Goal: Task Accomplishment & Management: Manage account settings

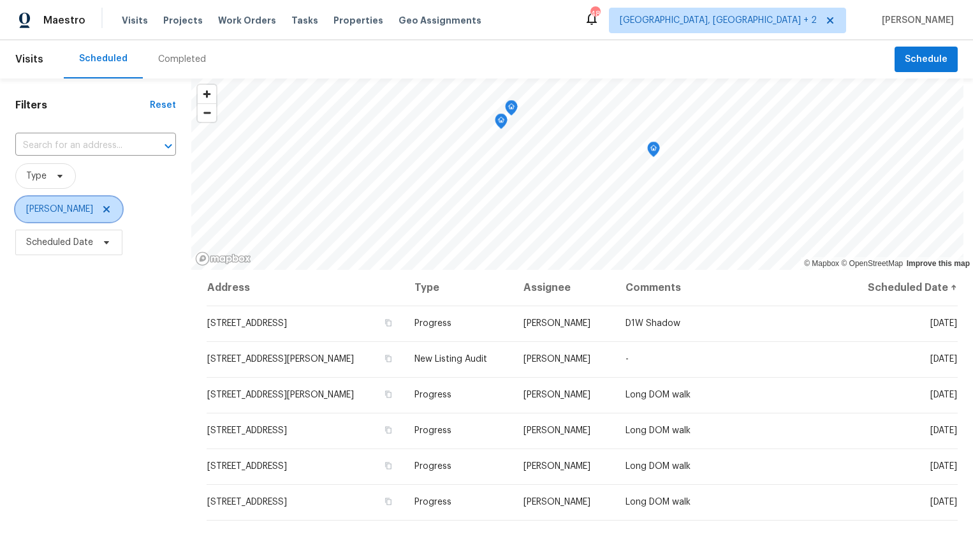
click at [101, 204] on icon at bounding box center [106, 209] width 10 height 10
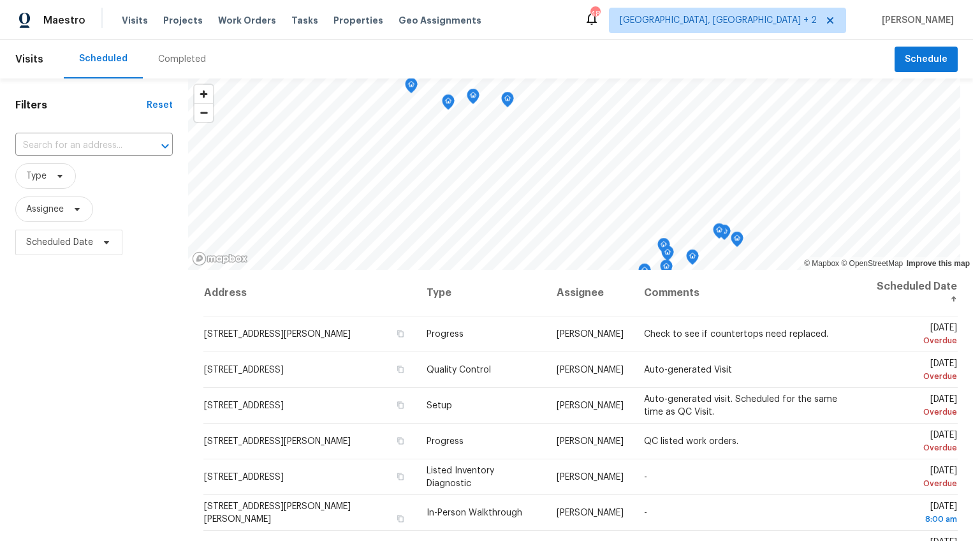
click at [173, 13] on div "Visits Projects Work Orders Tasks Properties Geo Assignments" at bounding box center [309, 21] width 375 height 26
click at [173, 15] on span "Projects" at bounding box center [183, 20] width 40 height 13
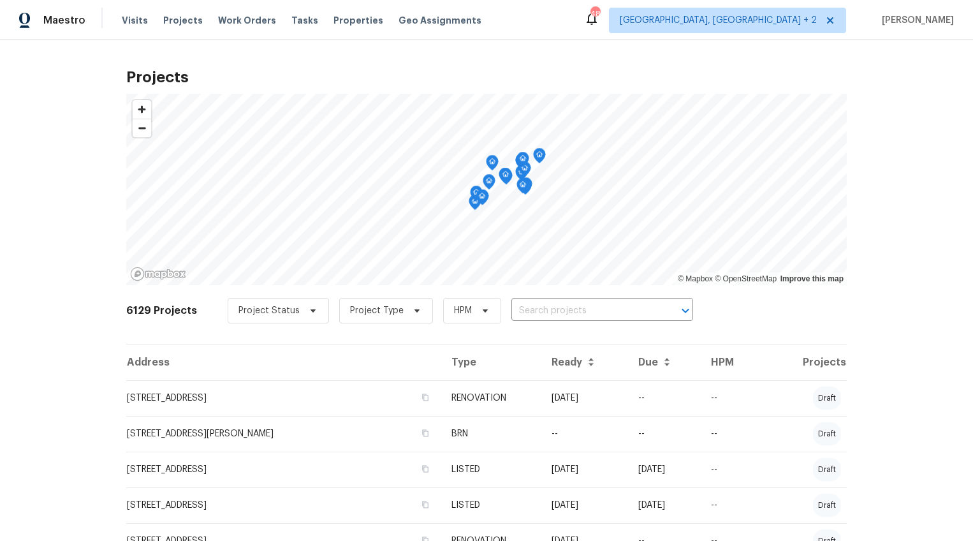
click at [515, 311] on input "text" at bounding box center [584, 311] width 146 height 20
type input "1024"
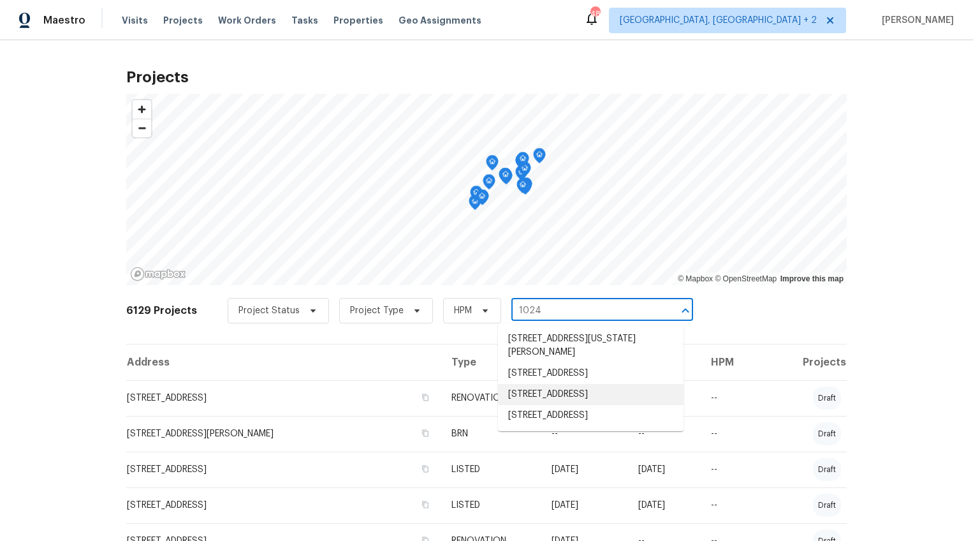
click at [540, 405] on li "1024 Longstone Way, Spartanburg, SC 29306" at bounding box center [591, 394] width 186 height 21
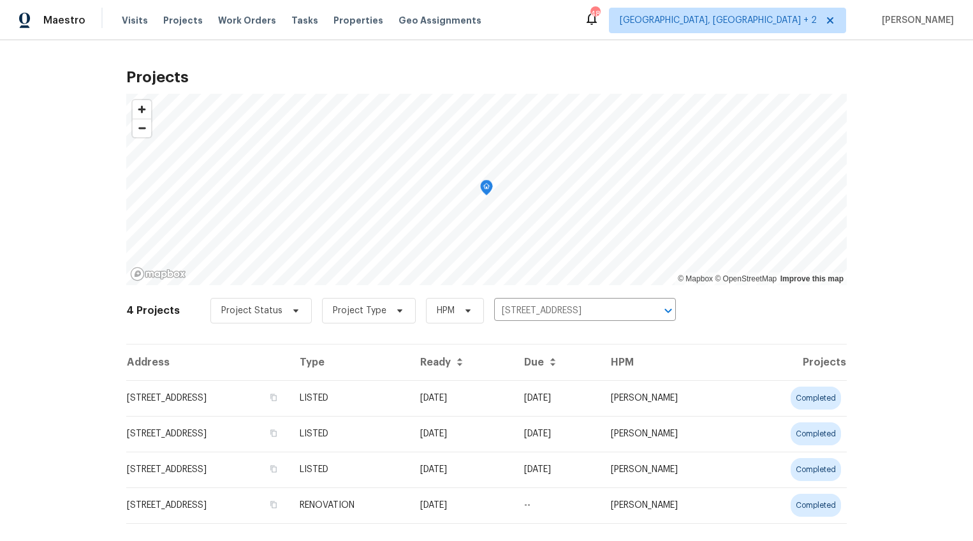
click at [185, 412] on td "1024 Longstone Way, Spartanburg, SC 29306" at bounding box center [207, 398] width 163 height 36
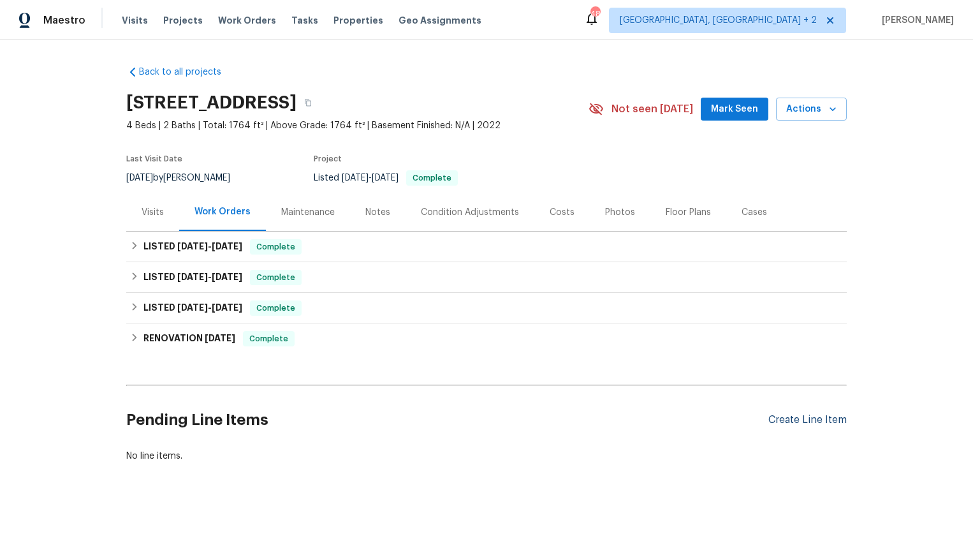
click at [836, 420] on div "Create Line Item" at bounding box center [807, 420] width 78 height 12
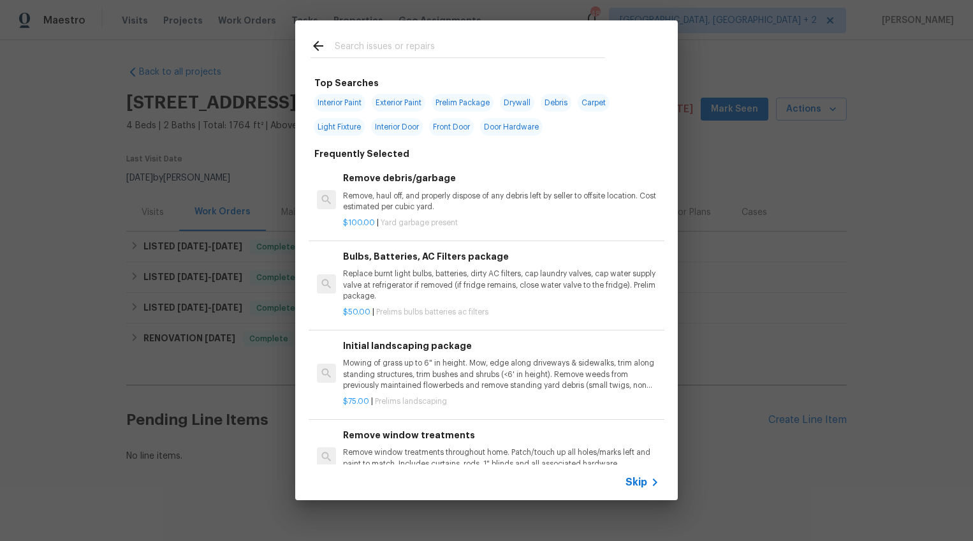
click at [409, 50] on input "text" at bounding box center [470, 47] width 270 height 19
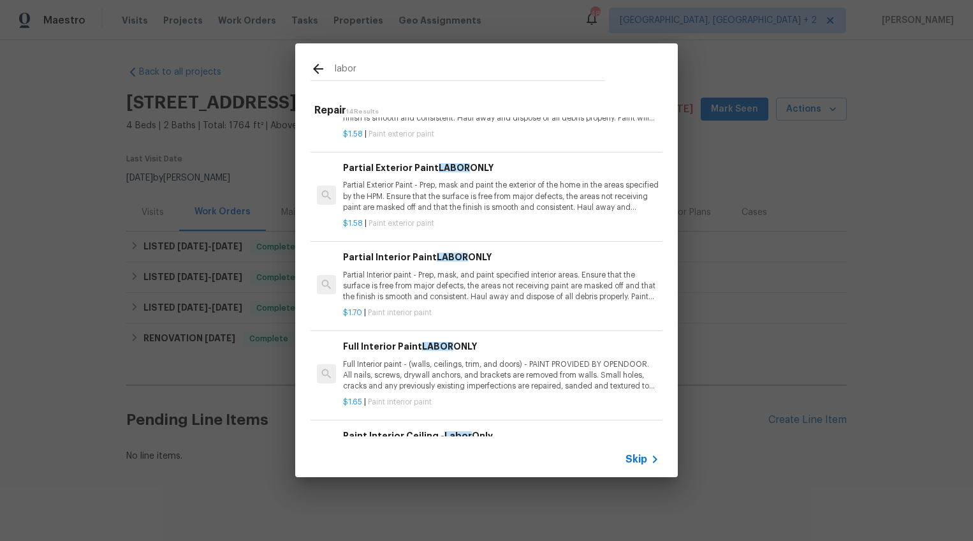
scroll to position [279, 0]
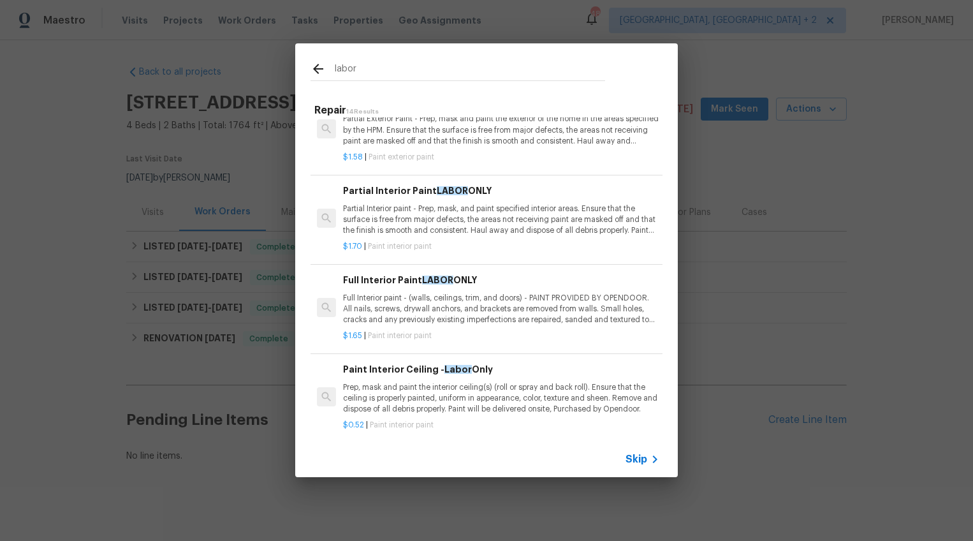
type input "labor"
click at [420, 313] on p "Full Interior paint - (walls, ceilings, trim, and doors) - PAINT PROVIDED BY OP…" at bounding box center [501, 309] width 316 height 33
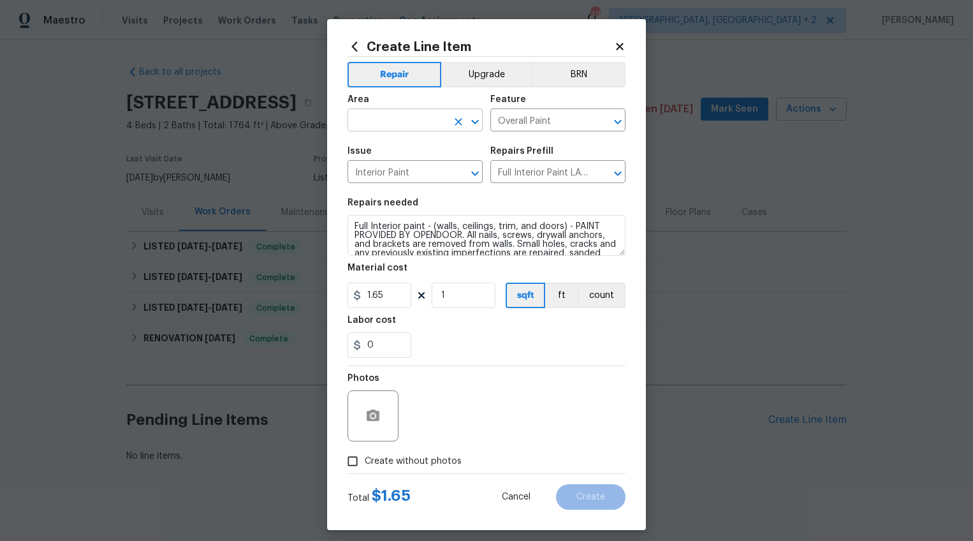
click at [421, 125] on input "text" at bounding box center [397, 122] width 99 height 20
click at [460, 176] on li "Interior Overall" at bounding box center [410, 170] width 135 height 21
type input "Interior Overall"
click at [479, 78] on button "Upgrade" at bounding box center [486, 75] width 91 height 26
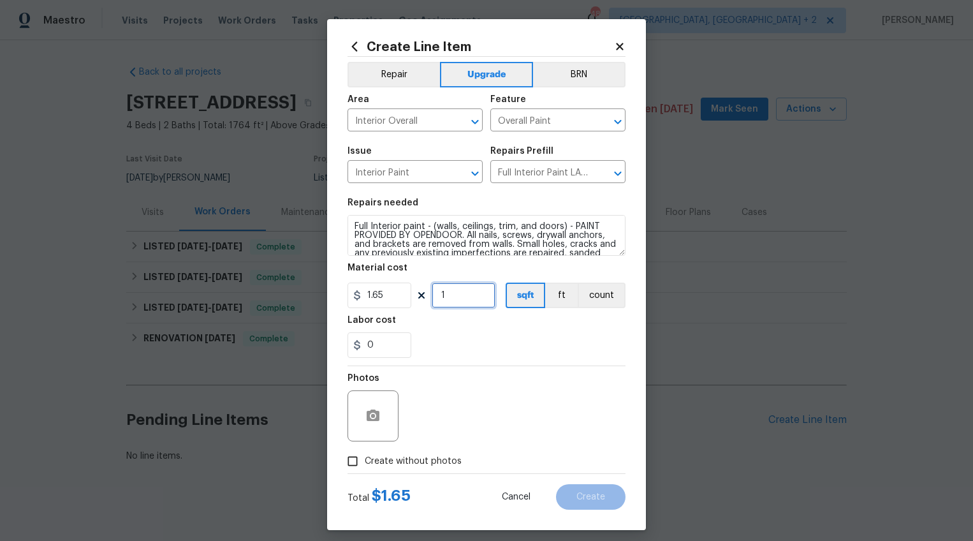
click at [448, 291] on input "1" at bounding box center [464, 295] width 64 height 26
type input "1764"
click at [425, 459] on span "Create without photos" at bounding box center [413, 461] width 97 height 13
click at [365, 459] on input "Create without photos" at bounding box center [352, 461] width 24 height 24
checkbox input "true"
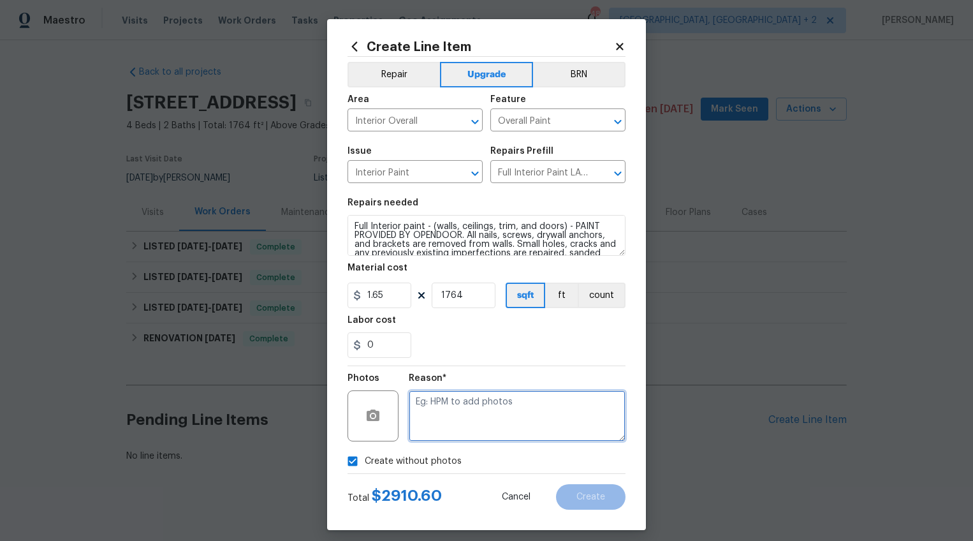
click at [441, 427] on textarea at bounding box center [517, 415] width 217 height 51
type textarea "wa"
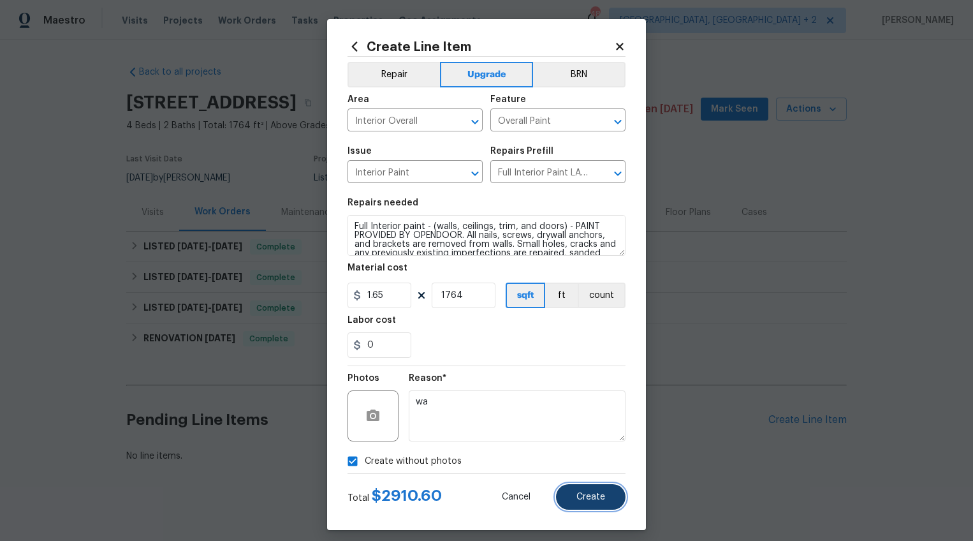
click at [562, 486] on button "Create" at bounding box center [591, 497] width 70 height 26
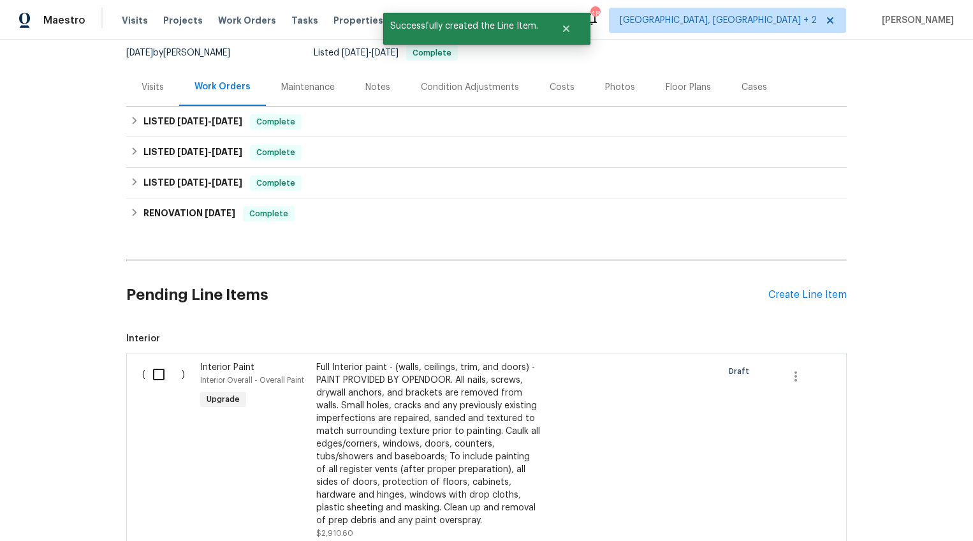
scroll to position [210, 0]
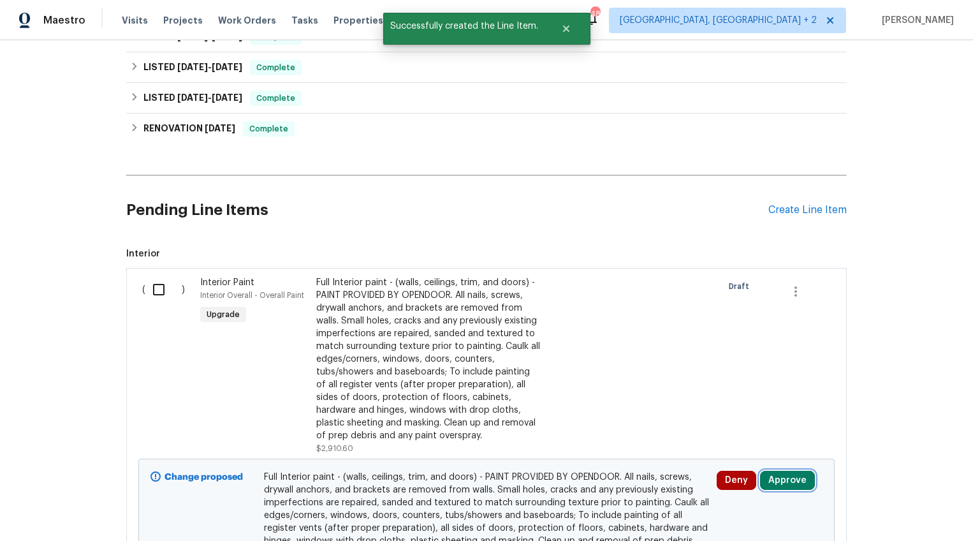
click at [793, 477] on button "Approve" at bounding box center [787, 480] width 55 height 19
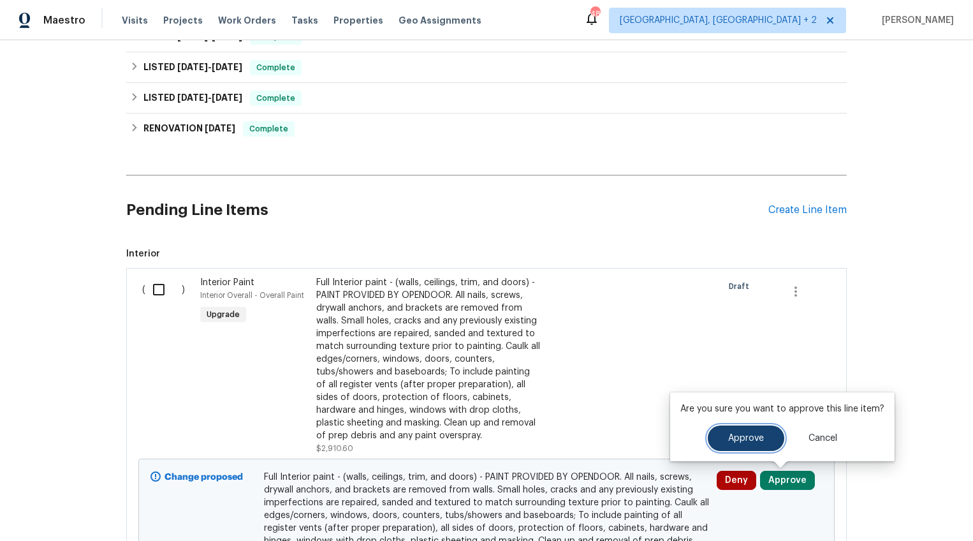
click at [719, 428] on button "Approve" at bounding box center [746, 438] width 77 height 26
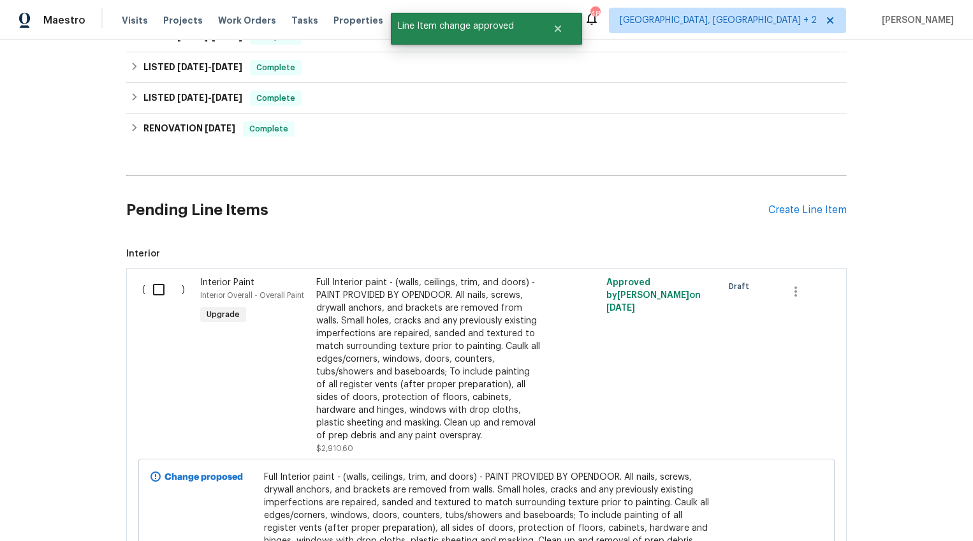
click at [150, 289] on input "checkbox" at bounding box center [163, 289] width 36 height 27
checkbox input "true"
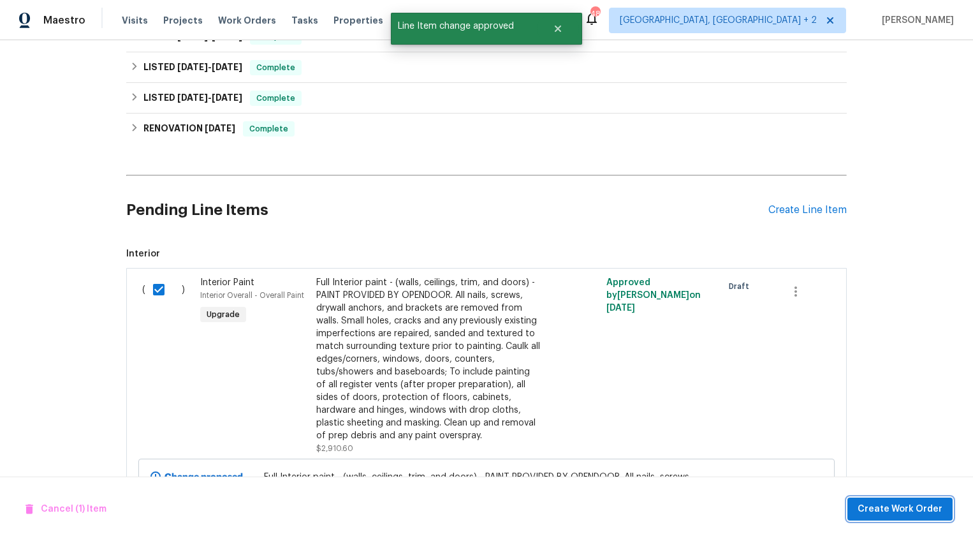
click at [906, 509] on span "Create Work Order" at bounding box center [900, 509] width 85 height 16
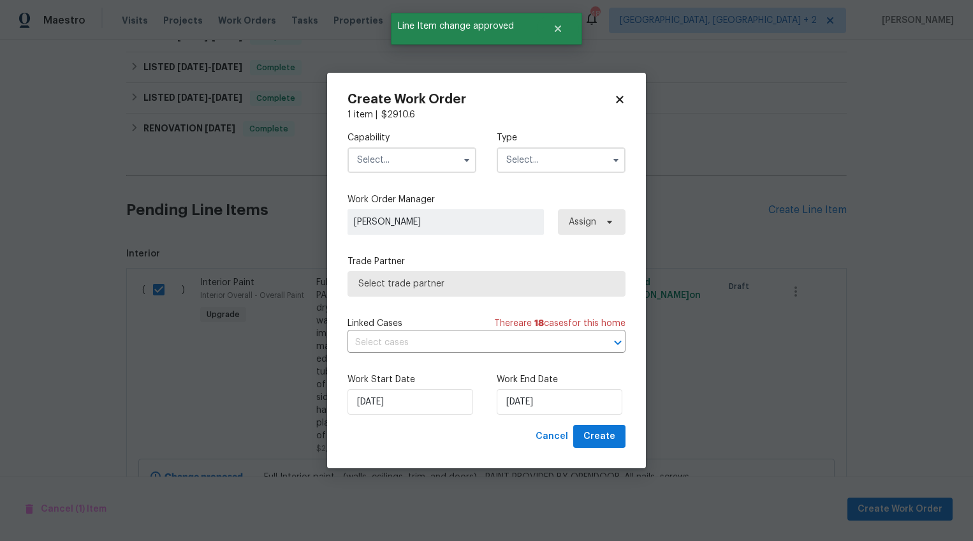
click at [399, 159] on input "text" at bounding box center [412, 160] width 129 height 26
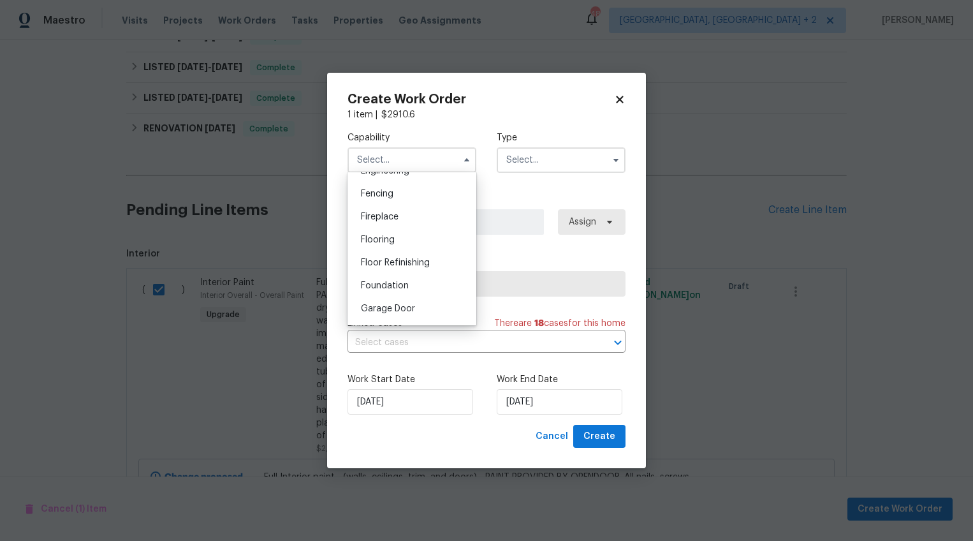
scroll to position [504, 0]
click at [420, 300] on div "General Contractor" at bounding box center [412, 292] width 122 height 23
type input "General Contractor"
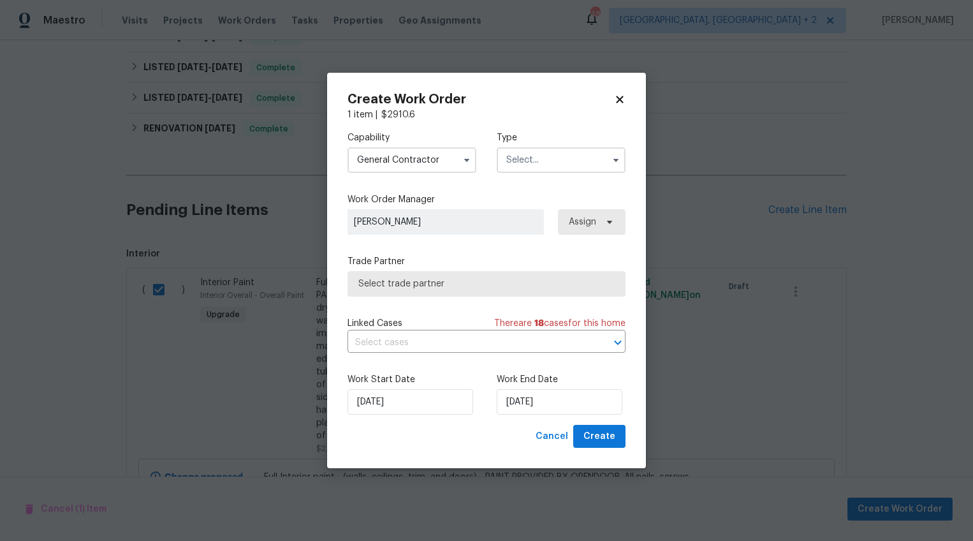
click at [553, 163] on input "text" at bounding box center [561, 160] width 129 height 26
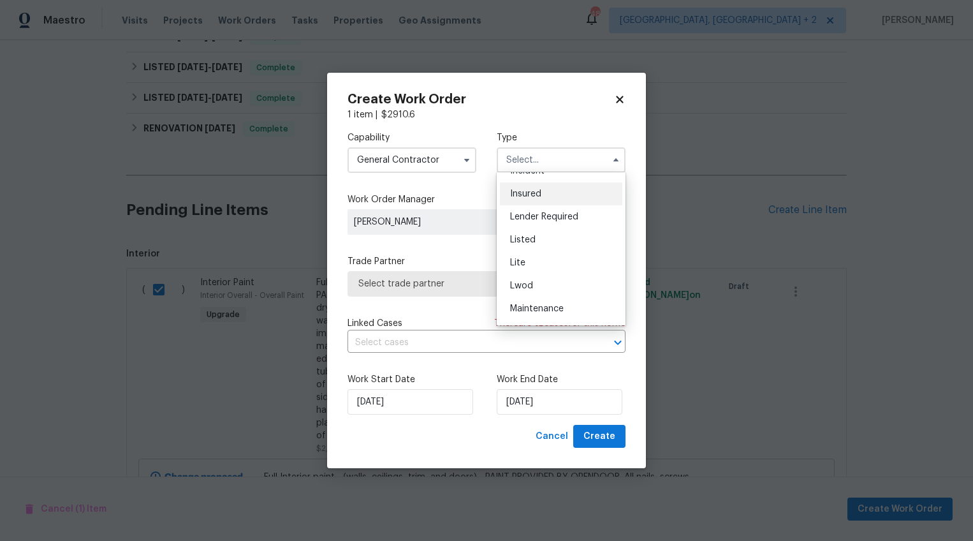
scroll to position [84, 0]
click at [550, 242] on div "Listed" at bounding box center [561, 241] width 122 height 23
type input "Listed"
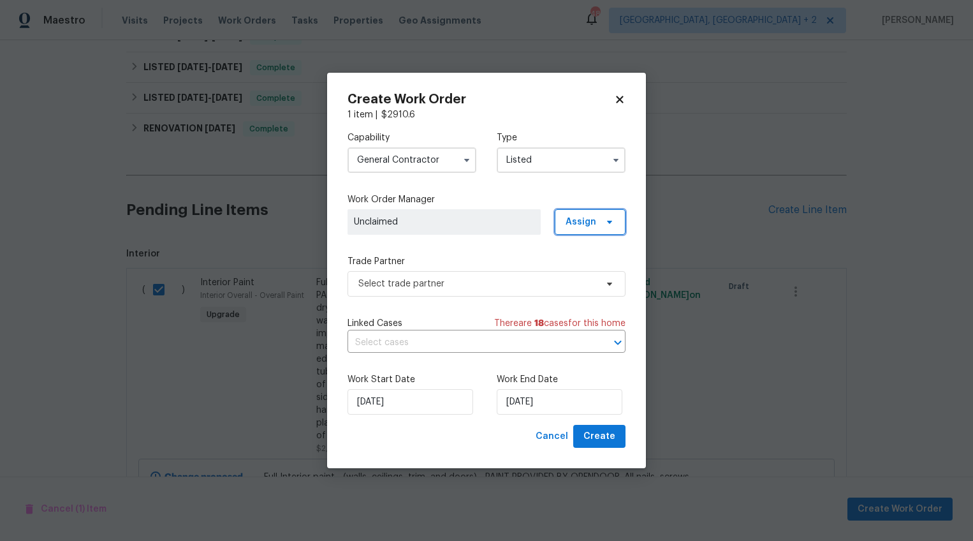
click at [582, 230] on span "Assign" at bounding box center [590, 222] width 71 height 26
click at [581, 272] on div "Assign to me" at bounding box center [591, 275] width 55 height 13
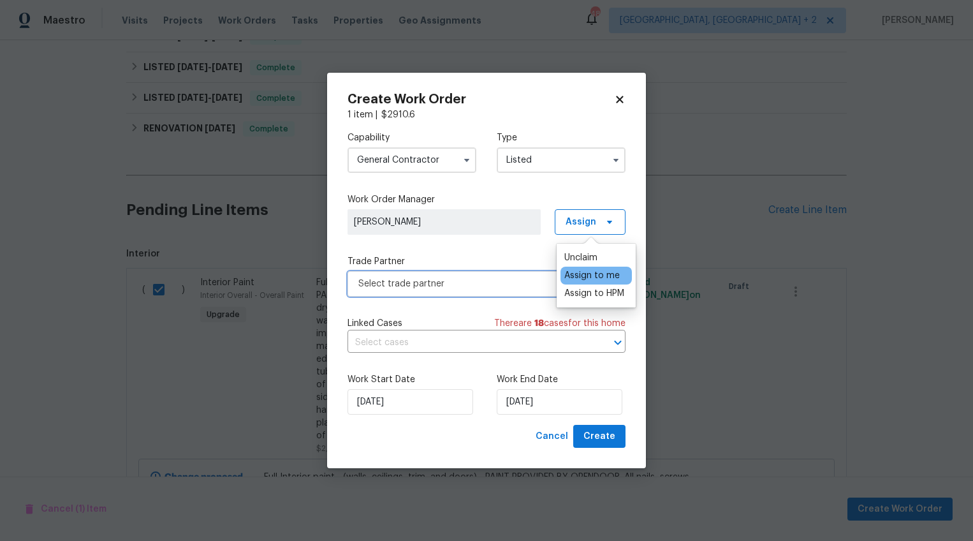
click at [483, 275] on span "Select trade partner" at bounding box center [487, 284] width 278 height 26
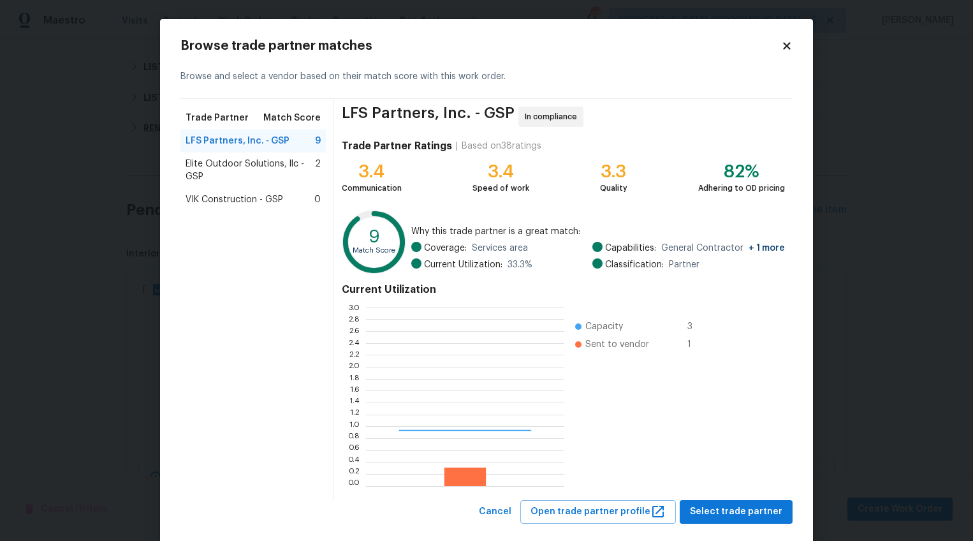
scroll to position [169, 189]
click at [253, 170] on span "Elite Outdoor Solutions, llc - GSP" at bounding box center [250, 170] width 129 height 26
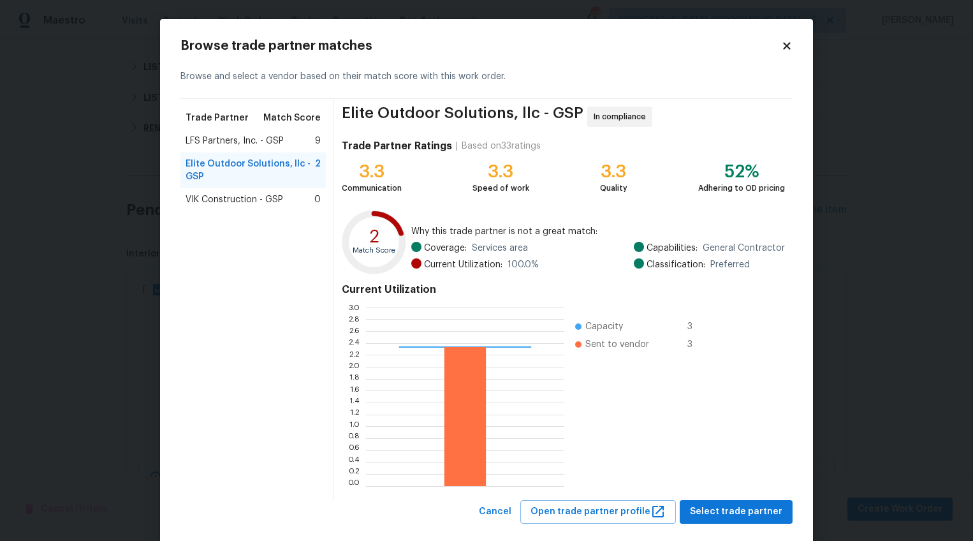
scroll to position [22, 0]
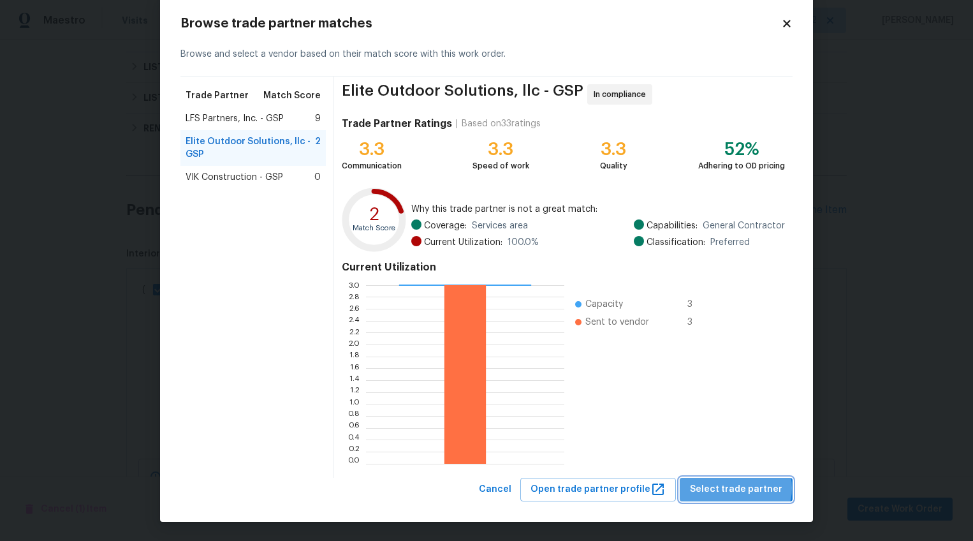
click at [737, 488] on span "Select trade partner" at bounding box center [736, 489] width 92 height 16
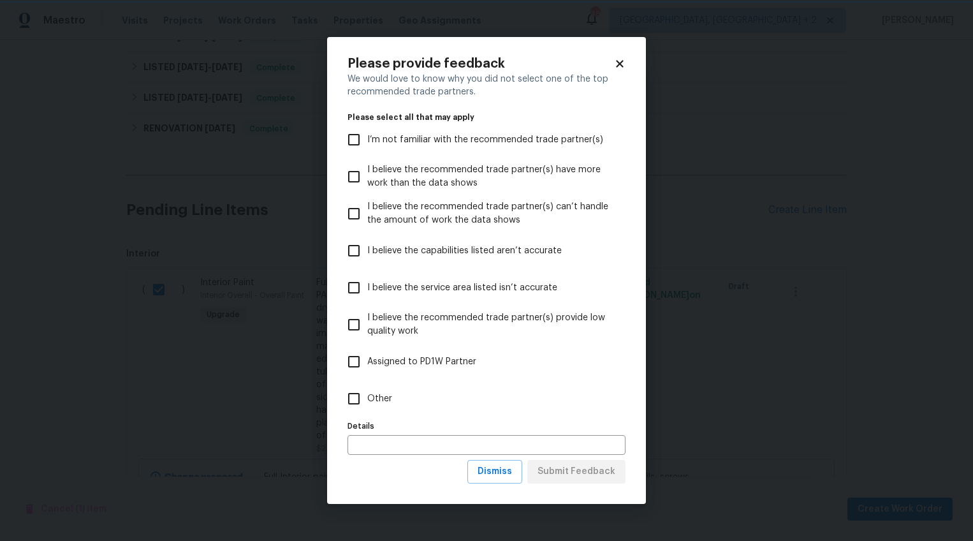
scroll to position [0, 0]
click at [369, 396] on span "Other" at bounding box center [379, 398] width 25 height 13
click at [367, 396] on input "Other" at bounding box center [353, 398] width 27 height 27
checkbox input "true"
click at [597, 471] on span "Submit Feedback" at bounding box center [577, 472] width 78 height 16
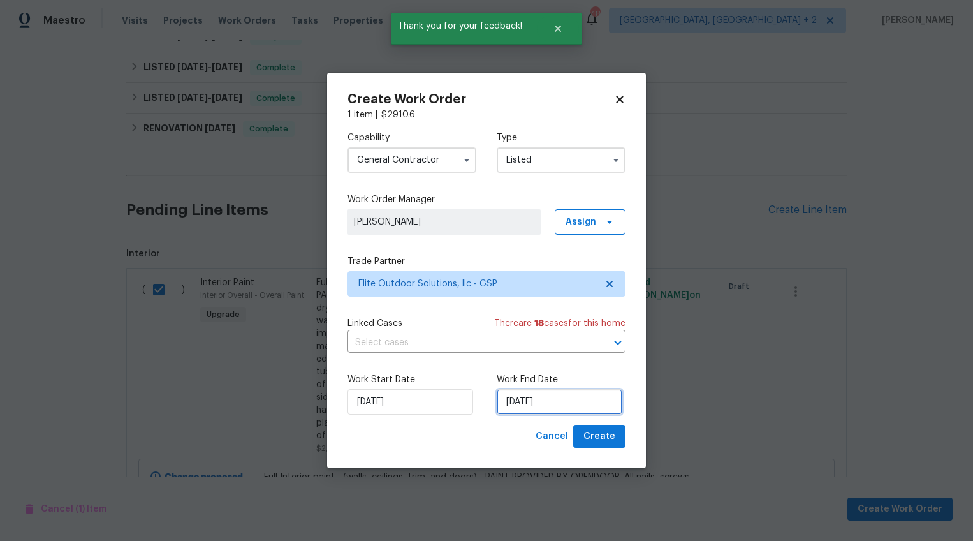
click at [519, 400] on input "8/13/2025" at bounding box center [560, 402] width 126 height 26
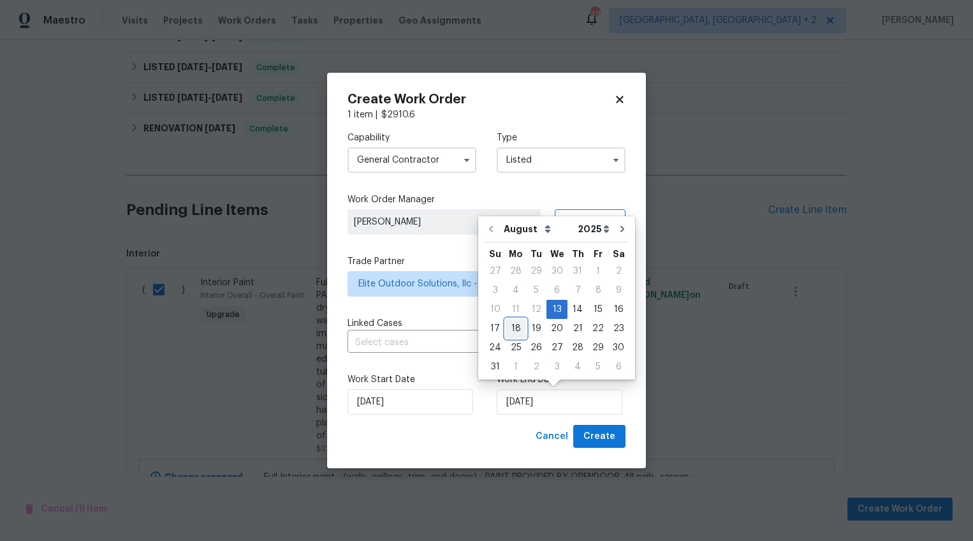
click at [516, 325] on div "18" at bounding box center [516, 328] width 20 height 18
type input "8/18/2025"
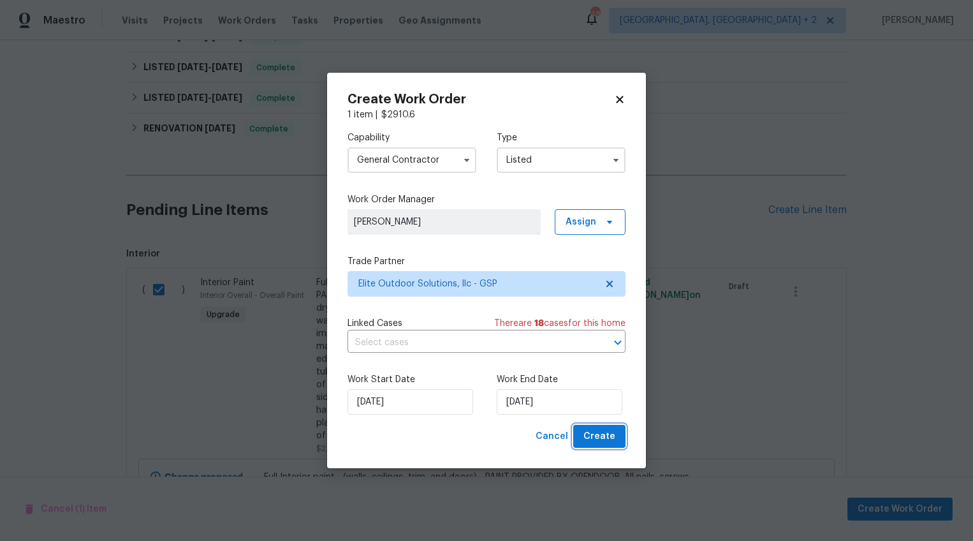
click at [604, 437] on span "Create" at bounding box center [599, 436] width 32 height 16
checkbox input "false"
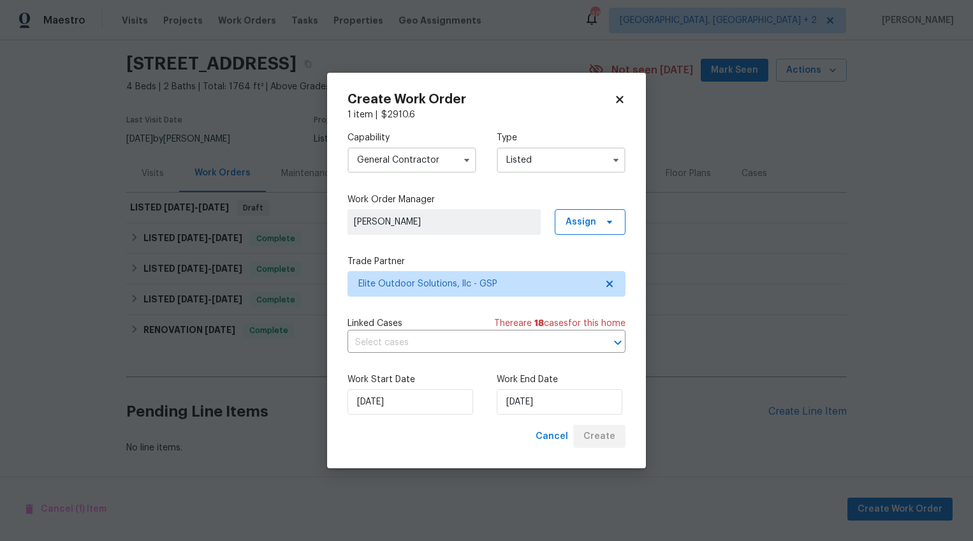
scroll to position [48, 0]
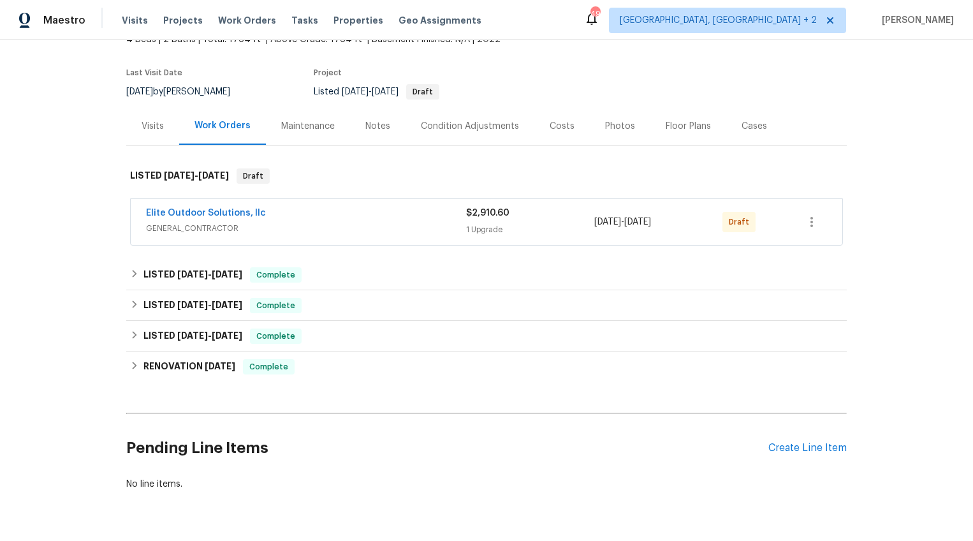
scroll to position [92, 0]
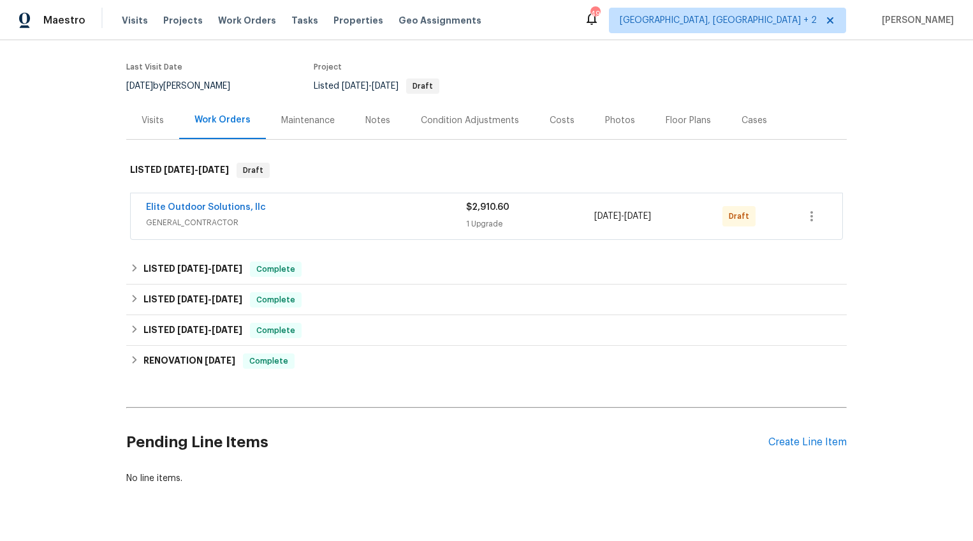
click at [785, 435] on div "Pending Line Items Create Line Item" at bounding box center [486, 442] width 721 height 59
click at [783, 437] on div "Create Line Item" at bounding box center [807, 442] width 78 height 12
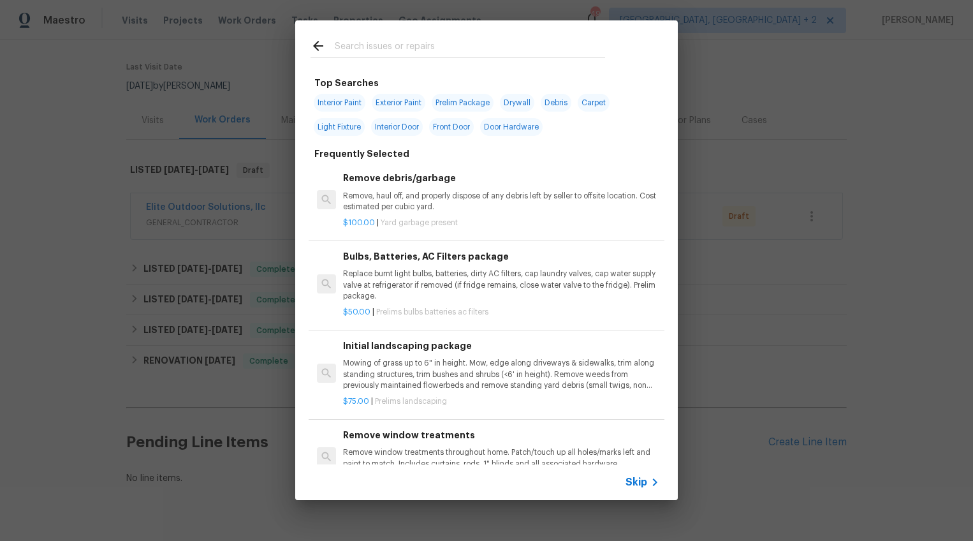
click at [372, 40] on input "text" at bounding box center [470, 47] width 270 height 19
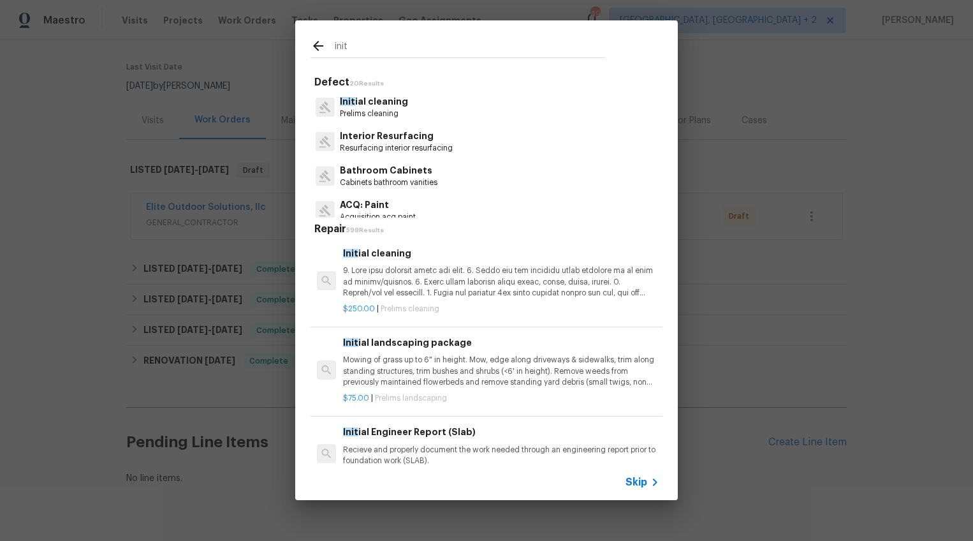
type input "init"
click at [380, 106] on p "Init ial cleaning" at bounding box center [374, 101] width 68 height 13
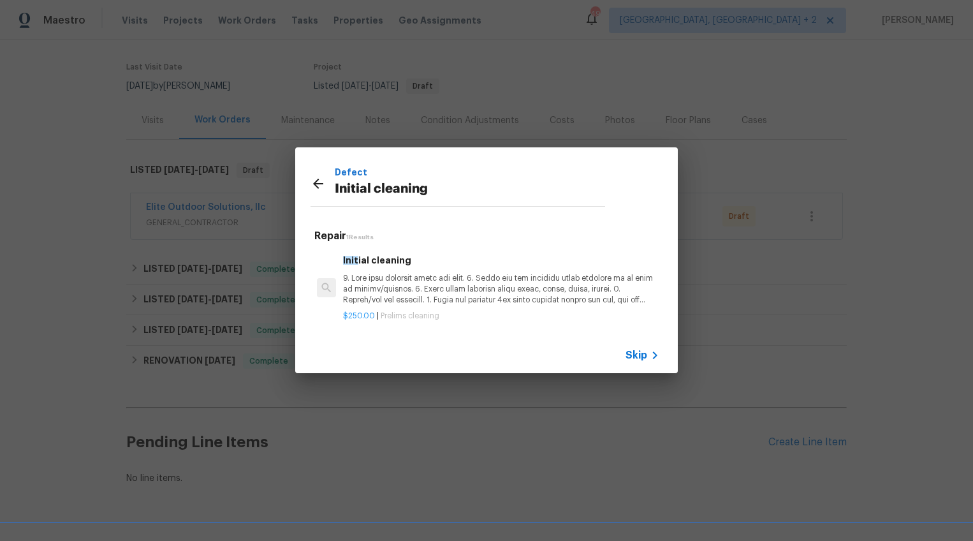
click at [406, 275] on p at bounding box center [501, 289] width 316 height 33
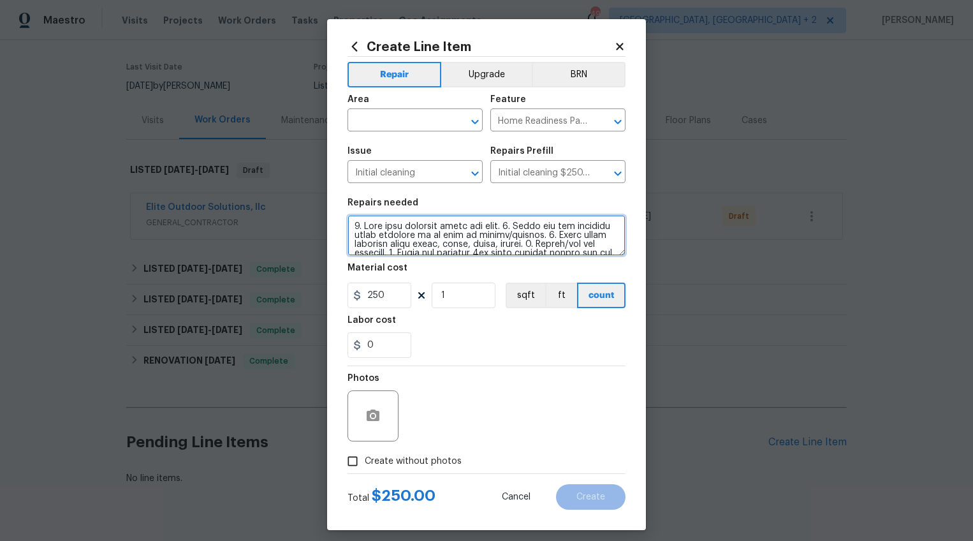
click at [440, 240] on textarea at bounding box center [487, 235] width 278 height 41
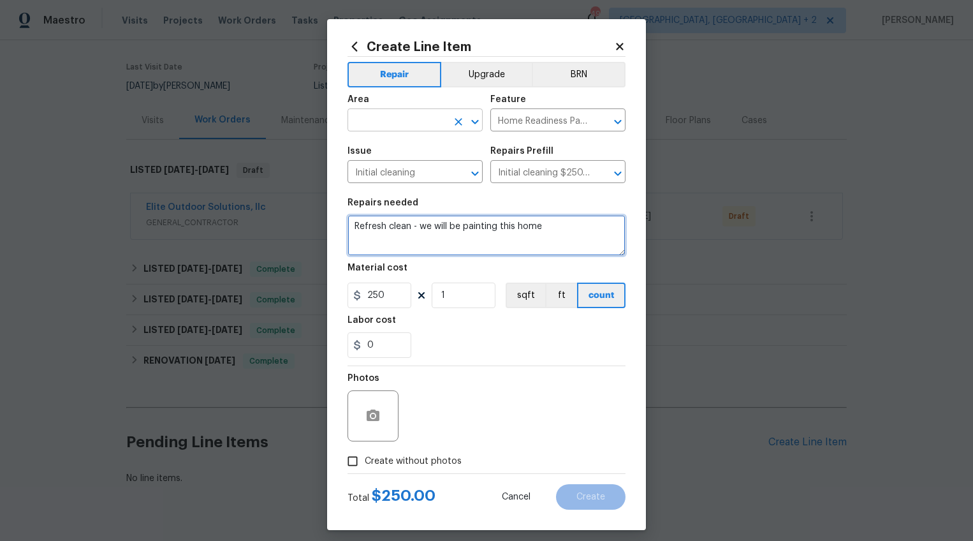
type textarea "Refresh clean - we will be painting this home"
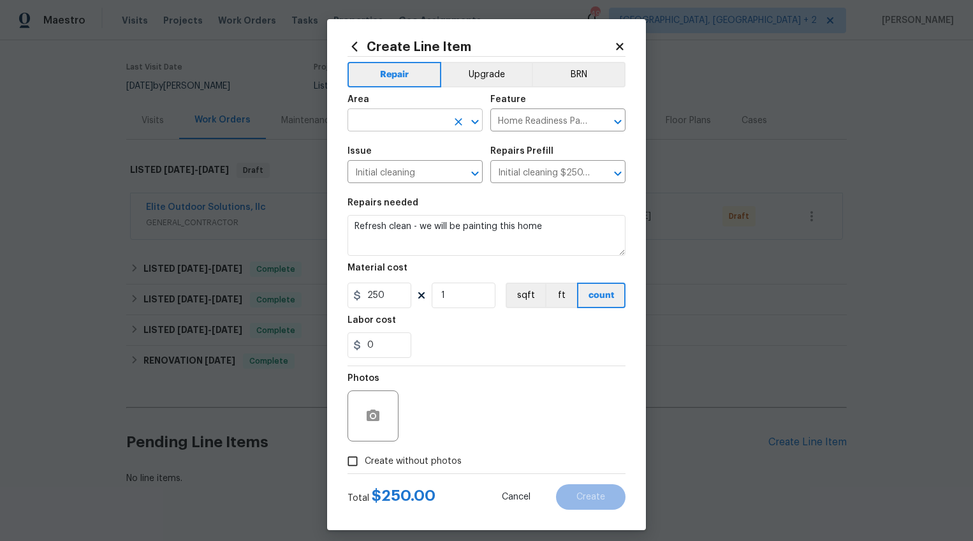
click at [423, 128] on input "text" at bounding box center [397, 122] width 99 height 20
click at [440, 161] on li "Interior Overall" at bounding box center [410, 170] width 135 height 21
type input "Interior Overall"
drag, startPoint x: 350, startPoint y: 292, endPoint x: 314, endPoint y: 290, distance: 36.4
click at [314, 291] on div "Create Line Item Repair Upgrade BRN Area Interior Overall ​ Feature Home Readin…" at bounding box center [486, 270] width 973 height 541
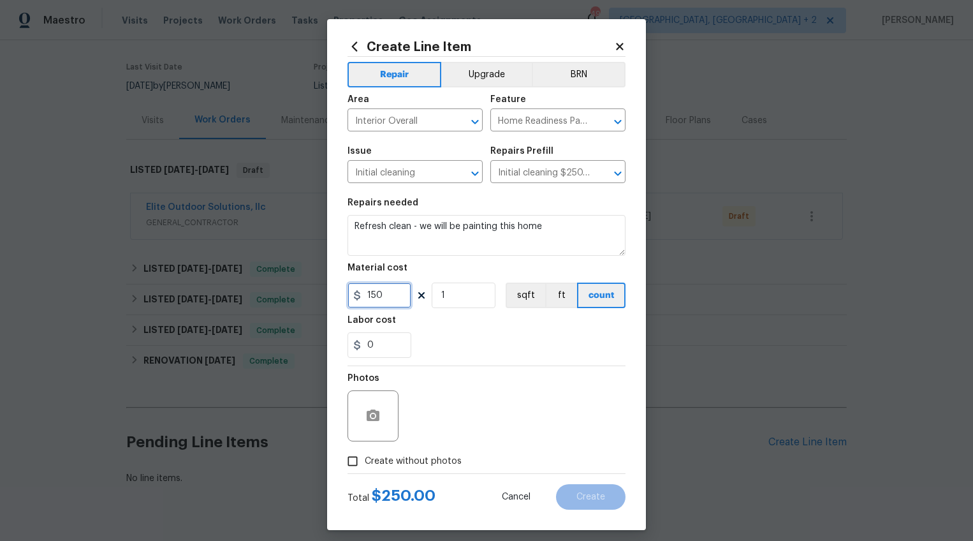
type input "150"
click at [423, 465] on span "Create without photos" at bounding box center [413, 461] width 97 height 13
click at [365, 465] on input "Create without photos" at bounding box center [352, 461] width 24 height 24
checkbox input "true"
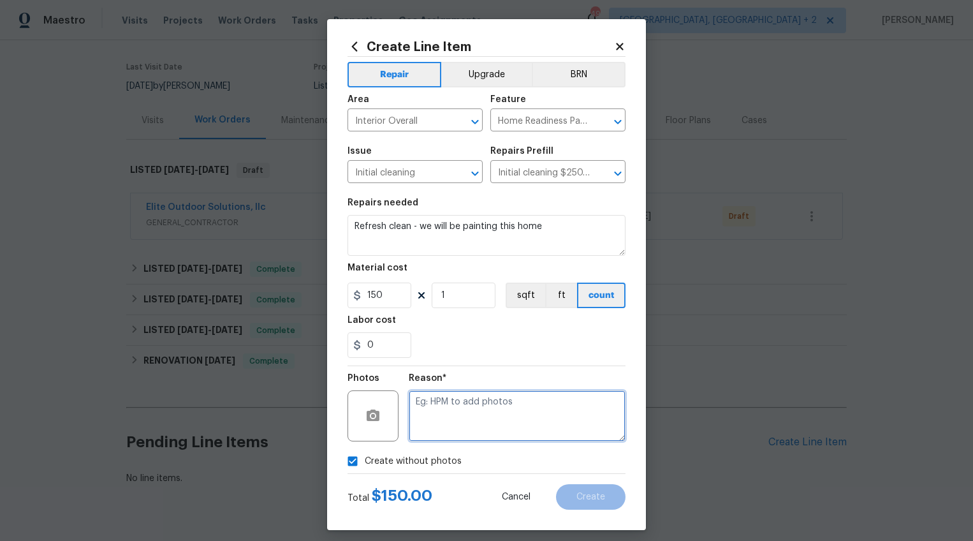
click at [437, 428] on textarea at bounding box center [517, 415] width 217 height 51
type textarea "wa"
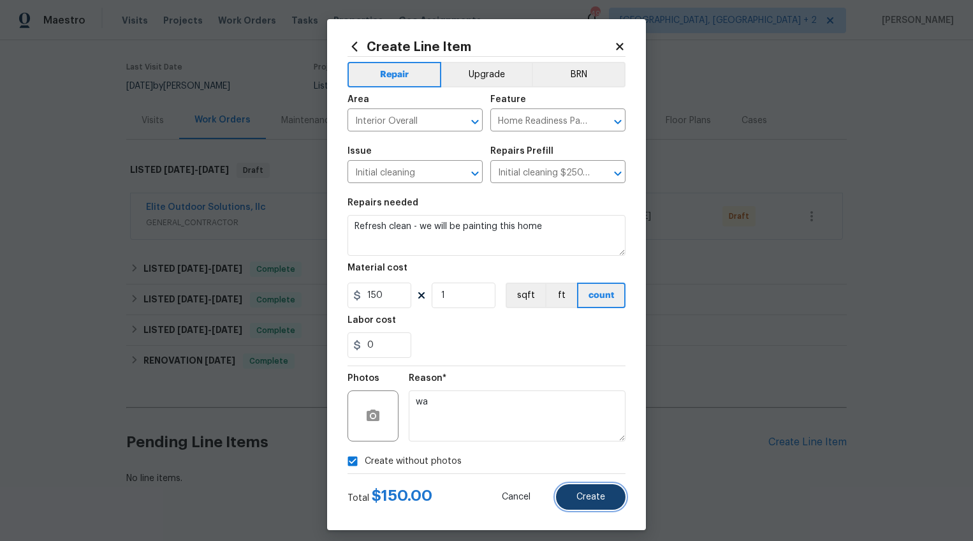
click at [576, 492] on span "Create" at bounding box center [590, 497] width 29 height 10
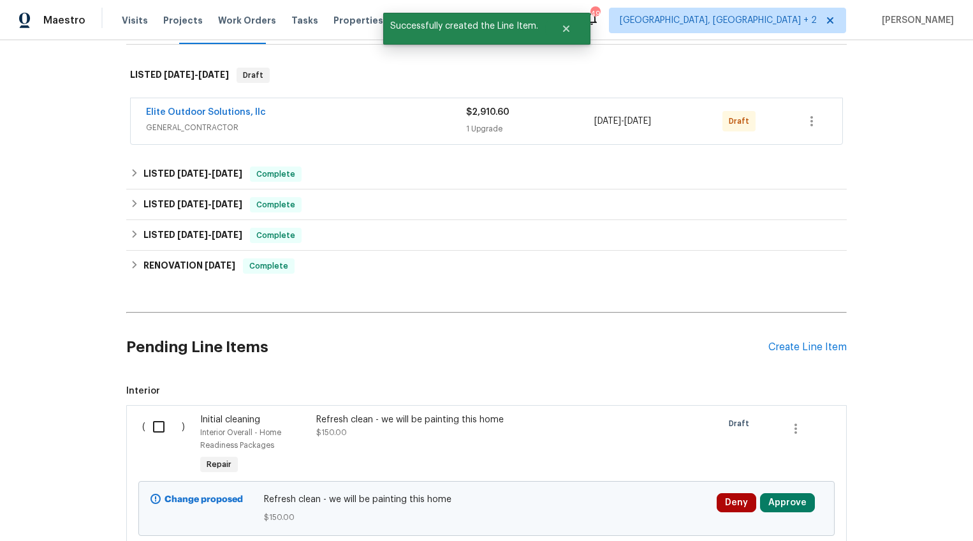
scroll to position [244, 0]
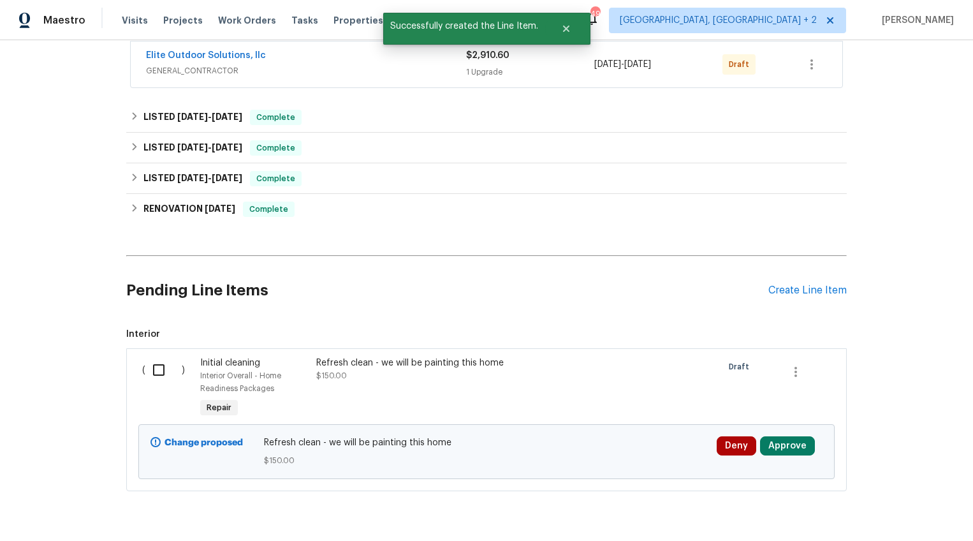
click at [155, 371] on input "checkbox" at bounding box center [163, 369] width 36 height 27
checkbox input "true"
click at [929, 502] on span "Create Work Order" at bounding box center [900, 509] width 85 height 16
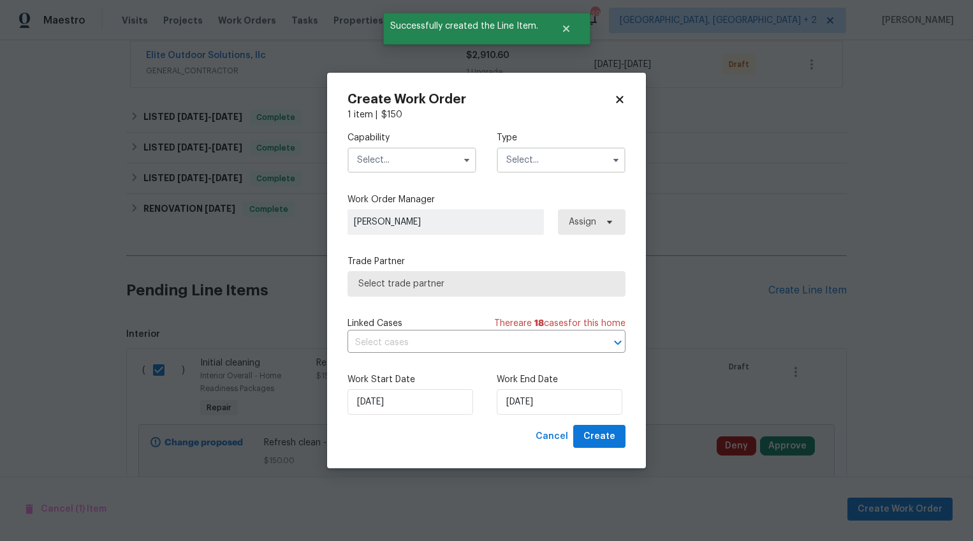
click at [445, 163] on input "text" at bounding box center [412, 160] width 129 height 26
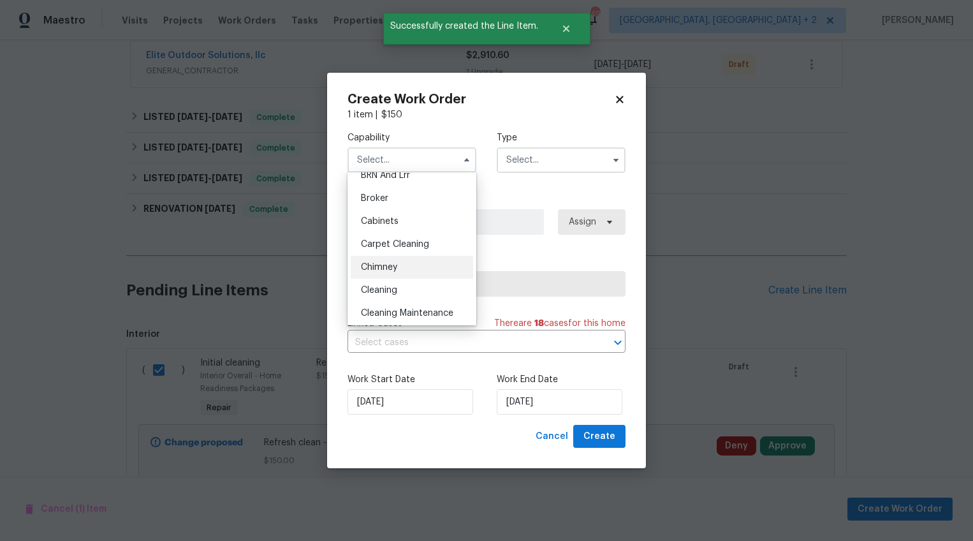
scroll to position [82, 0]
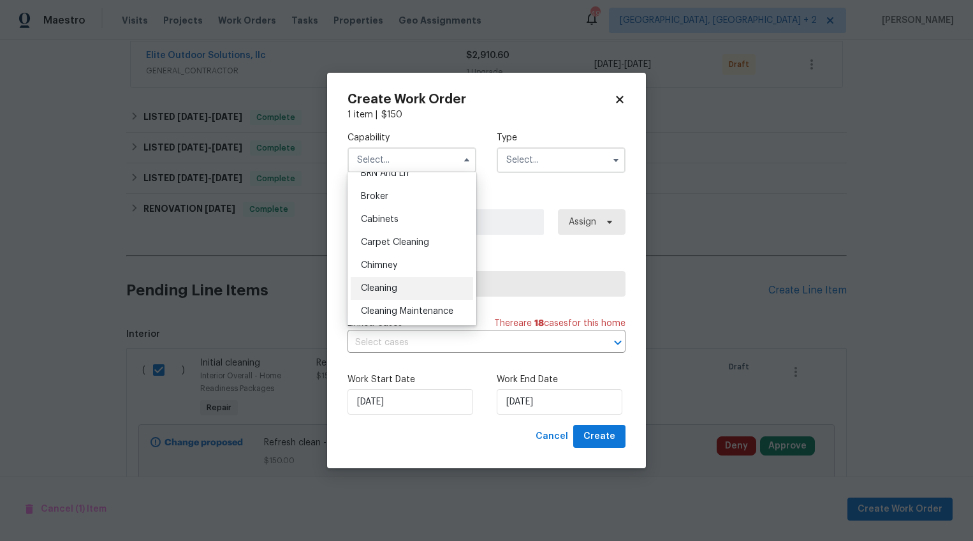
click at [427, 281] on div "Cleaning" at bounding box center [412, 288] width 122 height 23
type input "Cleaning"
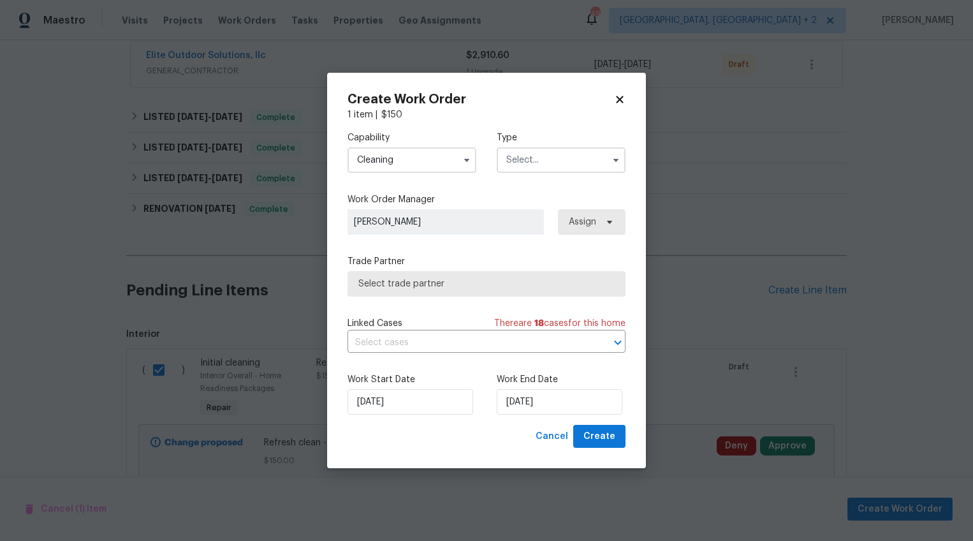
click at [576, 145] on div "Type" at bounding box center [561, 151] width 129 height 41
click at [573, 155] on input "text" at bounding box center [561, 160] width 129 height 26
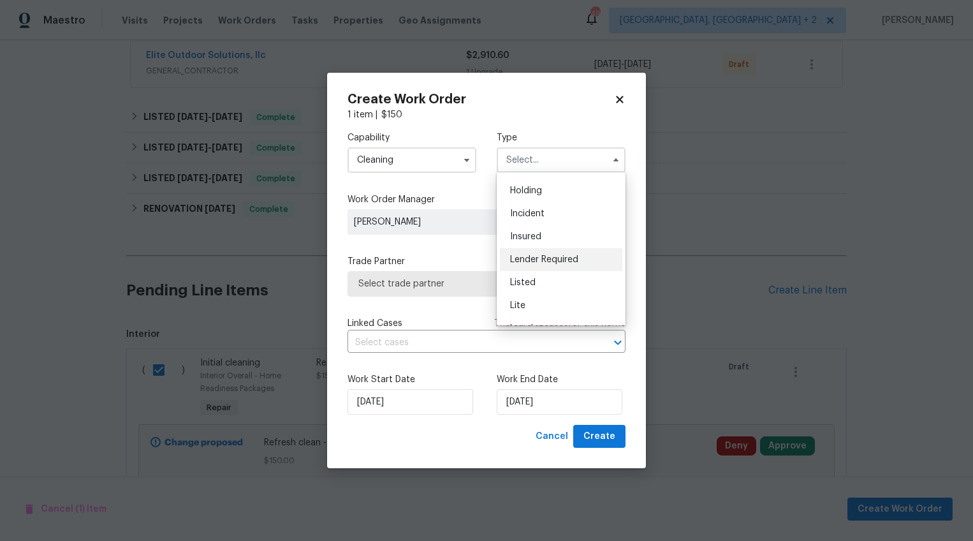
scroll to position [48, 0]
click at [556, 269] on div "Listed" at bounding box center [561, 276] width 122 height 23
type input "Listed"
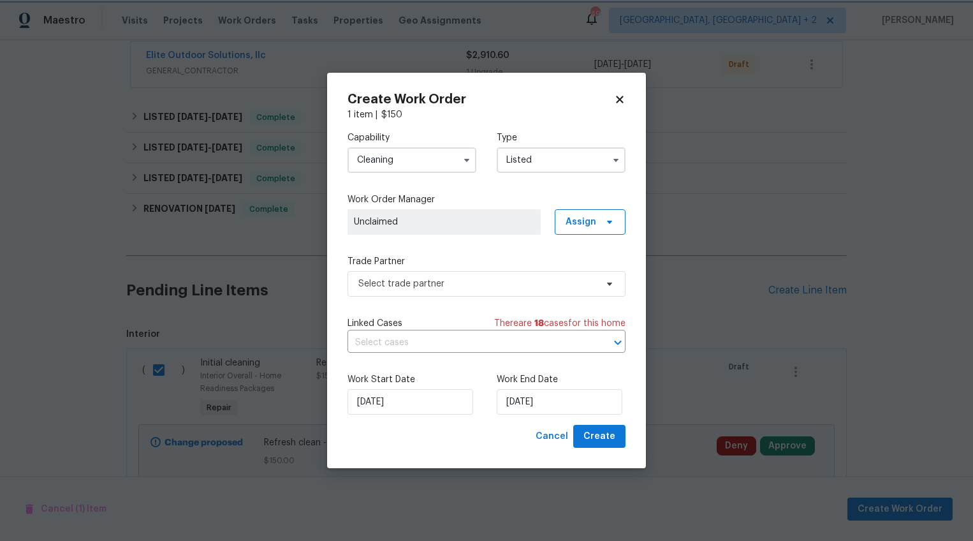
scroll to position [0, 0]
click at [582, 228] on span "Assign" at bounding box center [590, 222] width 71 height 26
click at [577, 295] on div "Assign to HPM" at bounding box center [594, 293] width 60 height 13
click at [465, 261] on label "Trade Partner" at bounding box center [487, 261] width 278 height 13
click at [466, 284] on span "Select trade partner" at bounding box center [477, 283] width 238 height 13
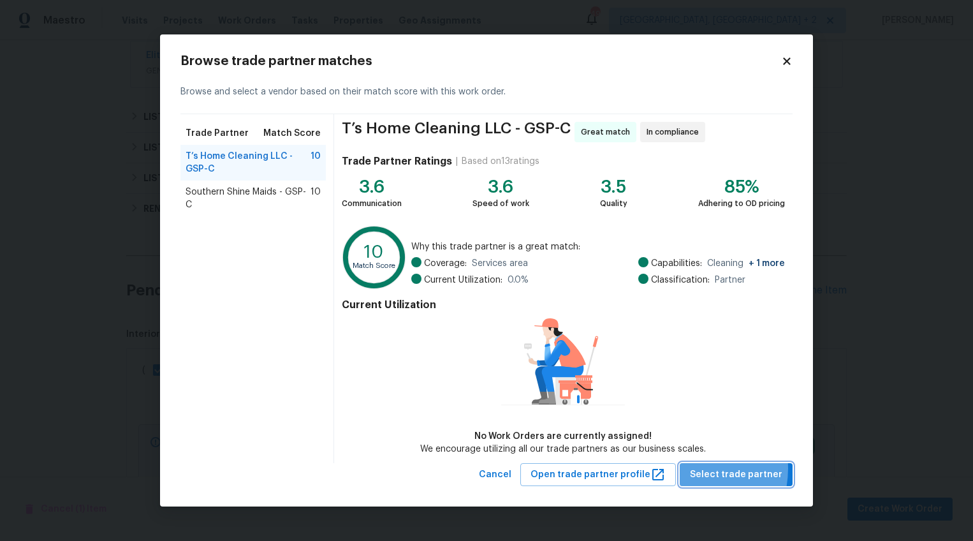
click at [691, 469] on button "Select trade partner" at bounding box center [736, 475] width 113 height 24
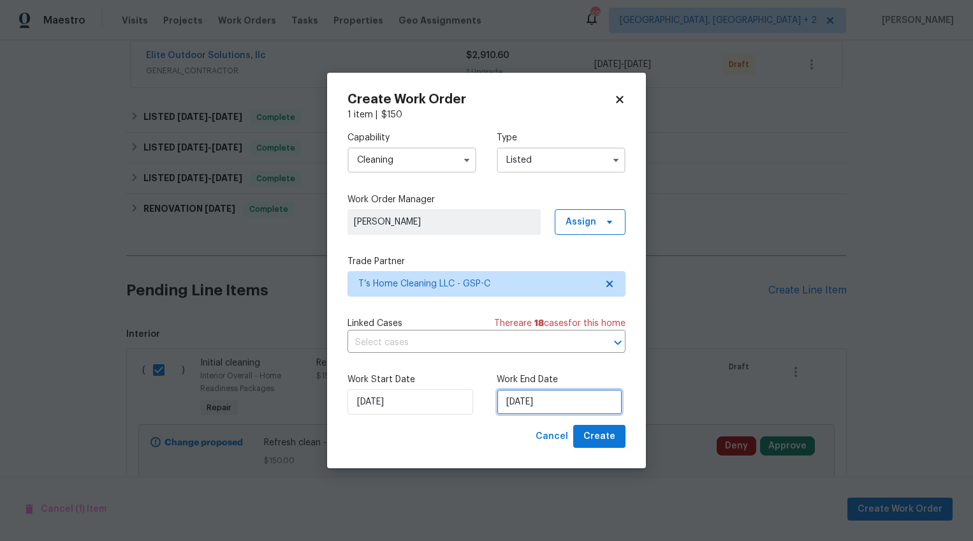
click at [519, 402] on input "8/13/2025" at bounding box center [560, 402] width 126 height 26
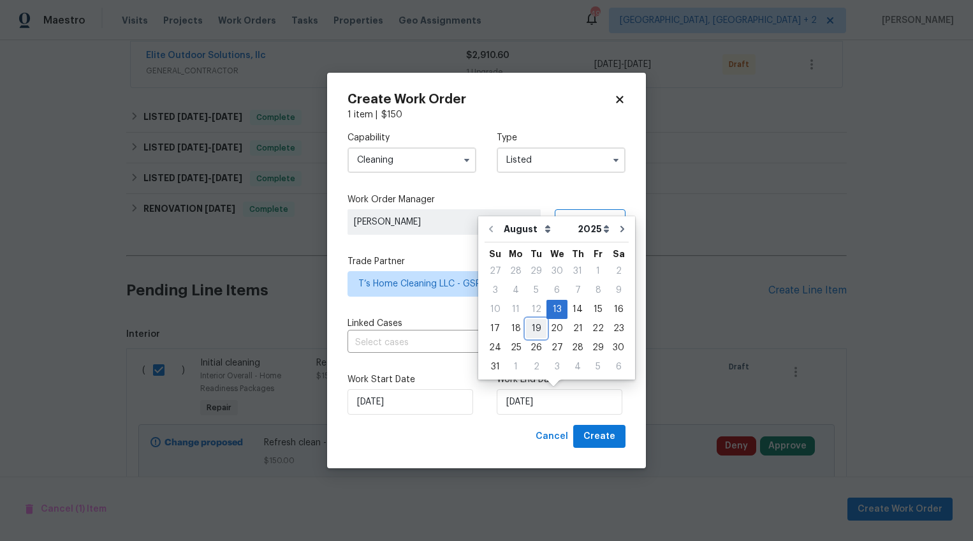
click at [529, 328] on div "19" at bounding box center [536, 328] width 20 height 18
type input "8/19/2025"
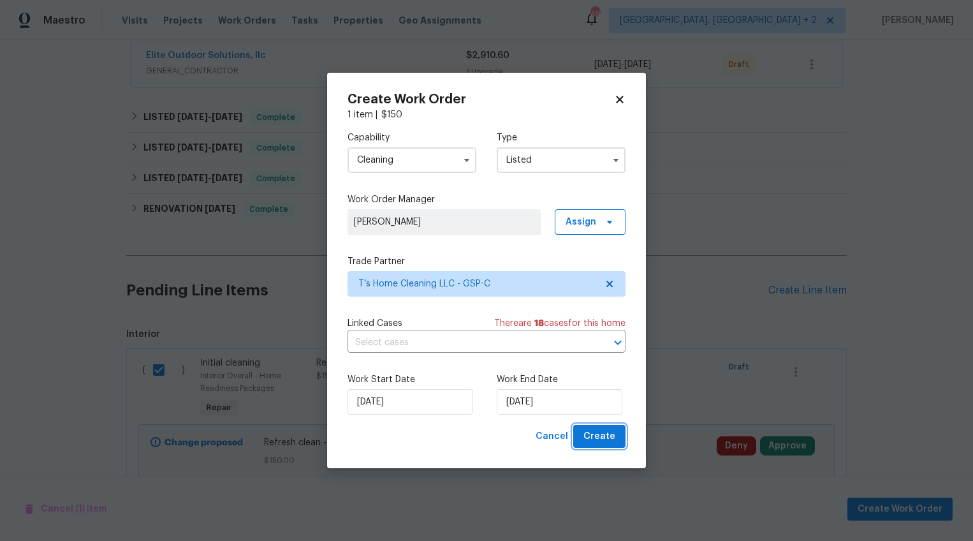
click at [595, 434] on span "Create" at bounding box center [599, 436] width 32 height 16
checkbox input "false"
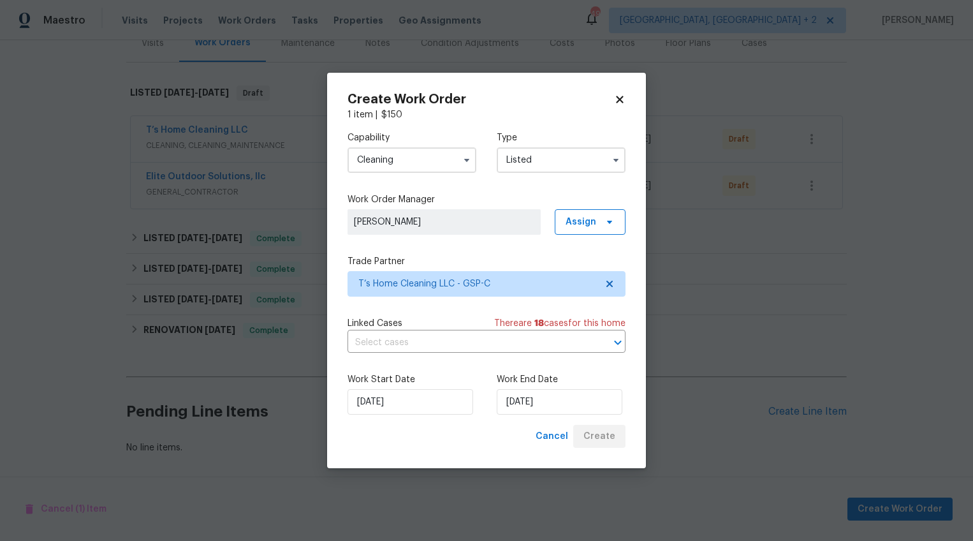
scroll to position [179, 0]
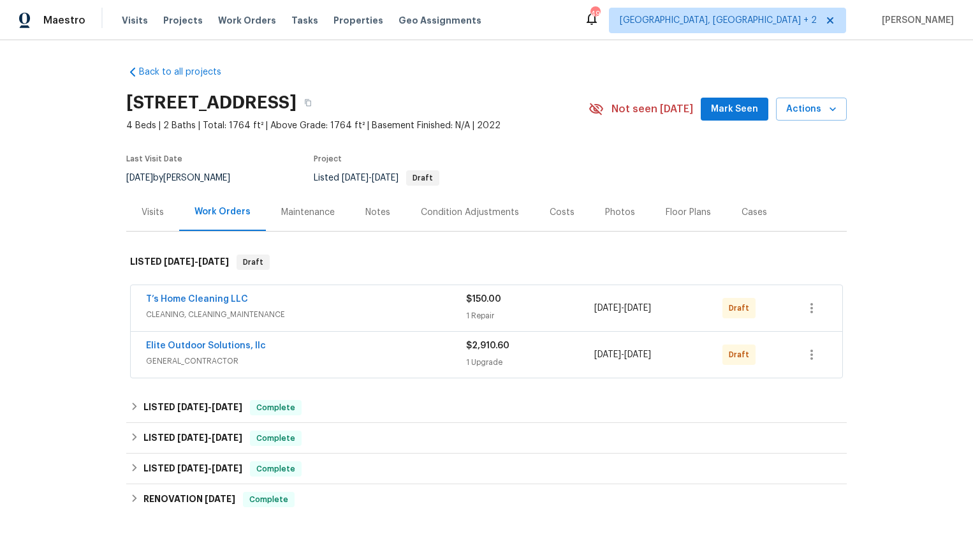
click at [867, 297] on div "Back to all projects 1024 Longstone Way, Spartanburg, SC 29306 4 Beds | 2 Baths…" at bounding box center [486, 290] width 973 height 501
click at [809, 358] on icon "button" at bounding box center [811, 354] width 15 height 15
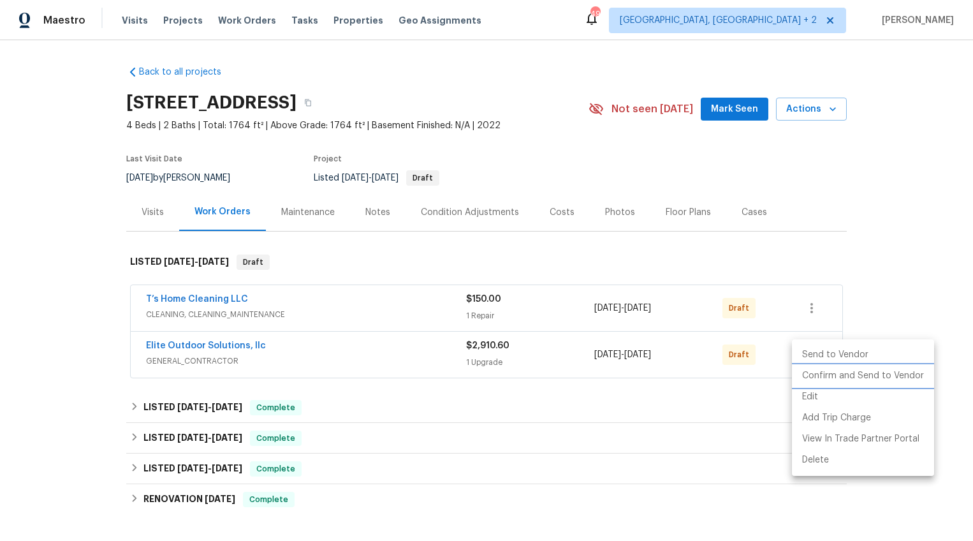
click at [815, 372] on li "Confirm and Send to Vendor" at bounding box center [863, 375] width 142 height 21
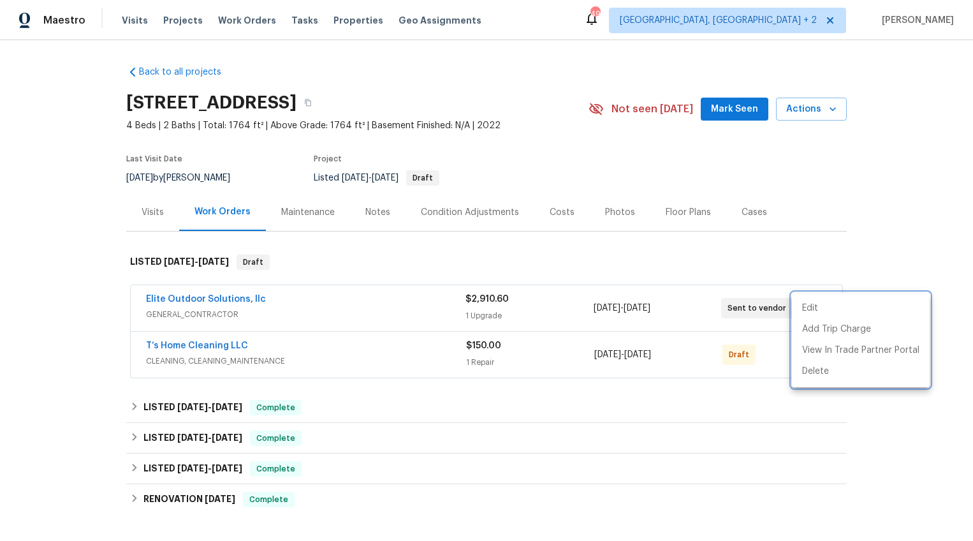
click at [752, 398] on div at bounding box center [486, 270] width 973 height 541
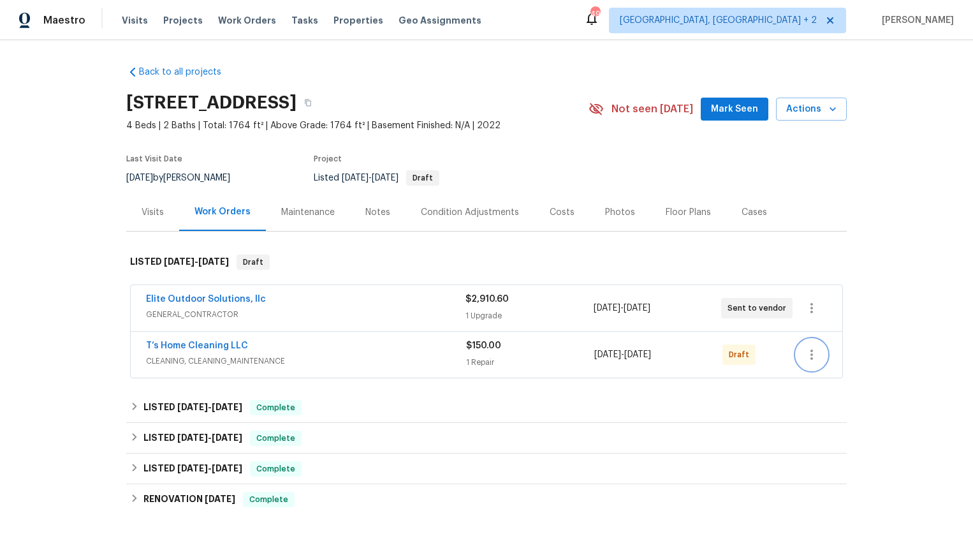
click at [808, 357] on icon "button" at bounding box center [811, 354] width 15 height 15
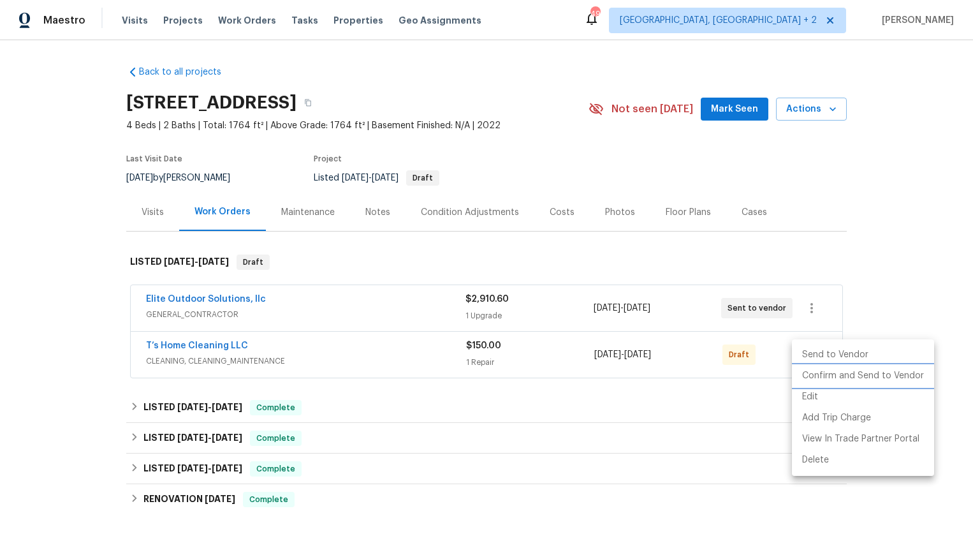
click at [816, 376] on li "Confirm and Send to Vendor" at bounding box center [863, 375] width 142 height 21
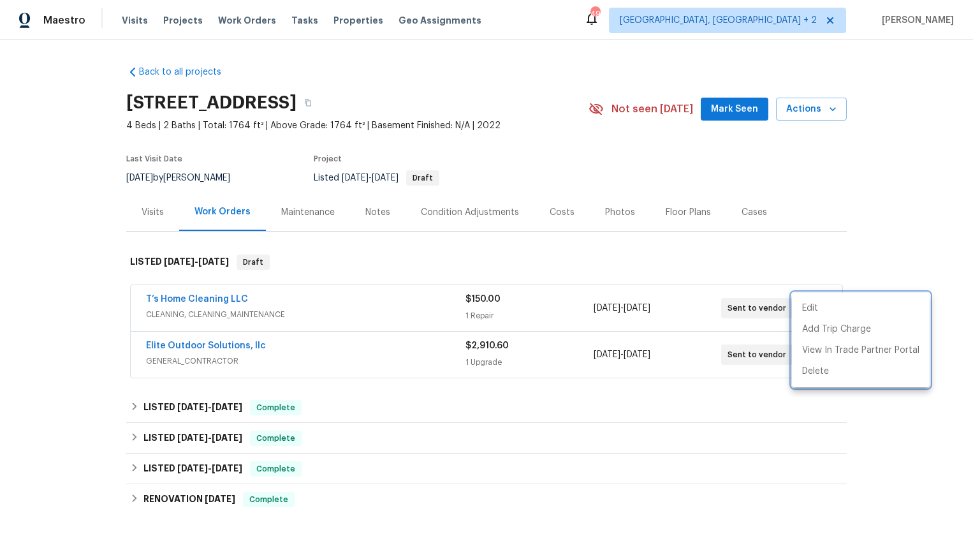
click at [877, 217] on div at bounding box center [486, 270] width 973 height 541
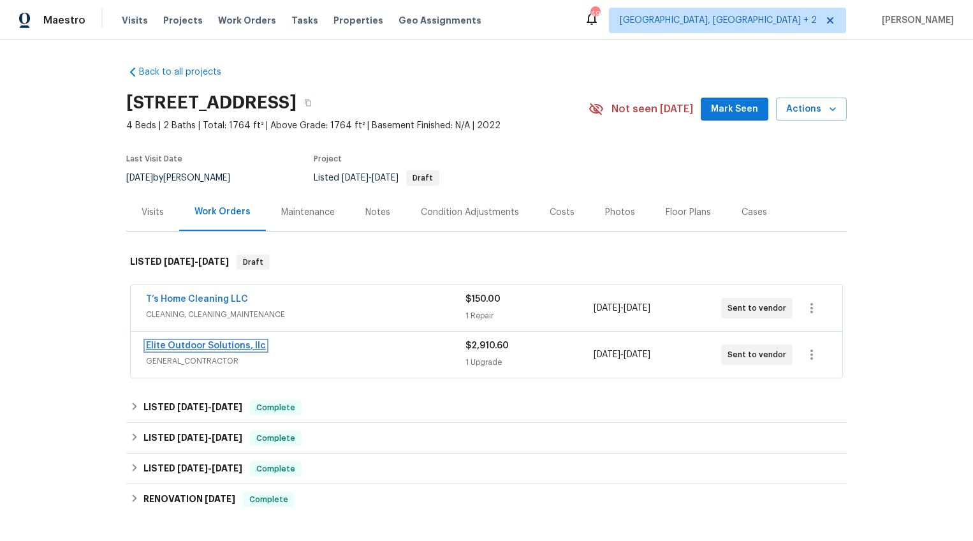
click at [201, 345] on link "Elite Outdoor Solutions, llc" at bounding box center [206, 345] width 120 height 9
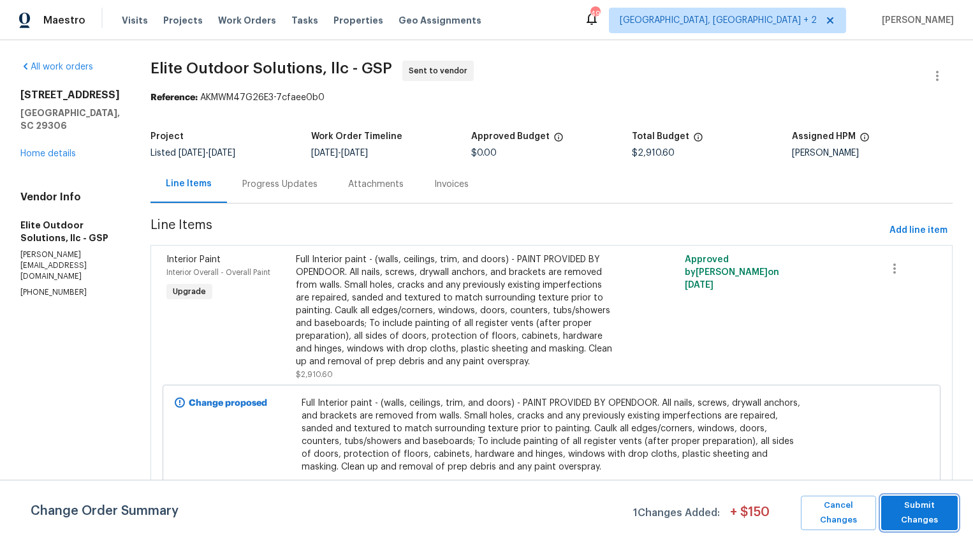
click at [888, 508] on span "Submit Changes" at bounding box center [920, 512] width 64 height 29
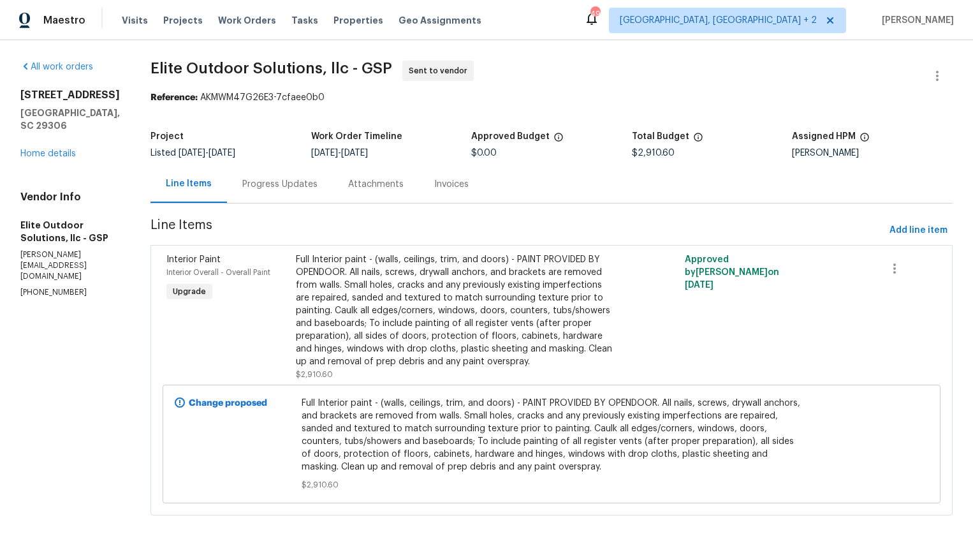
click at [238, 173] on div "Progress Updates" at bounding box center [280, 184] width 106 height 38
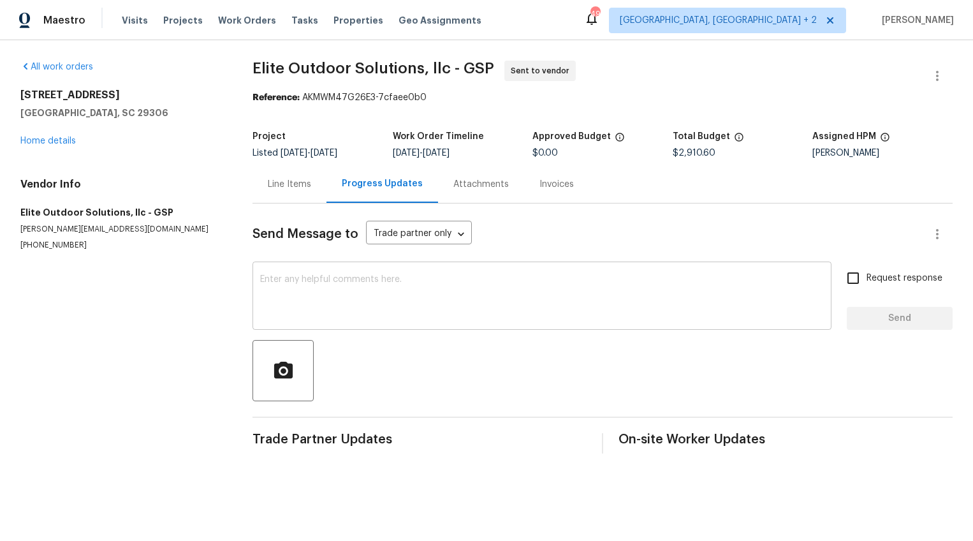
click at [308, 311] on textarea at bounding box center [542, 297] width 564 height 45
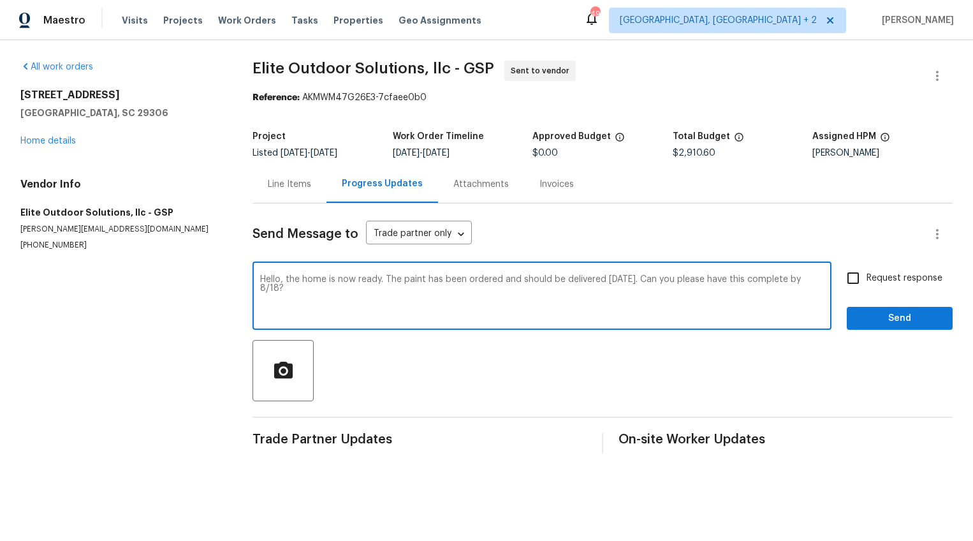
type textarea "Hello, the home is now ready. The paint has been ordered and should be delivere…"
click at [888, 274] on span "Request response" at bounding box center [905, 278] width 76 height 13
click at [867, 274] on input "Request response" at bounding box center [853, 278] width 27 height 27
checkbox input "true"
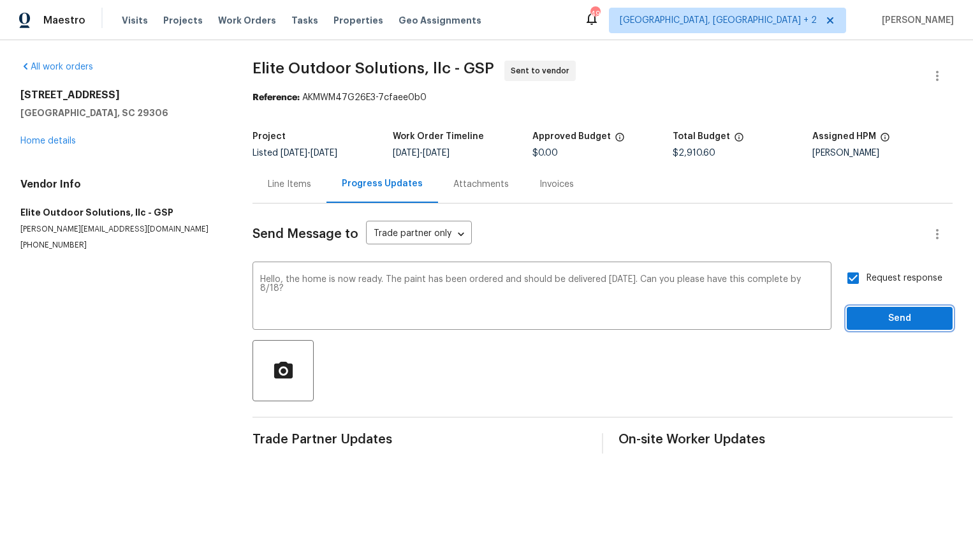
click at [883, 319] on span "Send" at bounding box center [899, 319] width 85 height 16
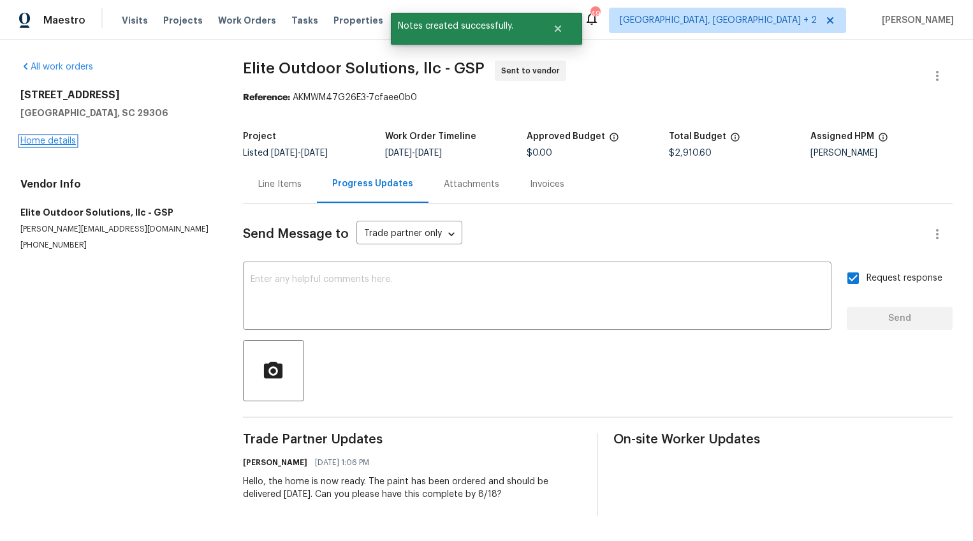
click at [66, 140] on link "Home details" at bounding box center [47, 140] width 55 height 9
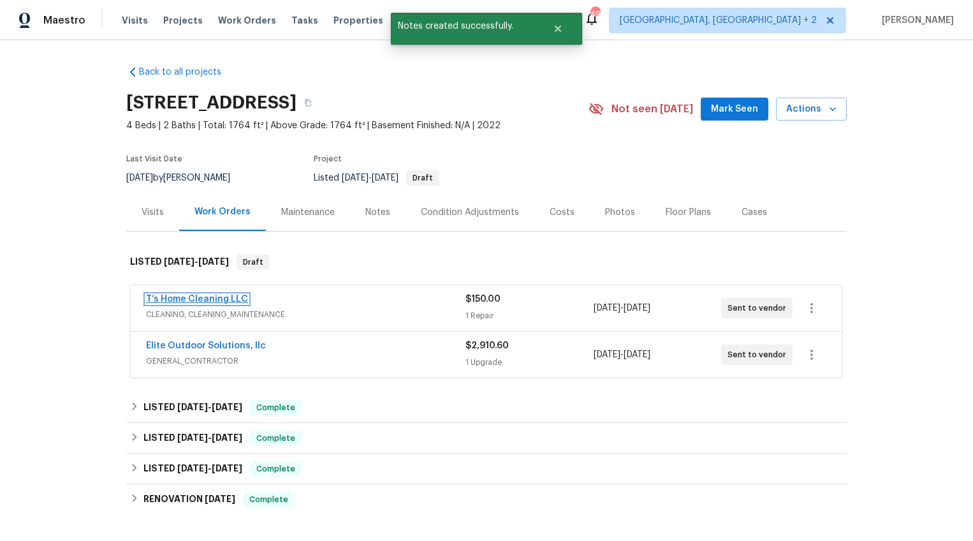
click at [186, 298] on link "T’s Home Cleaning LLC" at bounding box center [197, 299] width 102 height 9
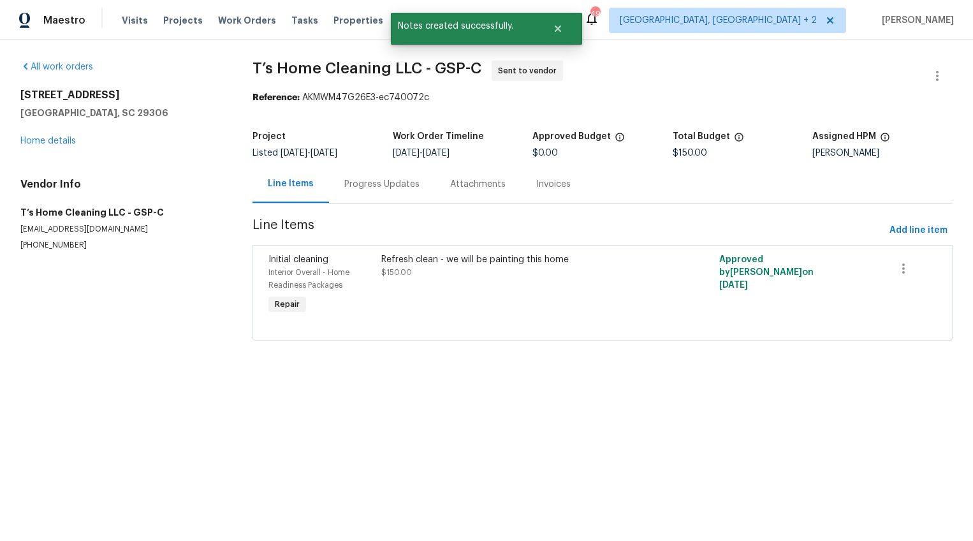
click at [353, 187] on div "Progress Updates" at bounding box center [381, 184] width 75 height 13
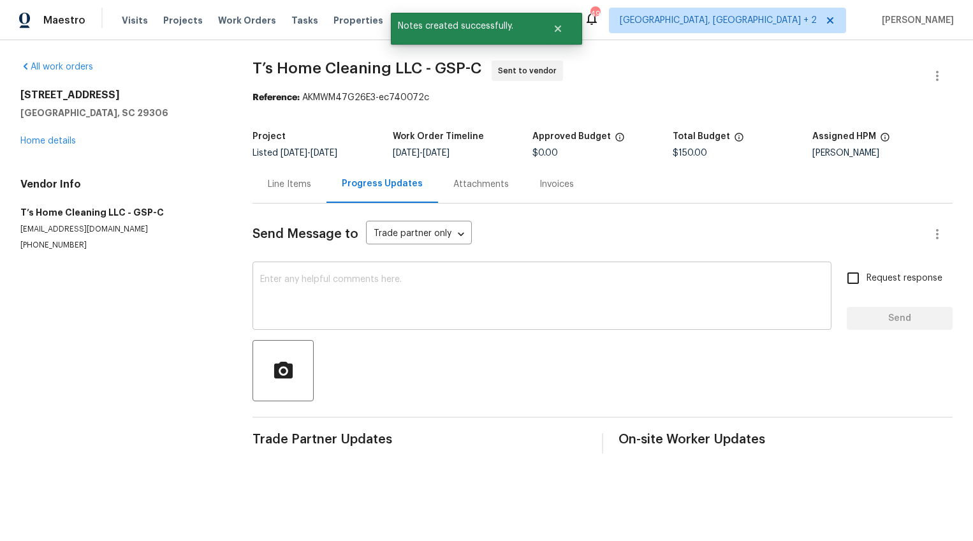
click at [354, 308] on textarea at bounding box center [542, 297] width 564 height 45
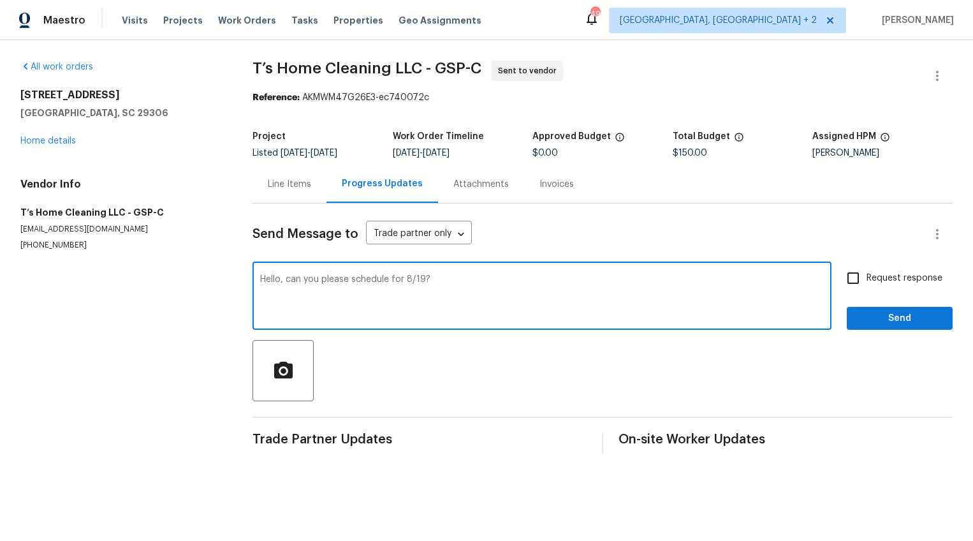
type textarea "Hello, can you please schedule for 8/19?"
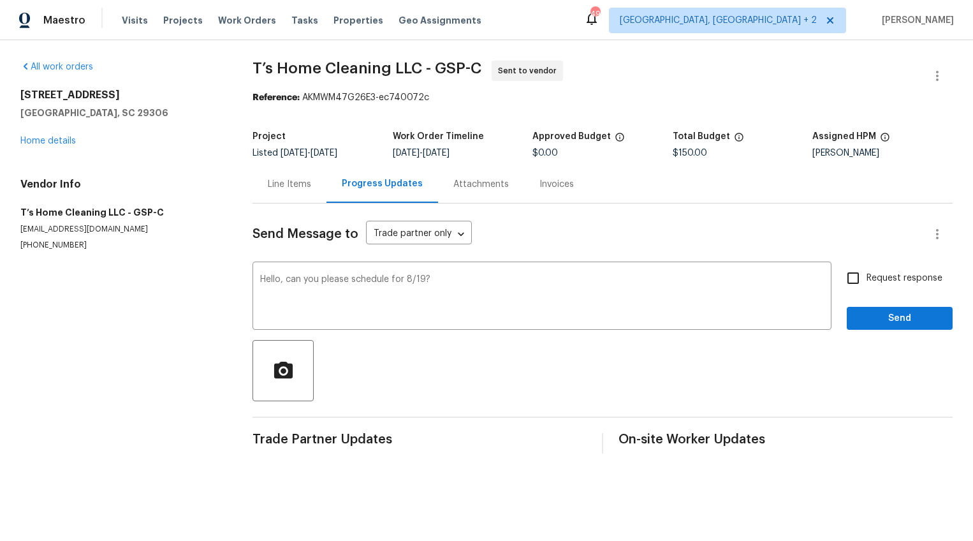
click at [867, 284] on span "Request response" at bounding box center [905, 278] width 76 height 13
click at [864, 284] on input "Request response" at bounding box center [853, 278] width 27 height 27
checkbox input "true"
click at [866, 316] on span "Send" at bounding box center [899, 319] width 85 height 16
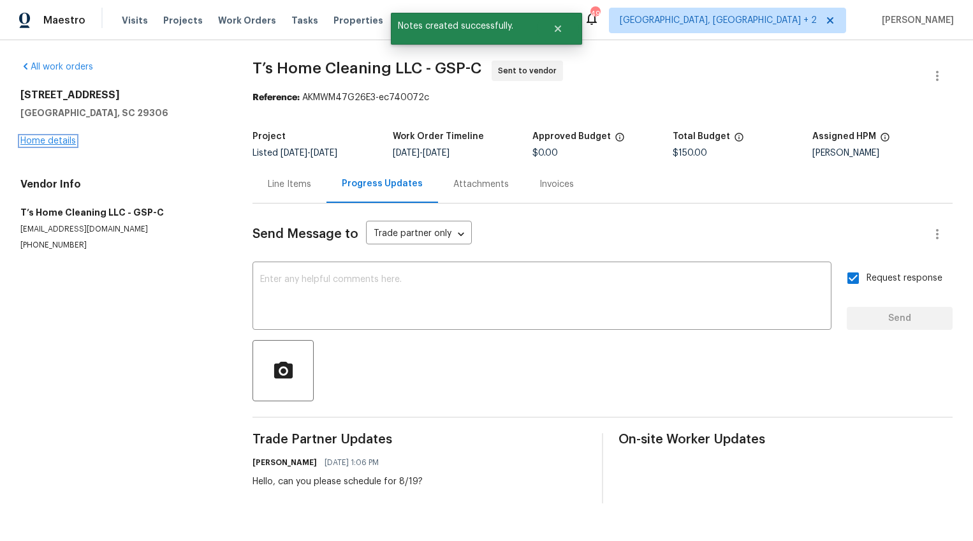
click at [64, 142] on link "Home details" at bounding box center [47, 140] width 55 height 9
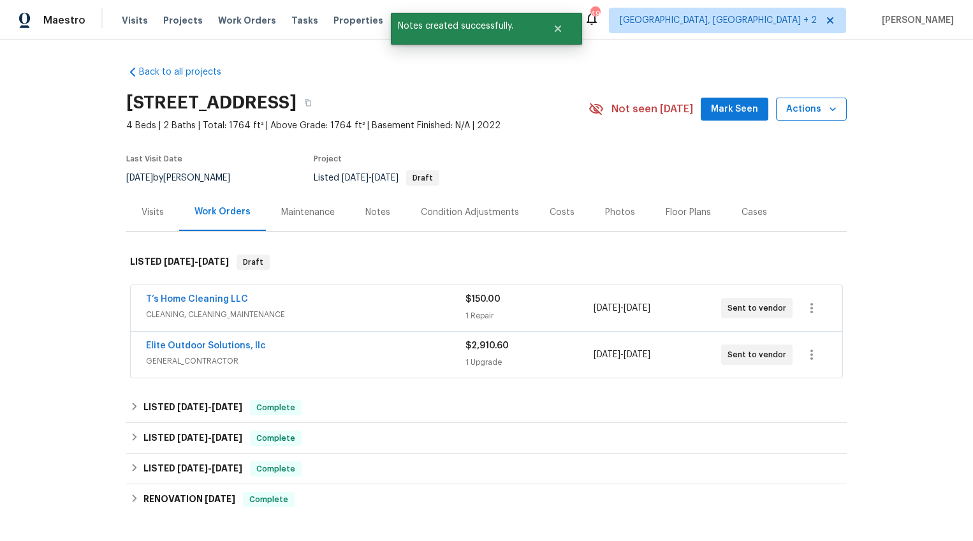
click at [794, 107] on span "Actions" at bounding box center [811, 109] width 50 height 16
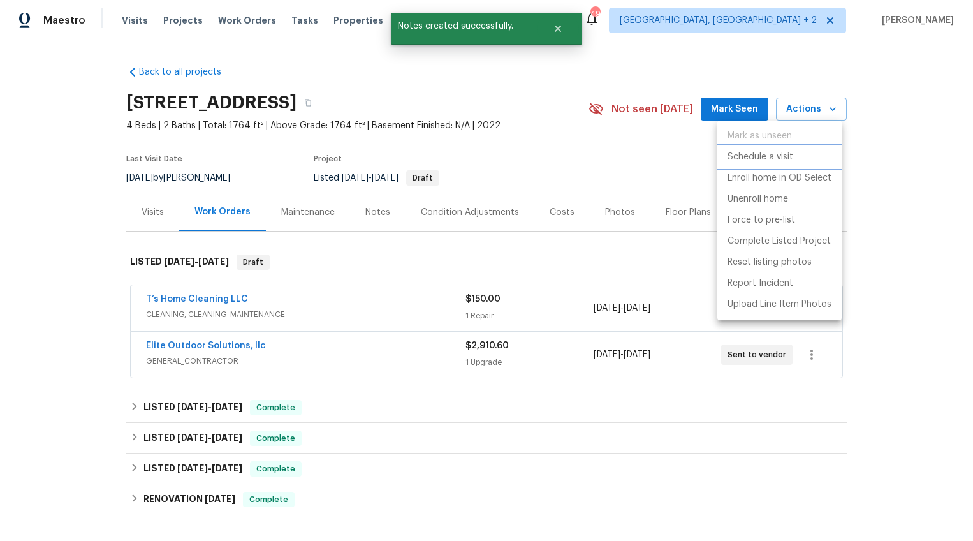
click at [789, 157] on p "Schedule a visit" at bounding box center [761, 156] width 66 height 13
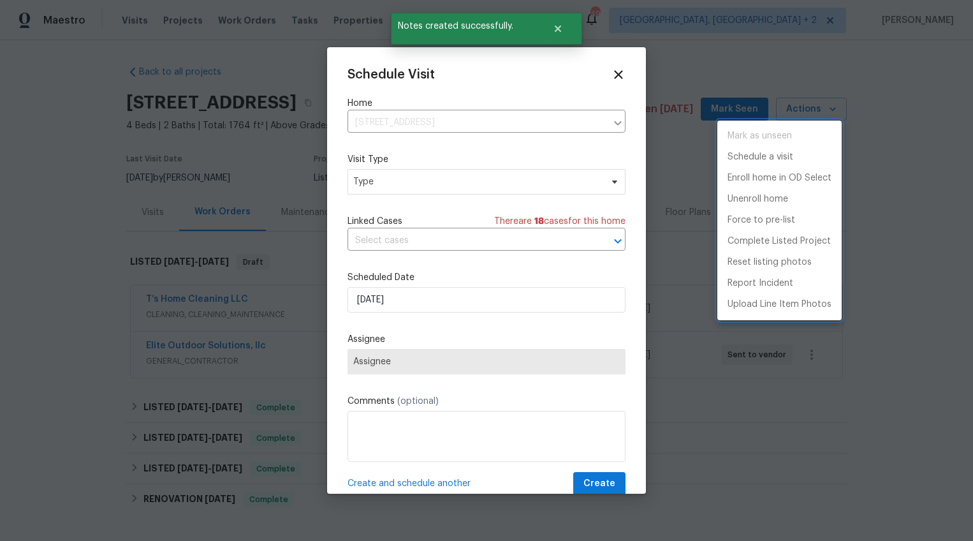
click at [389, 178] on div at bounding box center [486, 270] width 973 height 541
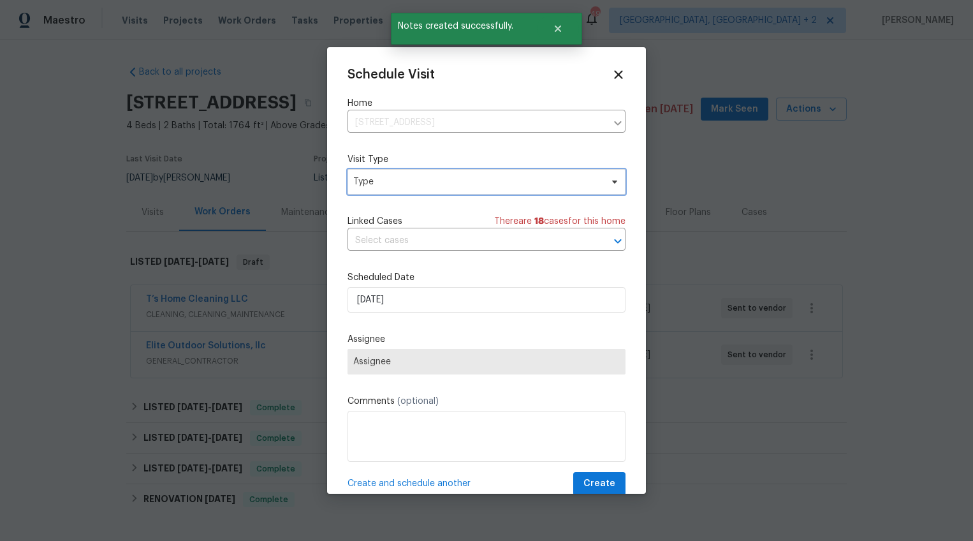
click at [389, 183] on span "Type" at bounding box center [477, 181] width 248 height 13
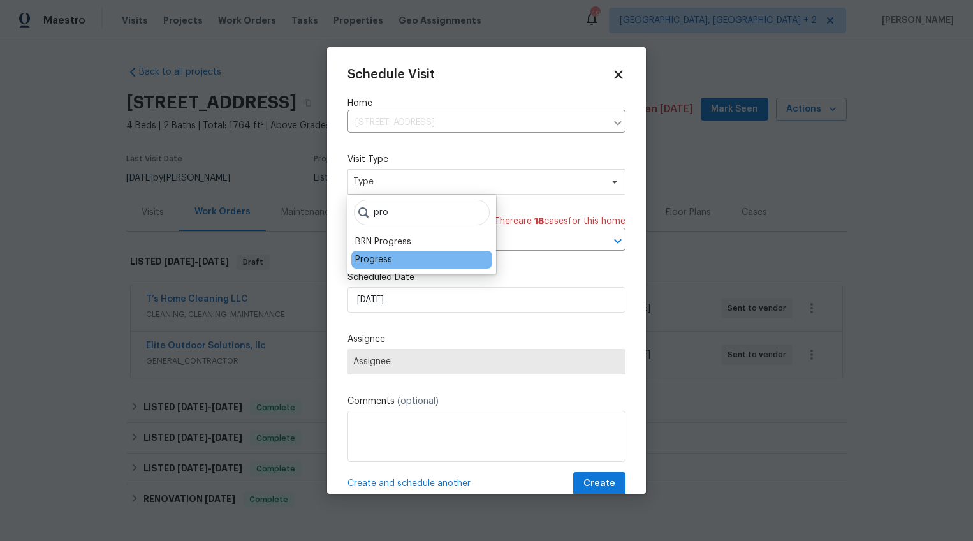
type input "pro"
click at [360, 256] on div "Progress" at bounding box center [373, 259] width 37 height 13
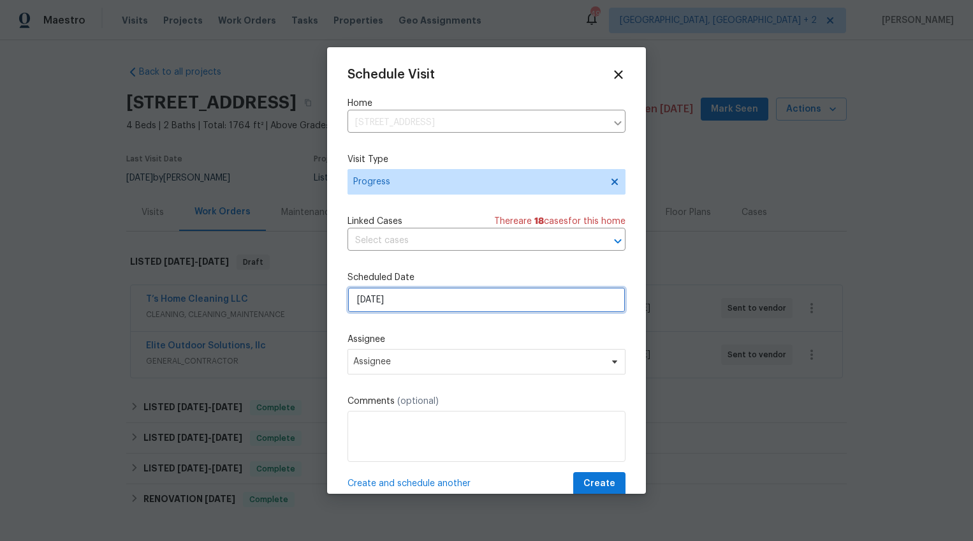
click at [370, 302] on input "[DATE]" at bounding box center [487, 300] width 278 height 26
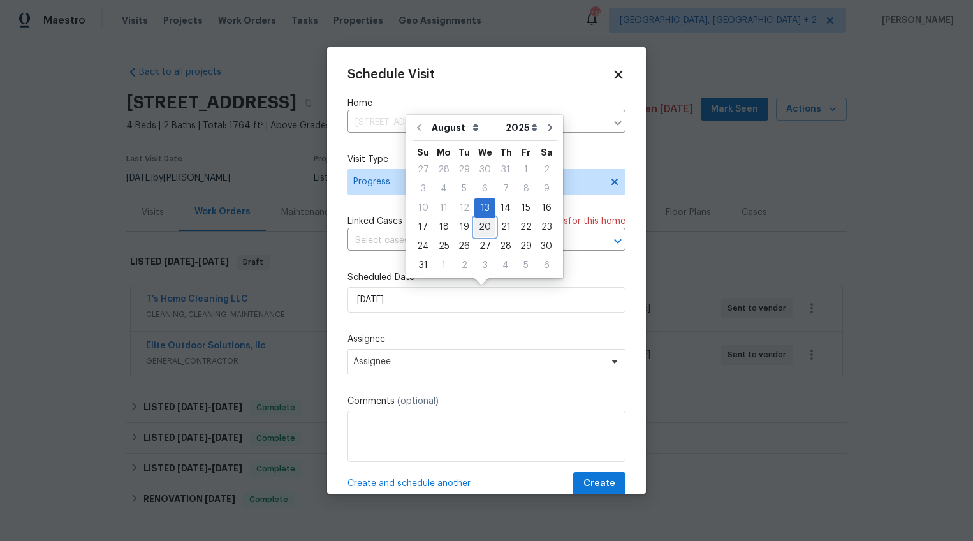
click at [480, 224] on div "20" at bounding box center [484, 227] width 21 height 18
type input "8/20/2025"
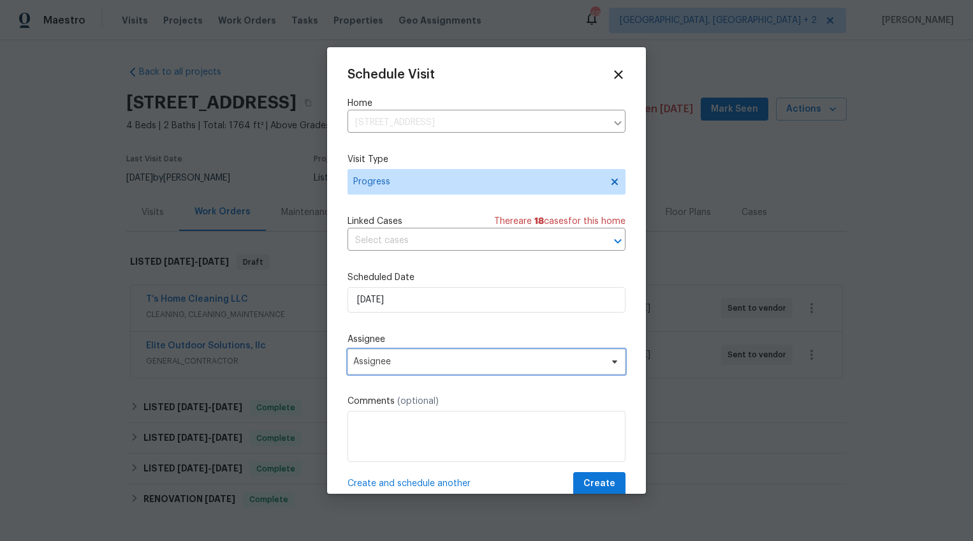
click at [400, 359] on span "Assignee" at bounding box center [478, 361] width 250 height 10
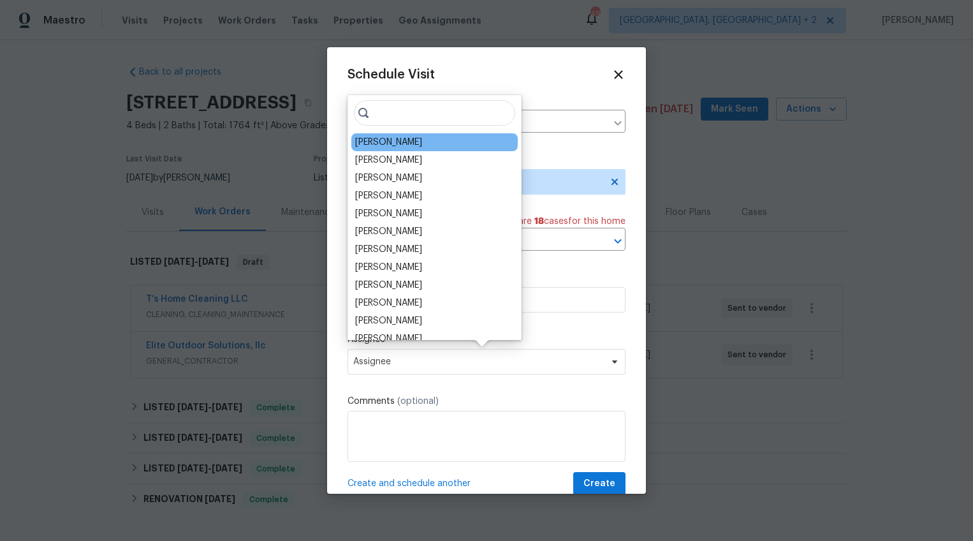
click at [404, 150] on div "[PERSON_NAME]" at bounding box center [434, 142] width 166 height 18
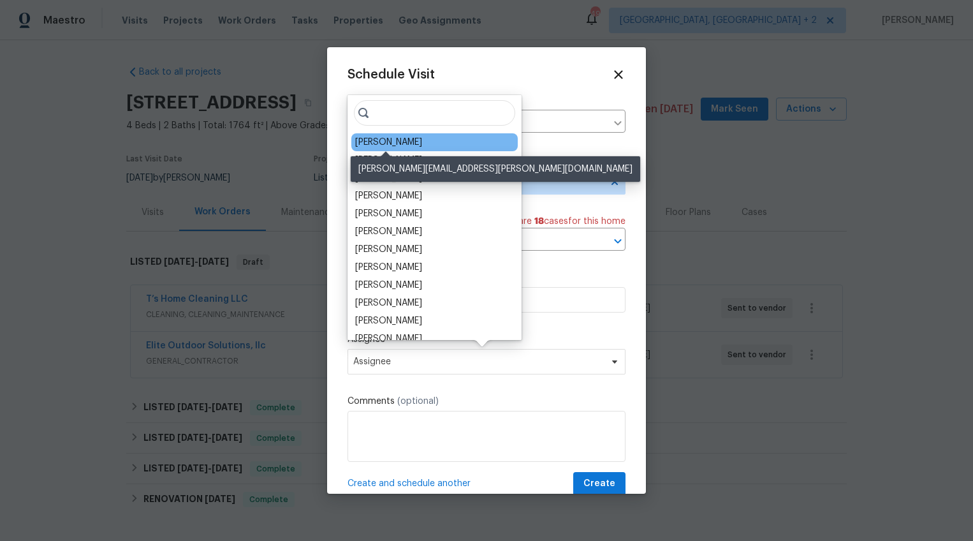
click at [404, 145] on div "[PERSON_NAME]" at bounding box center [388, 142] width 67 height 13
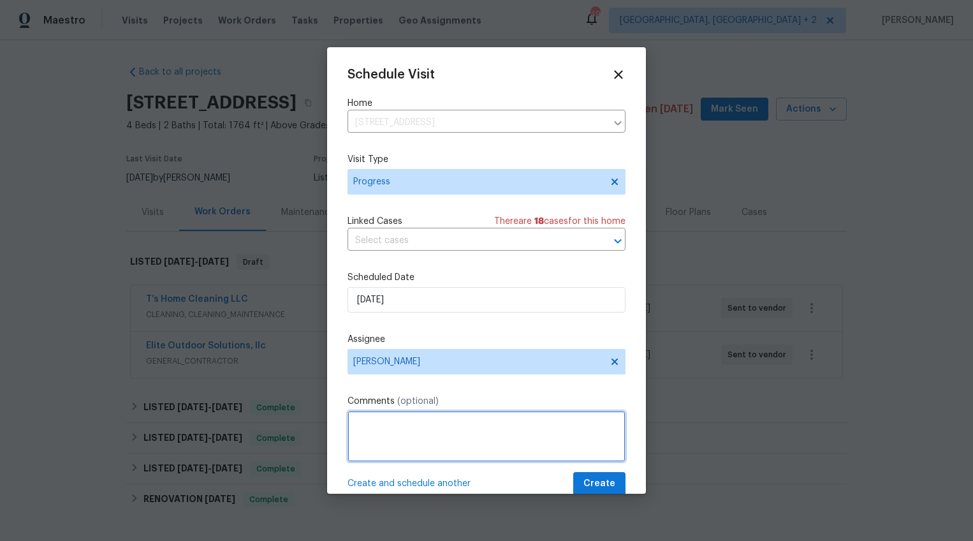
click at [398, 419] on textarea at bounding box center [487, 436] width 278 height 51
type textarea "New photos after full paint"
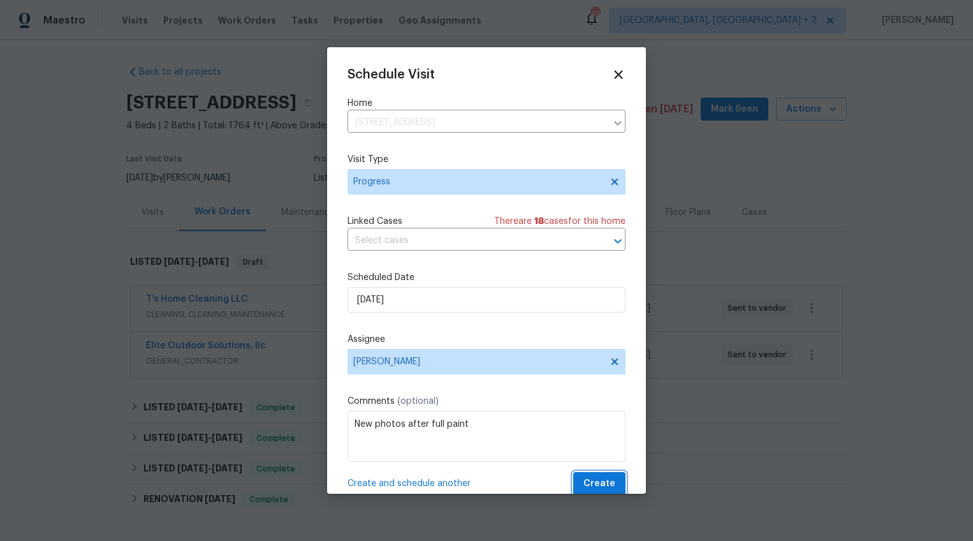
click at [603, 485] on span "Create" at bounding box center [599, 484] width 32 height 16
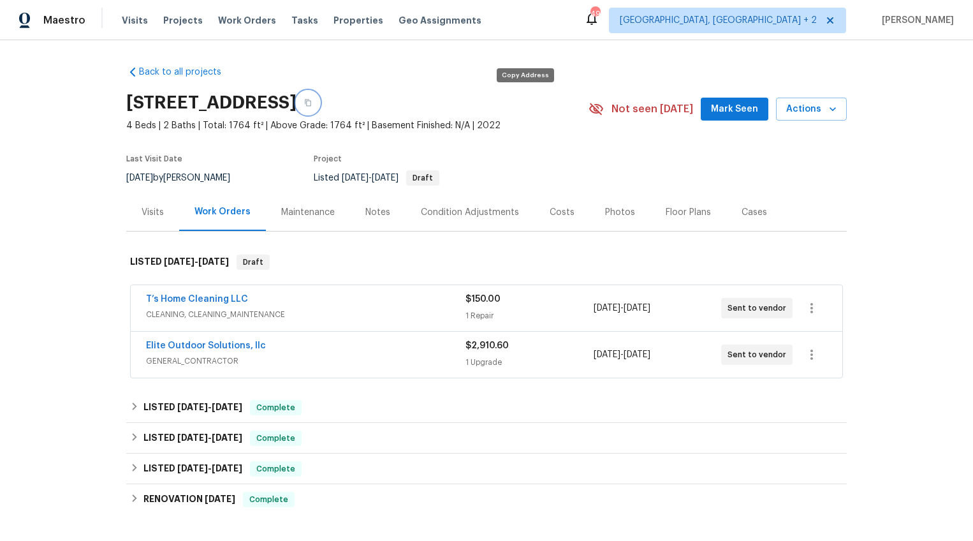
click at [312, 106] on icon "button" at bounding box center [308, 103] width 8 height 8
click at [376, 217] on div "Notes" at bounding box center [377, 212] width 25 height 13
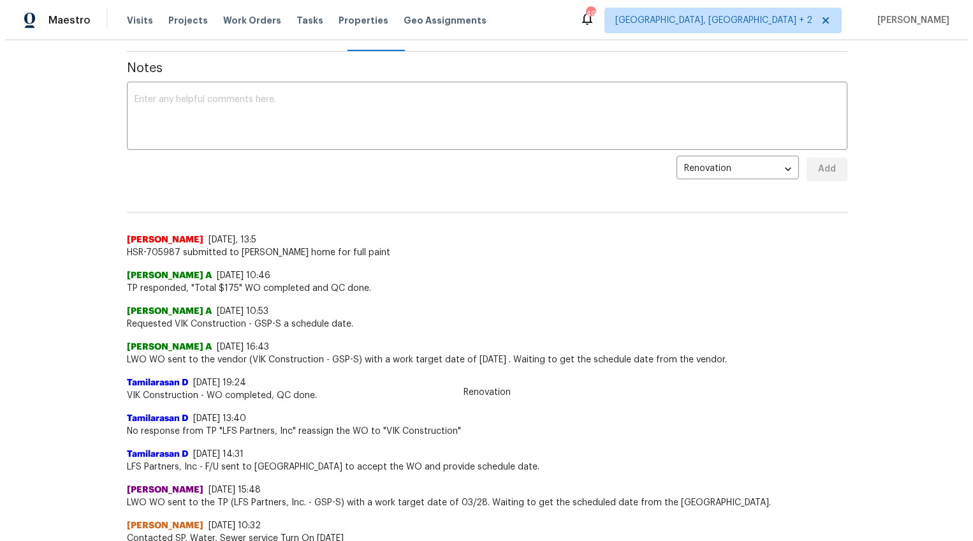
scroll to position [115, 0]
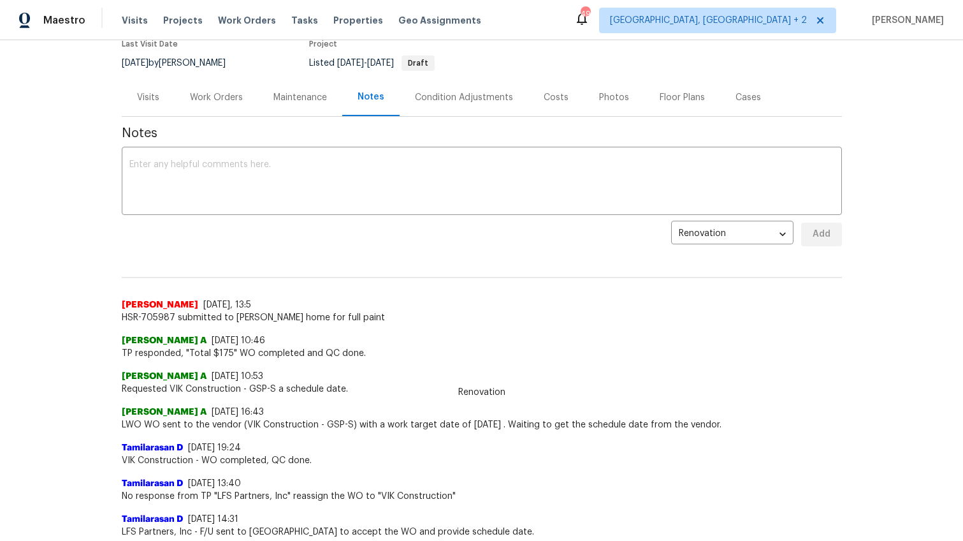
click at [216, 102] on div "Work Orders" at bounding box center [216, 97] width 53 height 13
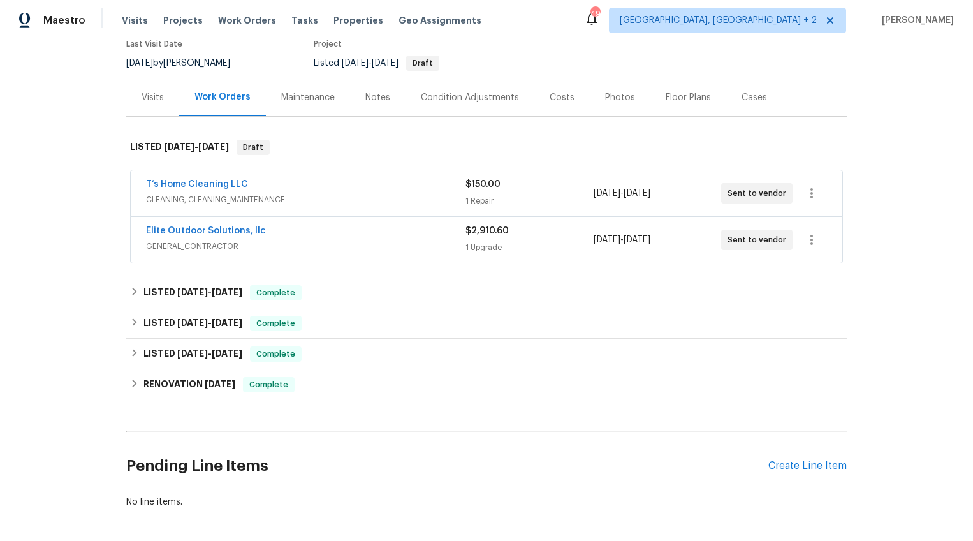
click at [552, 105] on div "Costs" at bounding box center [561, 97] width 55 height 38
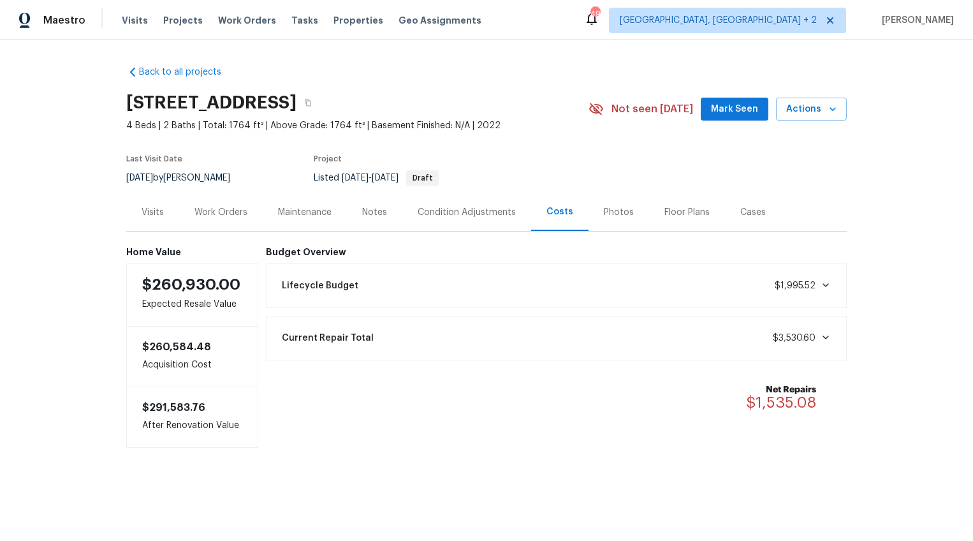
click at [462, 335] on div "Current Repair Total $3,530.60" at bounding box center [556, 338] width 565 height 28
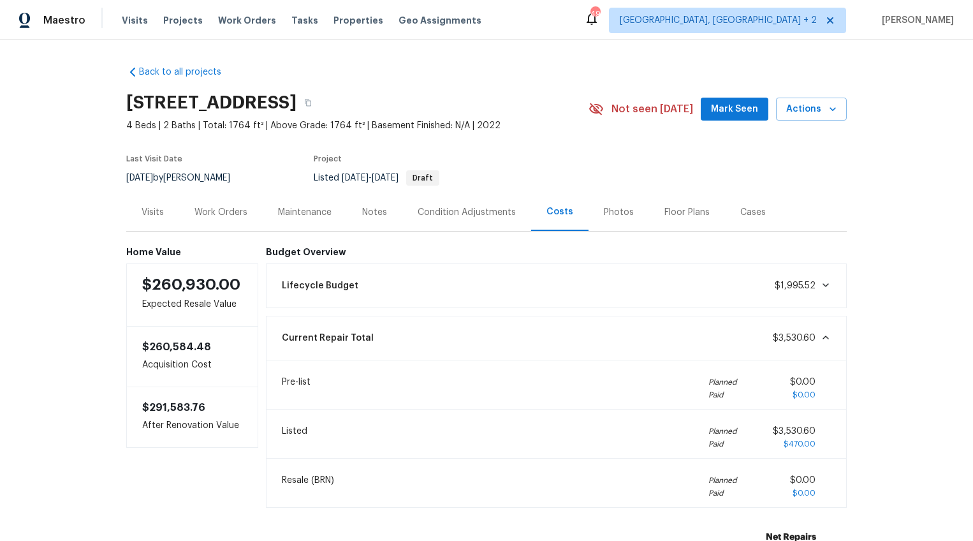
click at [462, 337] on div "Current Repair Total $3,530.60" at bounding box center [556, 338] width 565 height 28
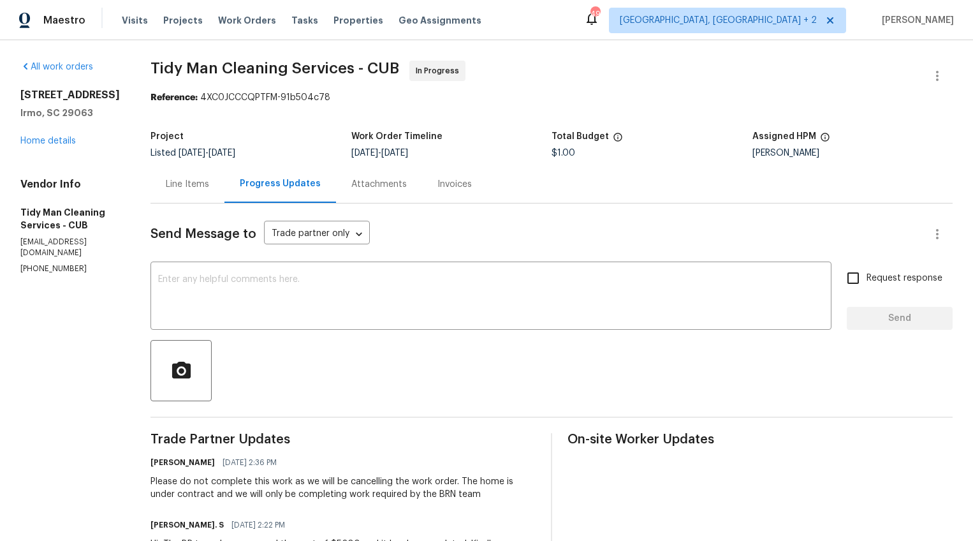
click at [194, 200] on div "Line Items" at bounding box center [187, 184] width 74 height 38
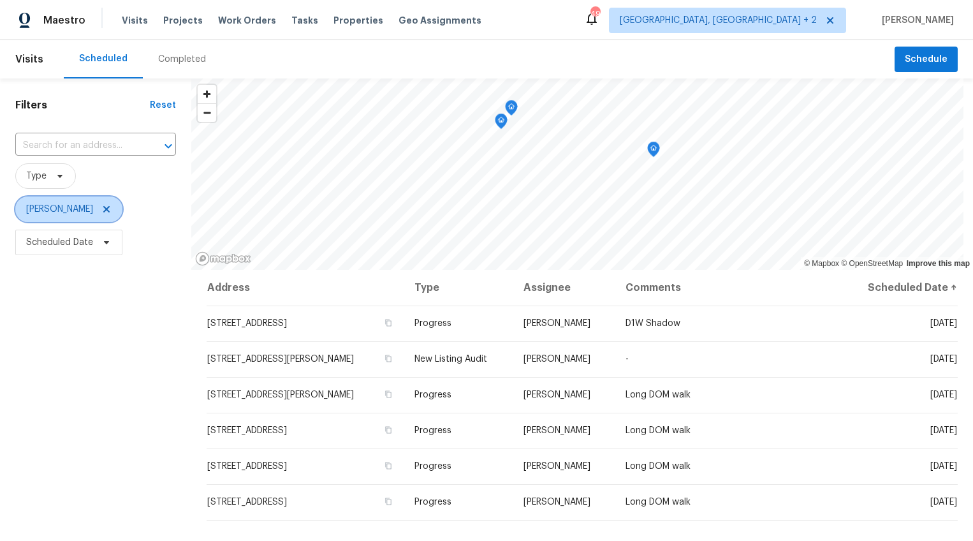
click at [101, 208] on icon at bounding box center [106, 209] width 10 height 10
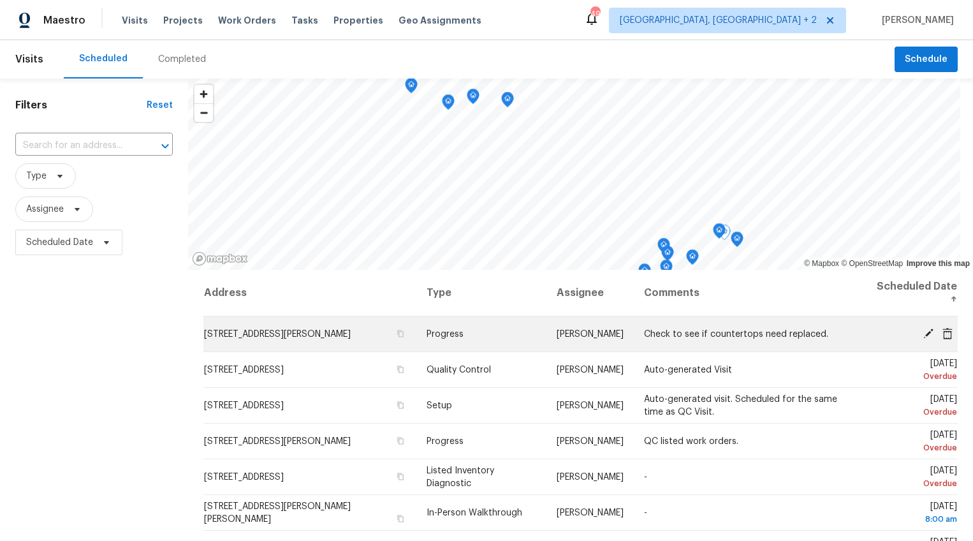
click at [942, 336] on icon at bounding box center [947, 332] width 11 height 11
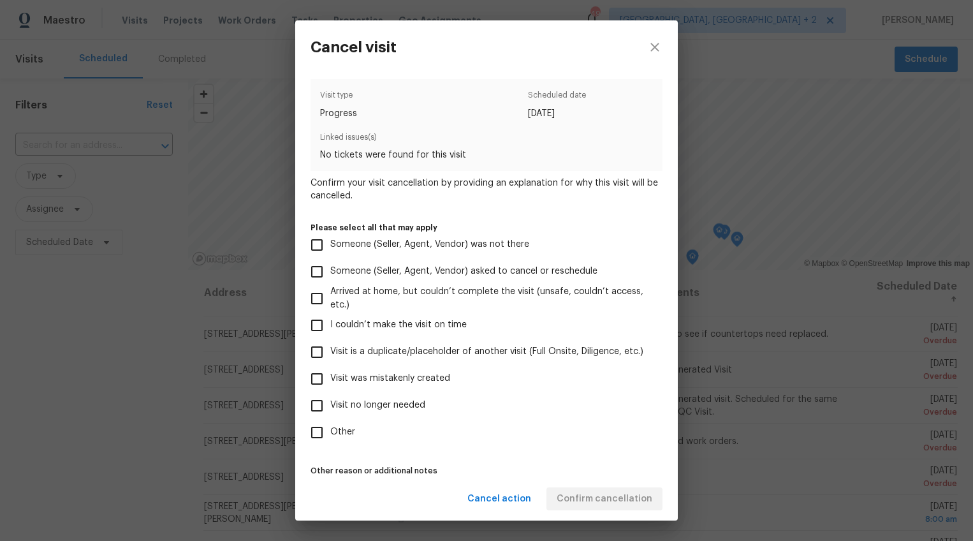
click at [359, 407] on span "Visit no longer needed" at bounding box center [377, 405] width 95 height 13
click at [330, 407] on input "Visit no longer needed" at bounding box center [317, 405] width 27 height 27
checkbox input "true"
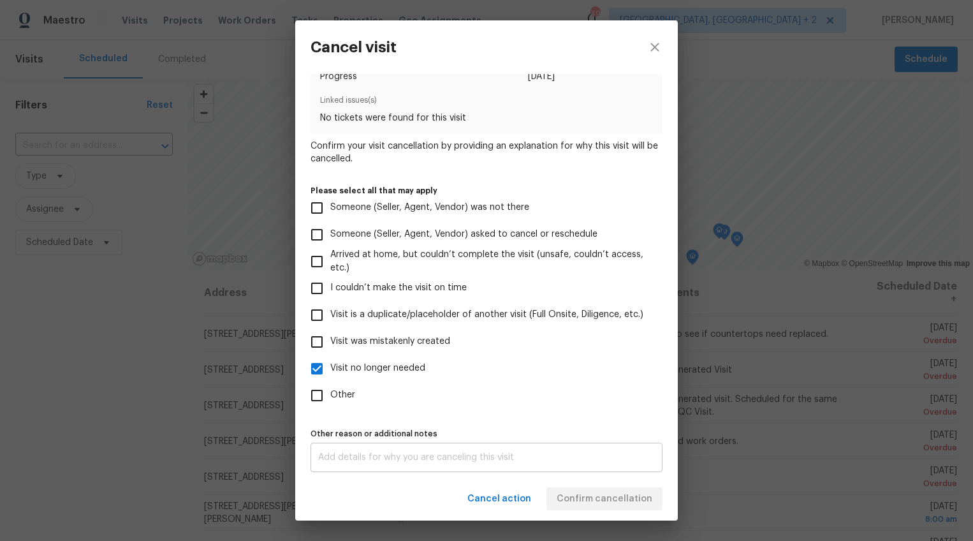
click at [445, 445] on div "x Other reason or additional notes" at bounding box center [487, 457] width 352 height 29
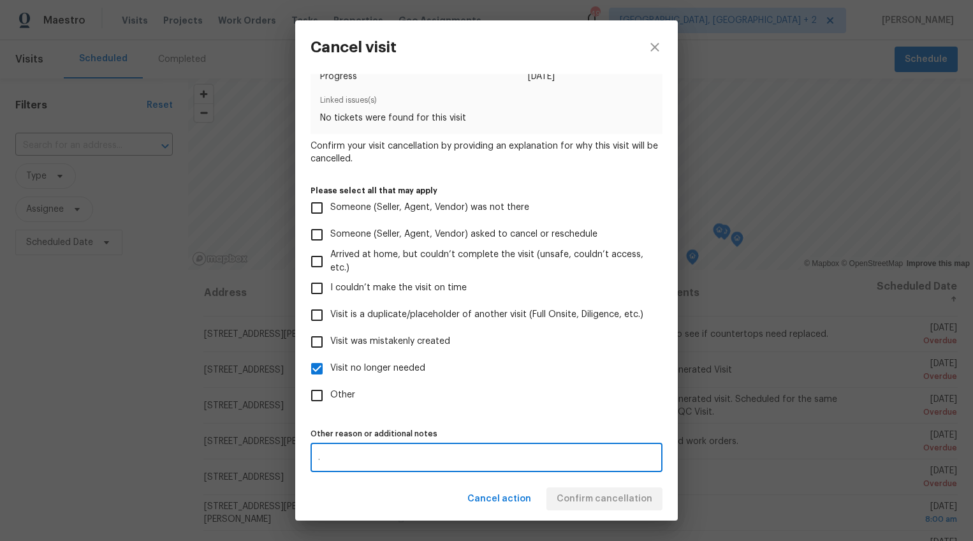
type textarea "."
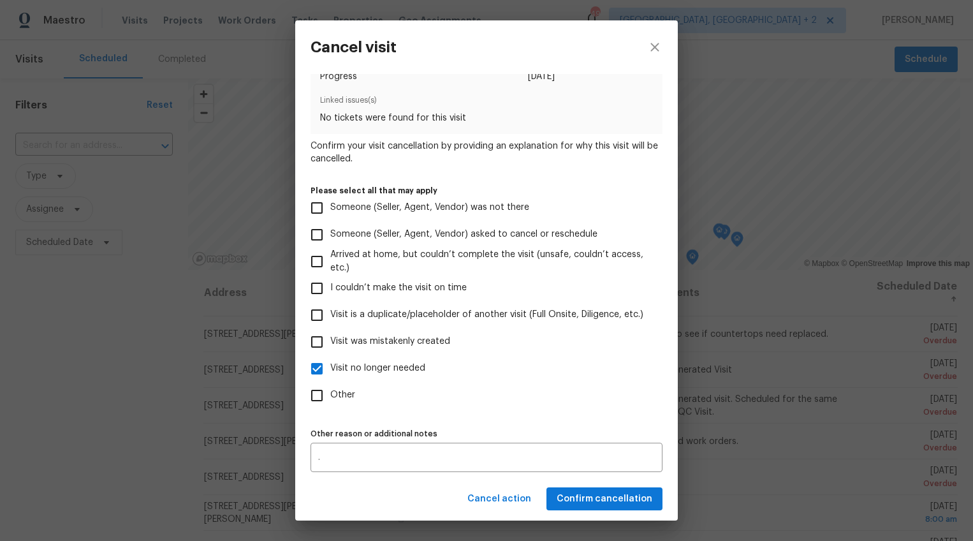
click at [542, 405] on label "Other" at bounding box center [478, 395] width 349 height 27
click at [330, 405] on input "Other" at bounding box center [317, 395] width 27 height 27
checkbox input "true"
click at [617, 497] on span "Confirm cancellation" at bounding box center [605, 499] width 96 height 16
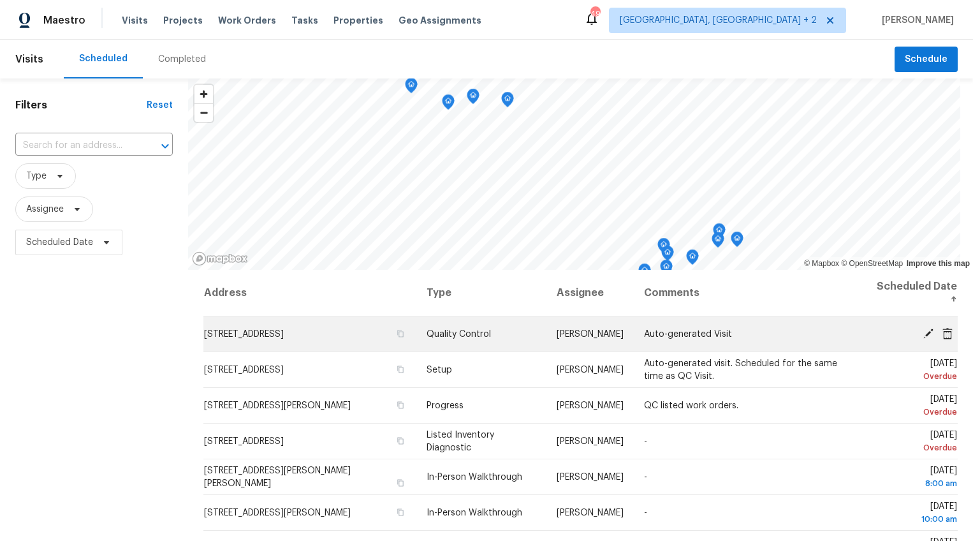
click at [923, 332] on icon at bounding box center [928, 333] width 10 height 10
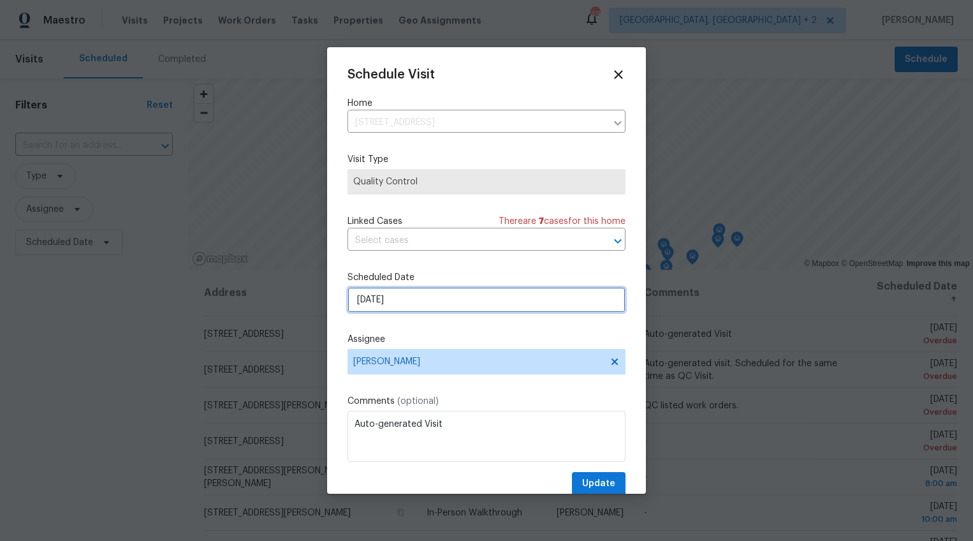
click at [370, 304] on input "[DATE]" at bounding box center [487, 300] width 278 height 26
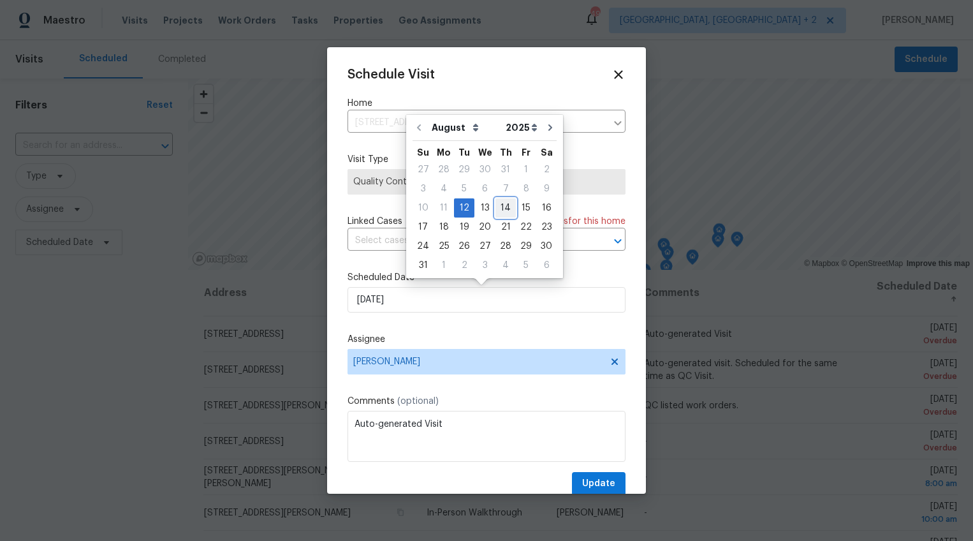
click at [499, 210] on div "14" at bounding box center [505, 208] width 20 height 18
type input "[DATE]"
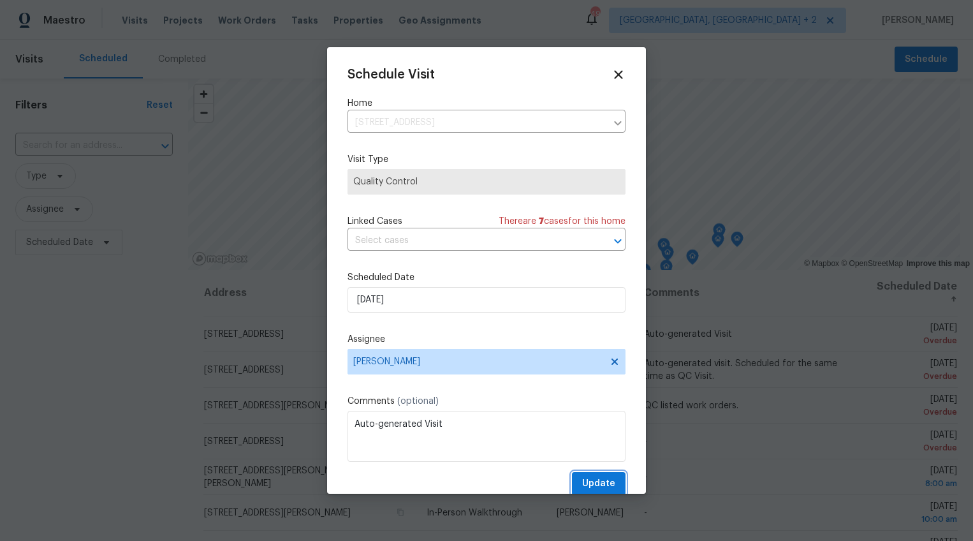
click at [588, 487] on span "Update" at bounding box center [598, 484] width 33 height 16
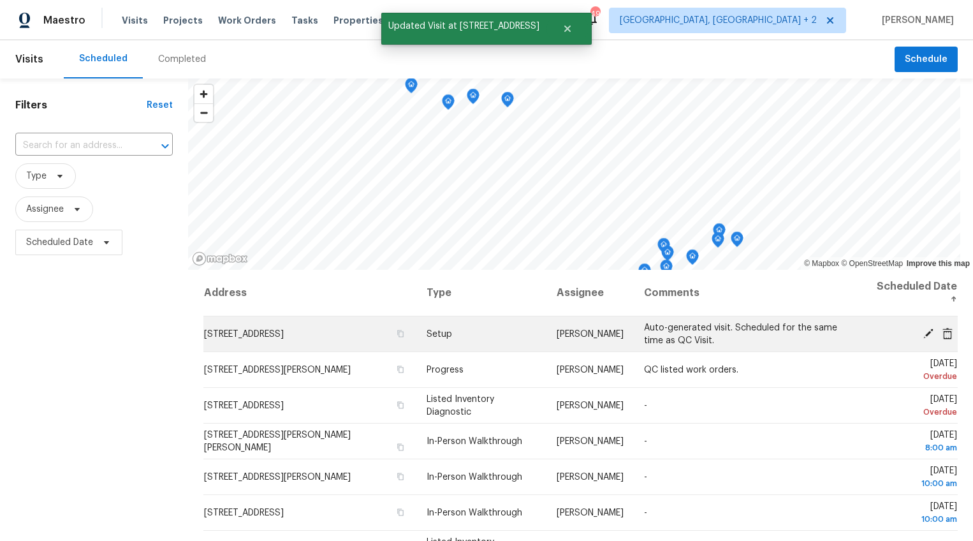
click at [923, 332] on icon at bounding box center [928, 333] width 10 height 10
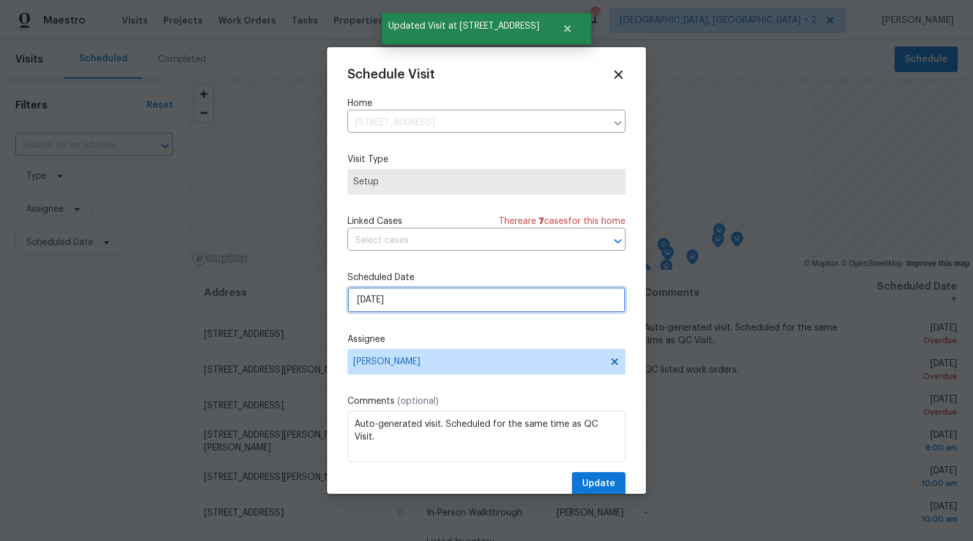
click at [372, 302] on input "[DATE]" at bounding box center [487, 300] width 278 height 26
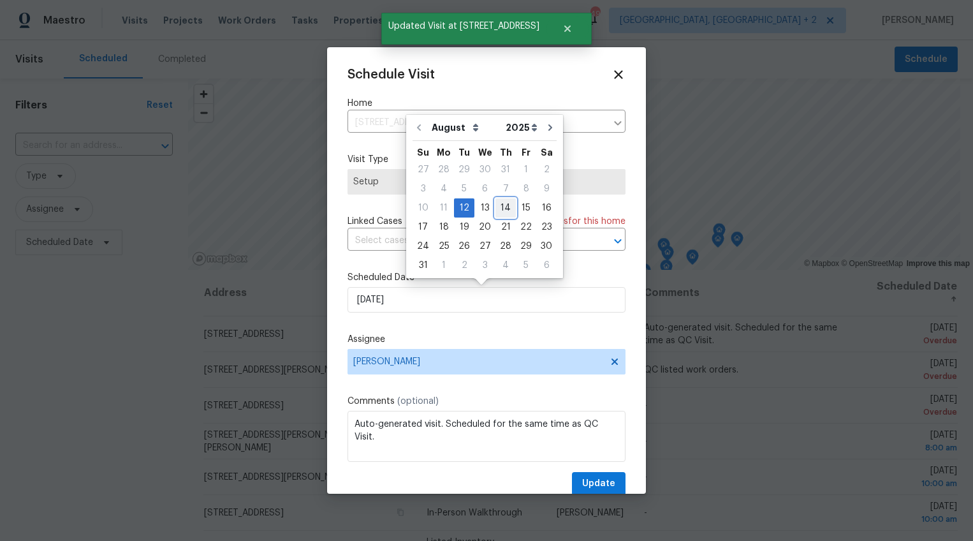
click at [501, 211] on div "14" at bounding box center [505, 208] width 20 height 18
type input "[DATE]"
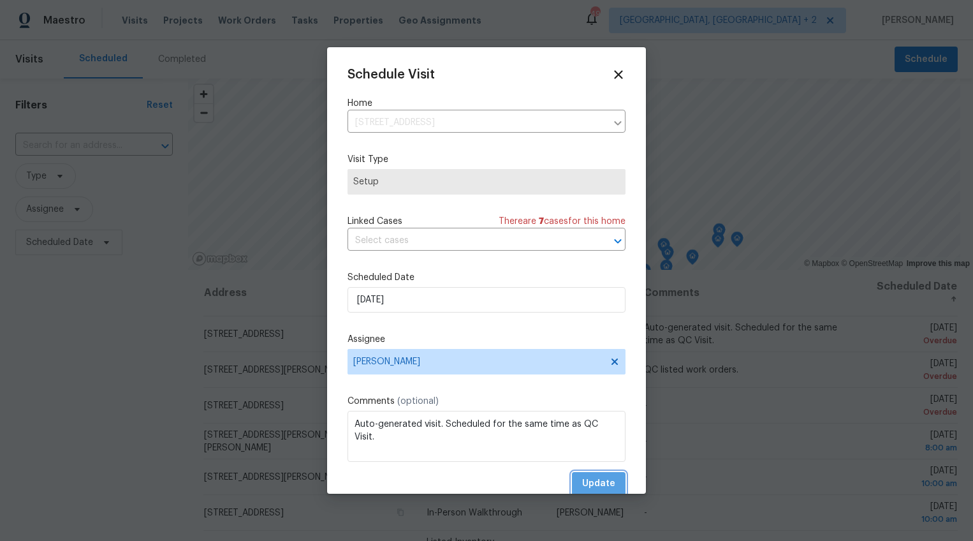
click at [596, 473] on button "Update" at bounding box center [599, 484] width 54 height 24
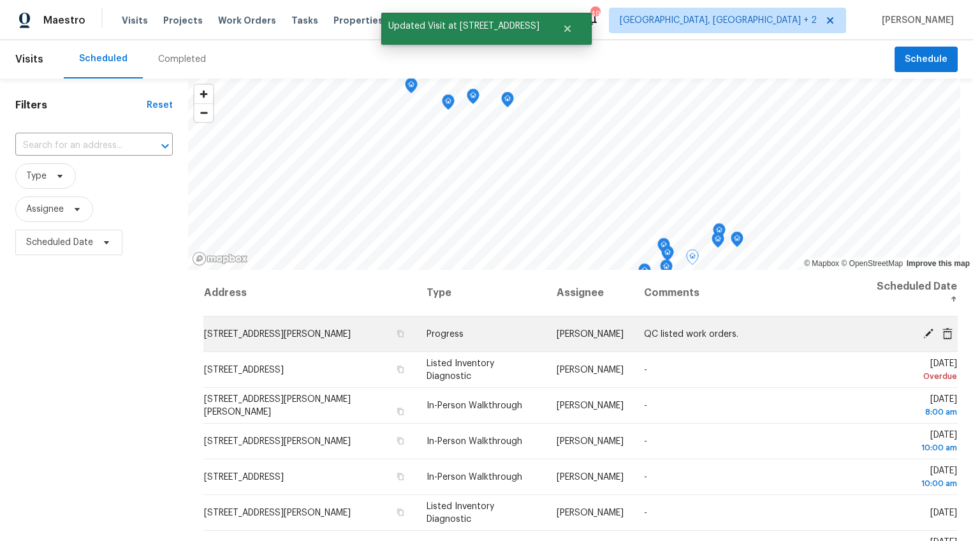
click at [923, 333] on icon at bounding box center [928, 333] width 10 height 10
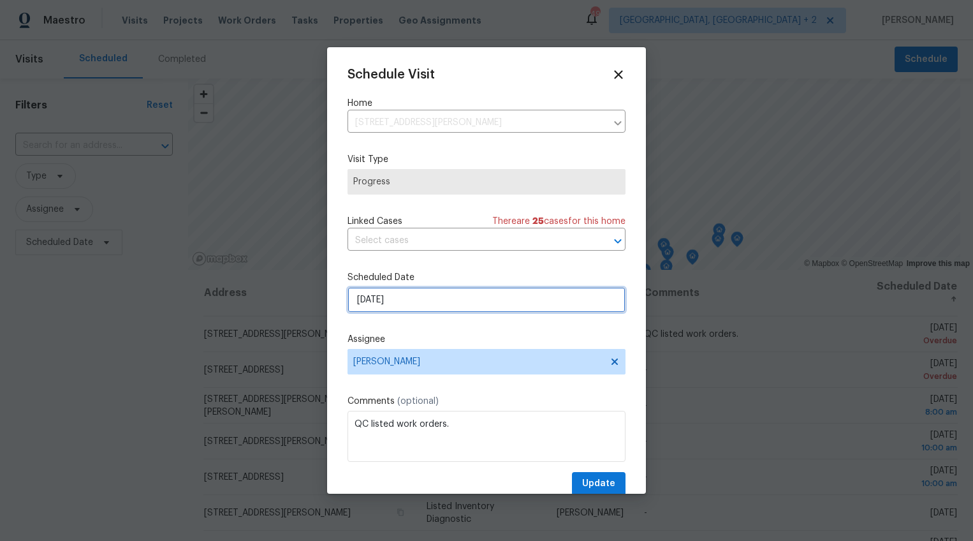
click at [374, 300] on input "[DATE]" at bounding box center [487, 300] width 278 height 26
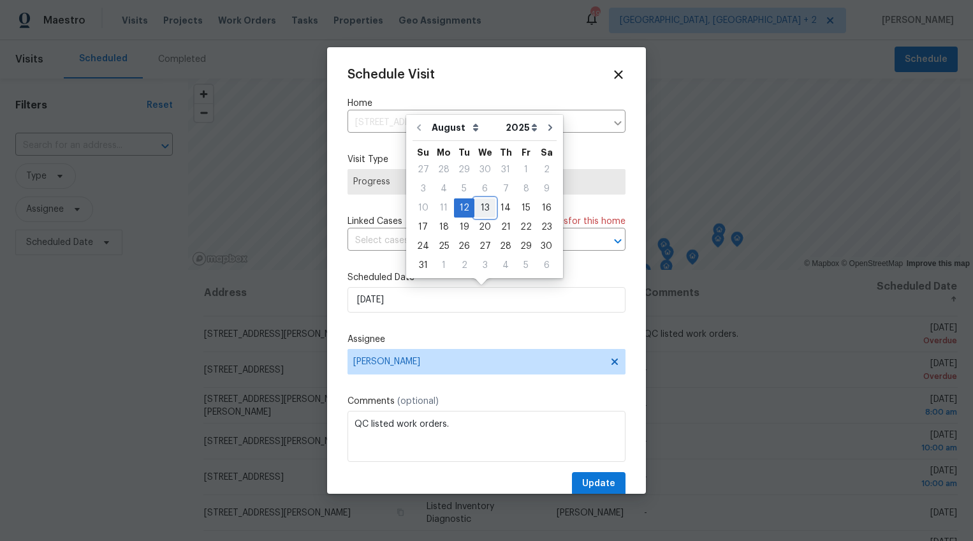
click at [480, 210] on div "13" at bounding box center [484, 208] width 21 height 18
type input "[DATE]"
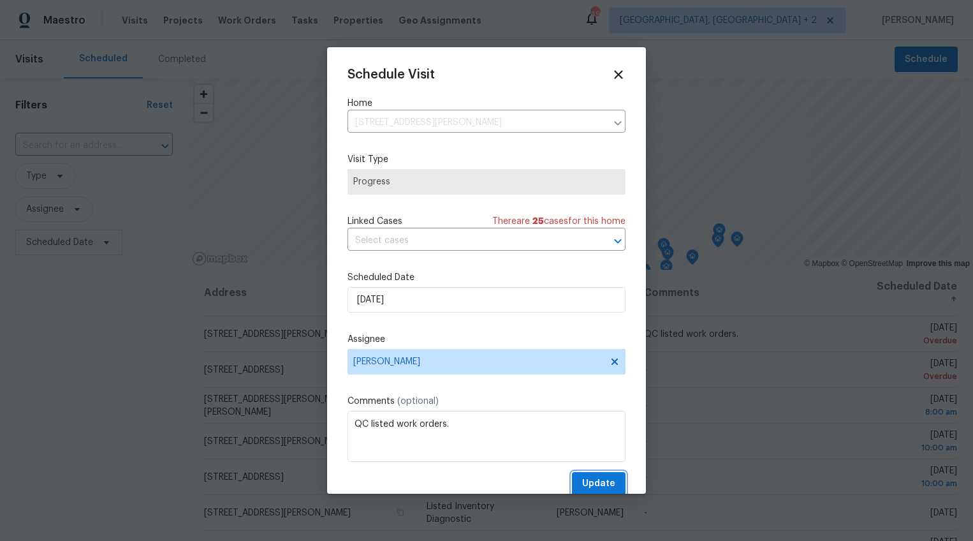
click at [597, 479] on span "Update" at bounding box center [598, 484] width 33 height 16
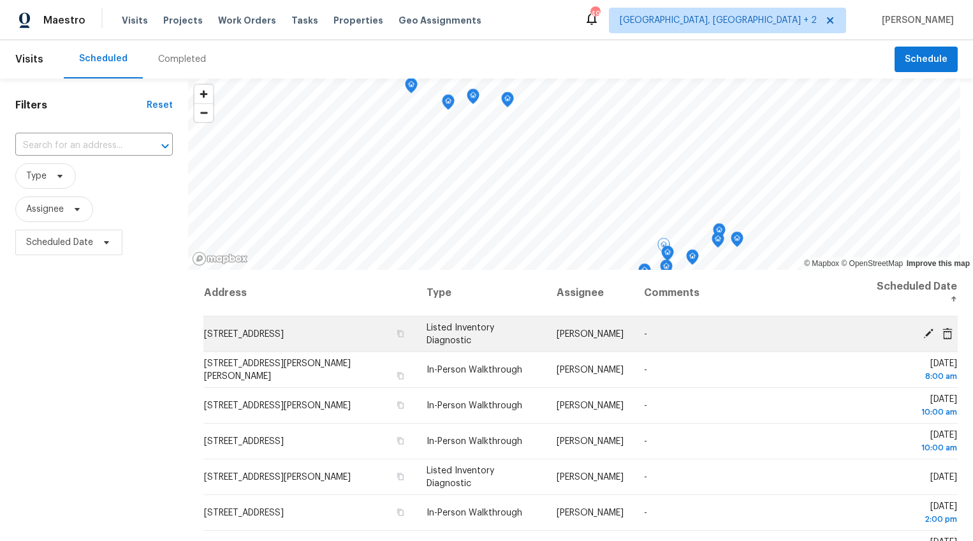
click at [923, 333] on icon at bounding box center [928, 333] width 10 height 10
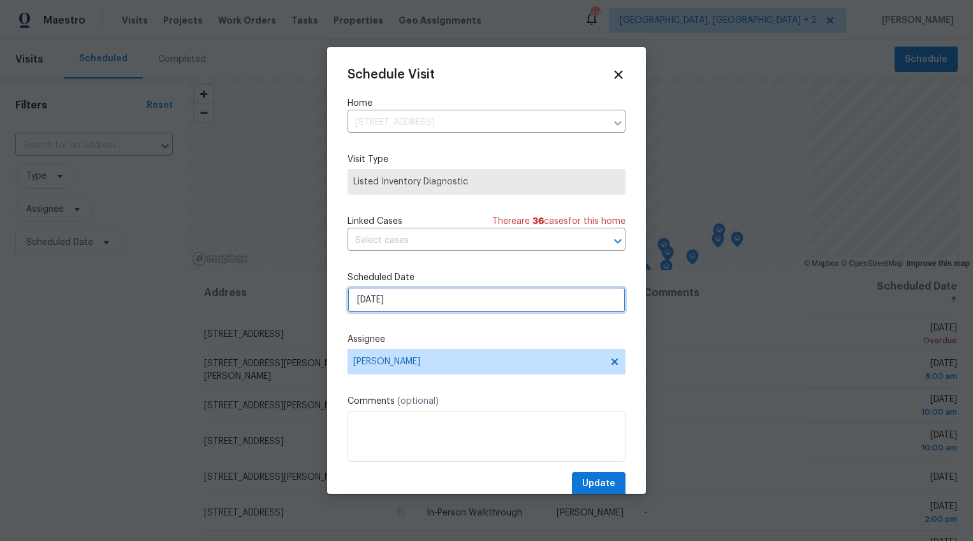
click at [371, 302] on input "[DATE]" at bounding box center [487, 300] width 278 height 26
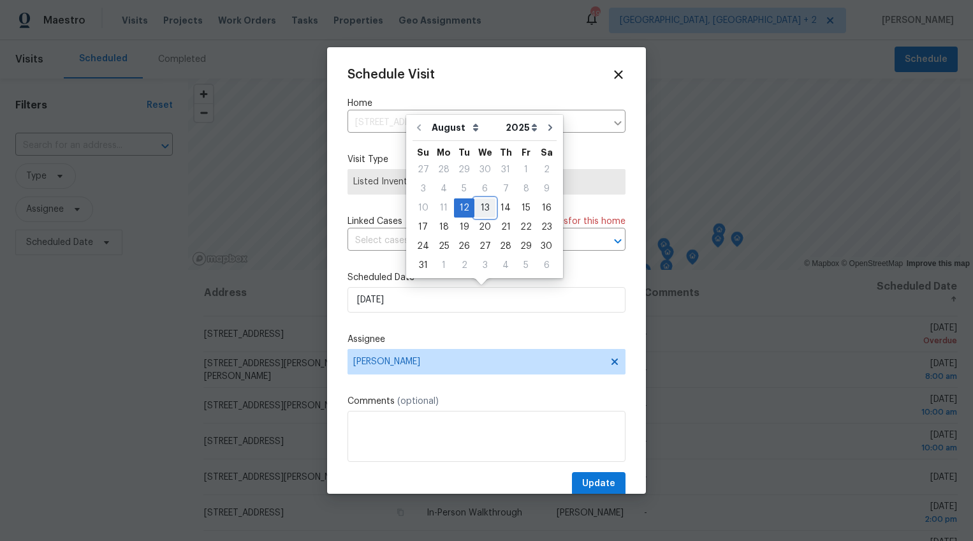
click at [481, 209] on div "13" at bounding box center [484, 208] width 21 height 18
type input "[DATE]"
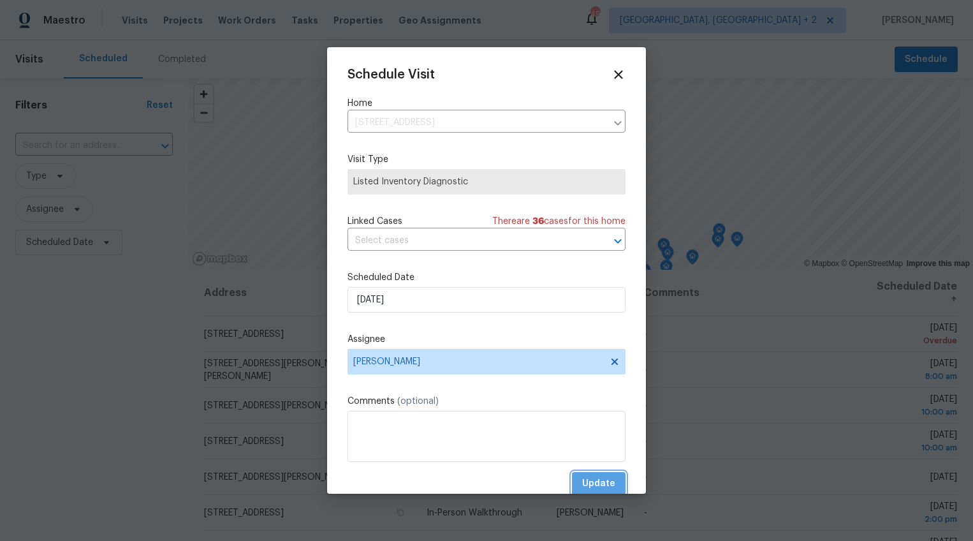
click at [603, 490] on span "Update" at bounding box center [598, 484] width 33 height 16
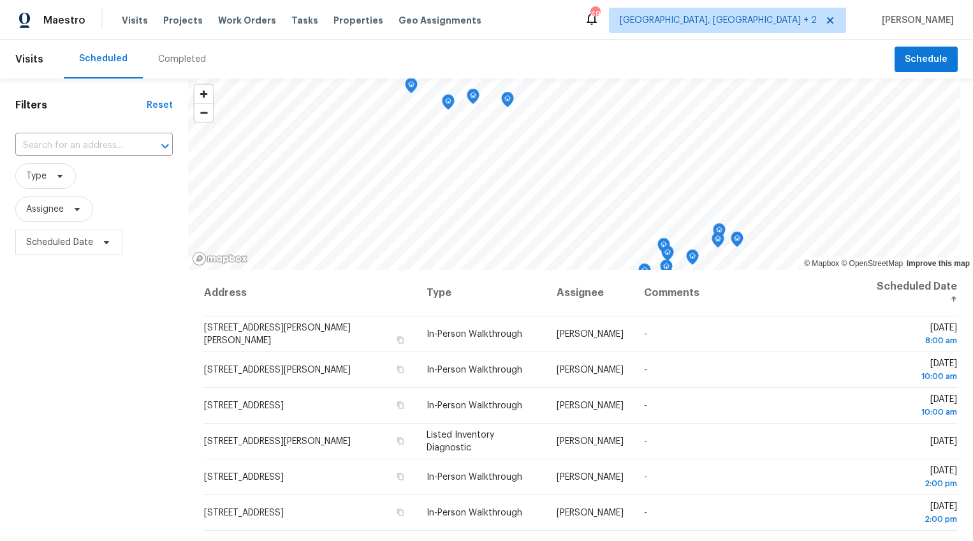
click at [168, 58] on div "Completed" at bounding box center [182, 59] width 48 height 13
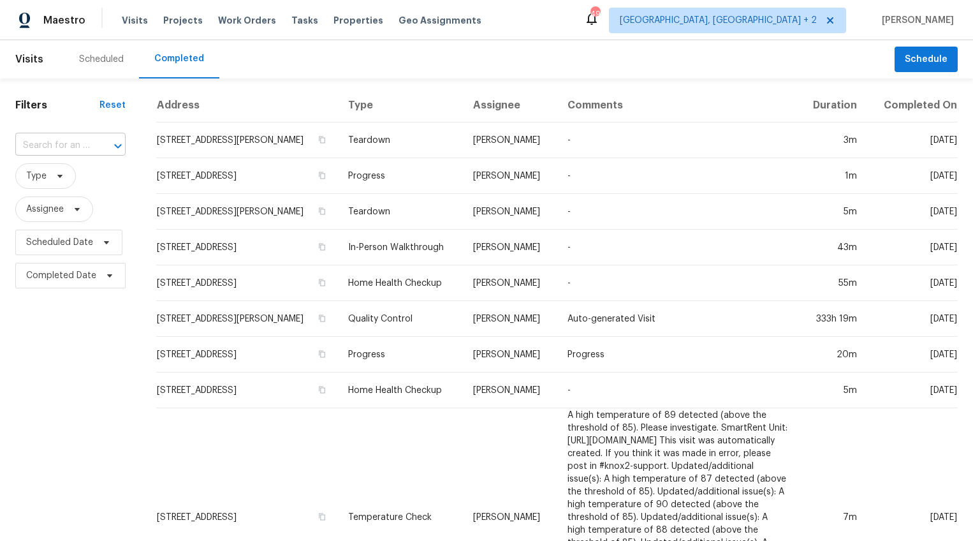
click at [68, 149] on input "text" at bounding box center [52, 146] width 75 height 20
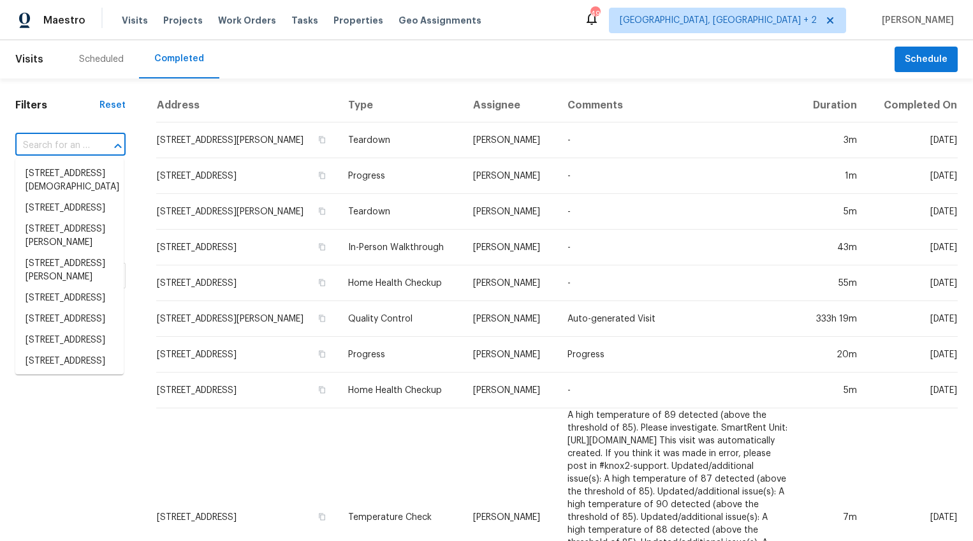
paste input "1617 St Michaels Rd, Columbia, SC 29210"
type input "1617 St Michaels Rd, Columbia, SC 29210"
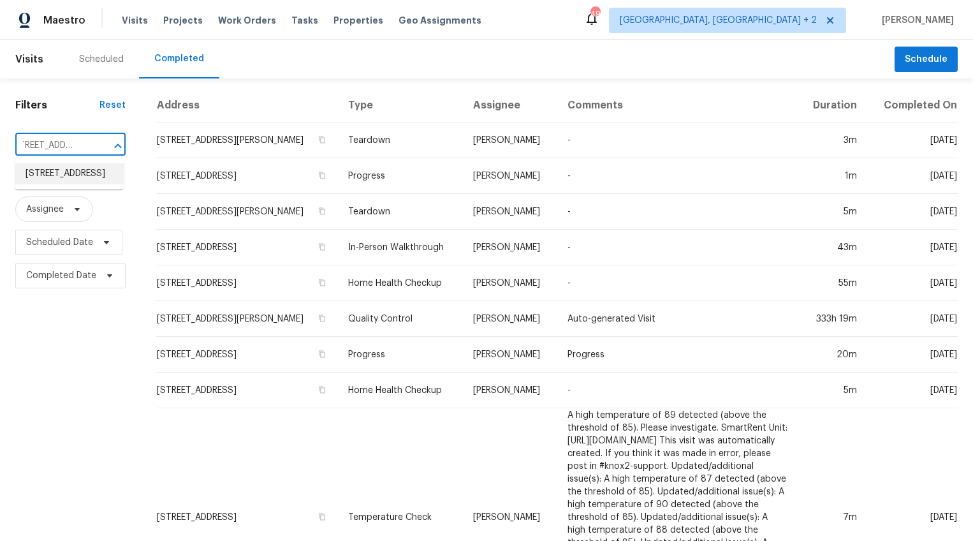
click at [60, 170] on li "1617 St Michaels Rd, Columbia, SC 29210" at bounding box center [69, 173] width 108 height 21
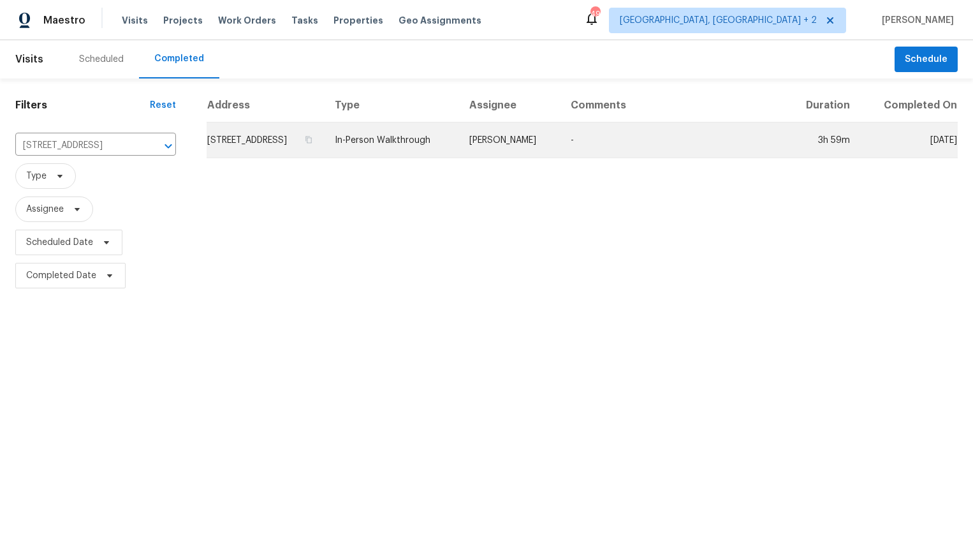
click at [261, 136] on td "1617 St Michaels Rd, Columbia, SC 29210" at bounding box center [266, 140] width 118 height 36
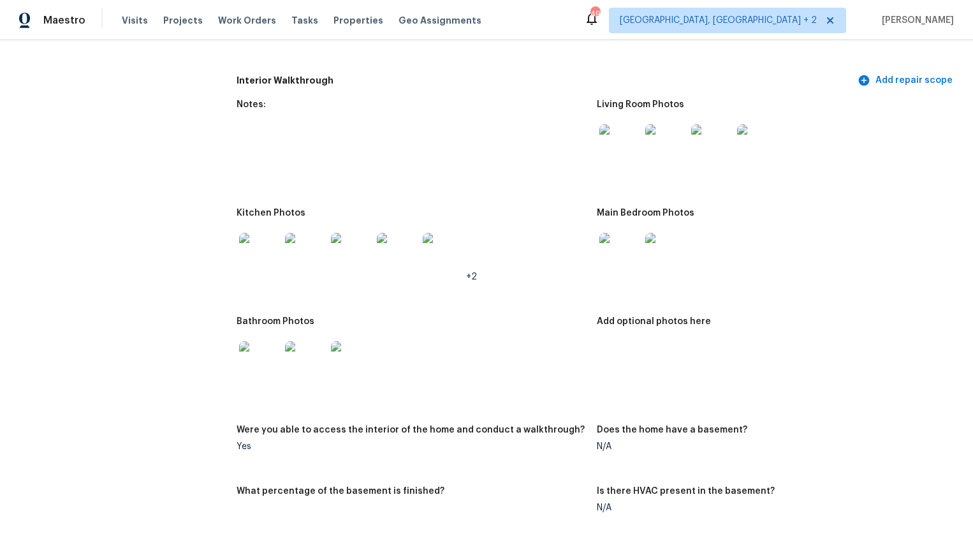
scroll to position [1289, 0]
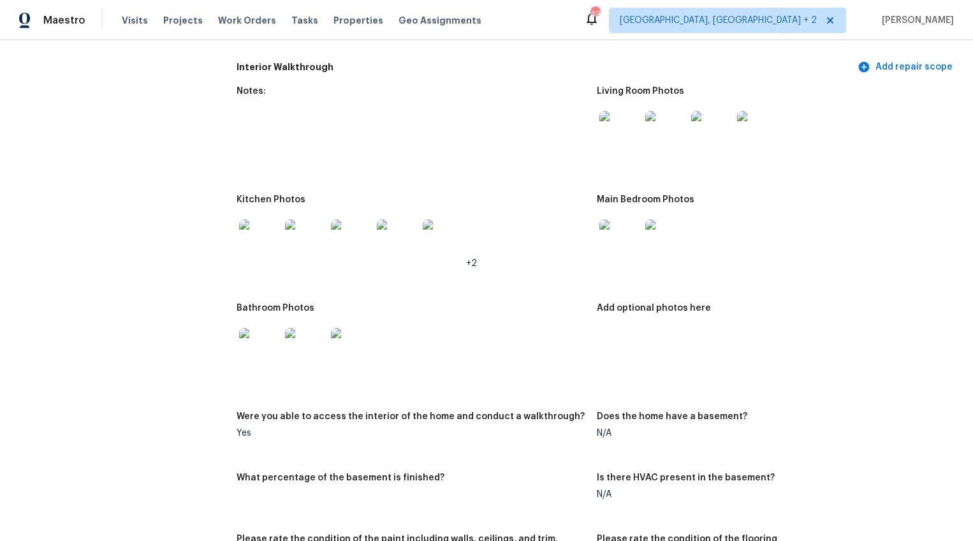
click at [267, 226] on img at bounding box center [259, 239] width 41 height 41
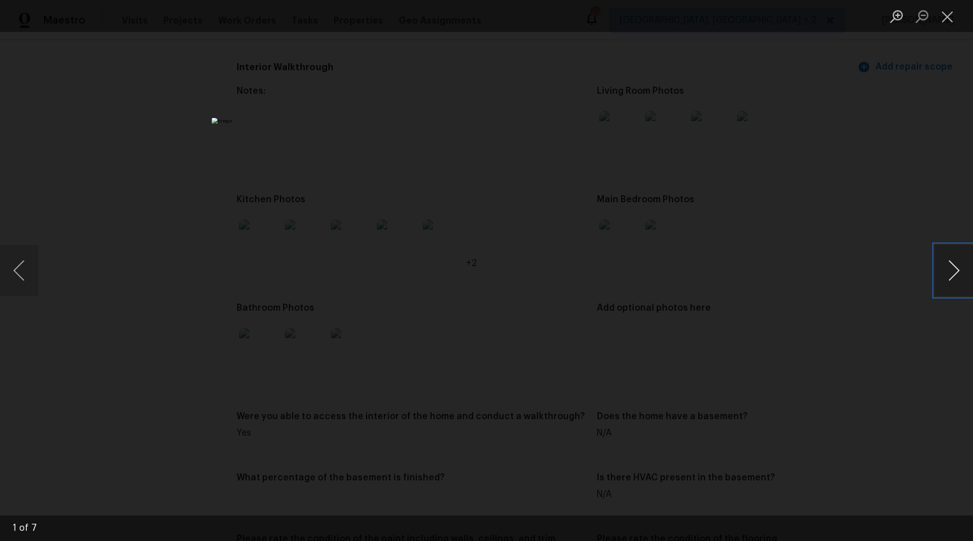
click at [953, 261] on button "Next image" at bounding box center [954, 270] width 38 height 51
click at [881, 374] on div "Lightbox" at bounding box center [486, 270] width 973 height 541
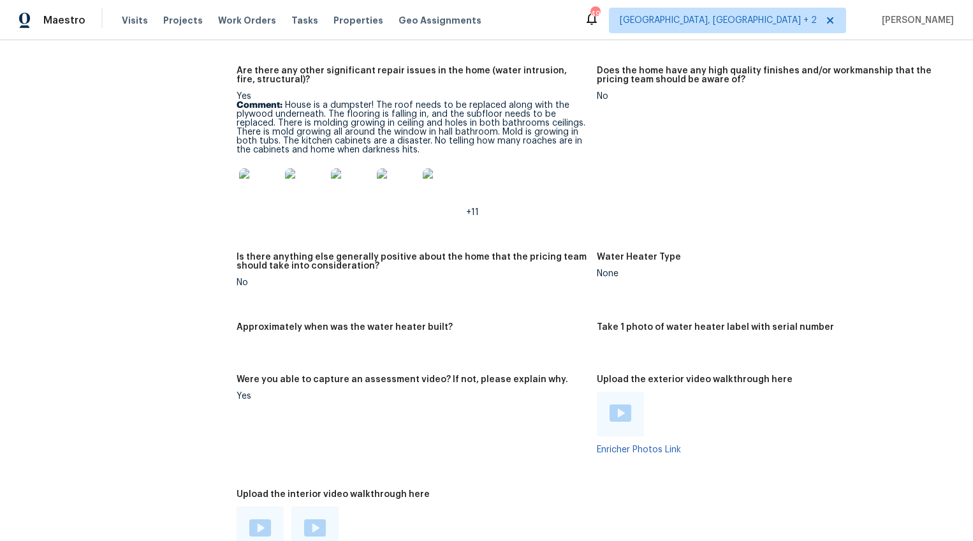
scroll to position [2100, 0]
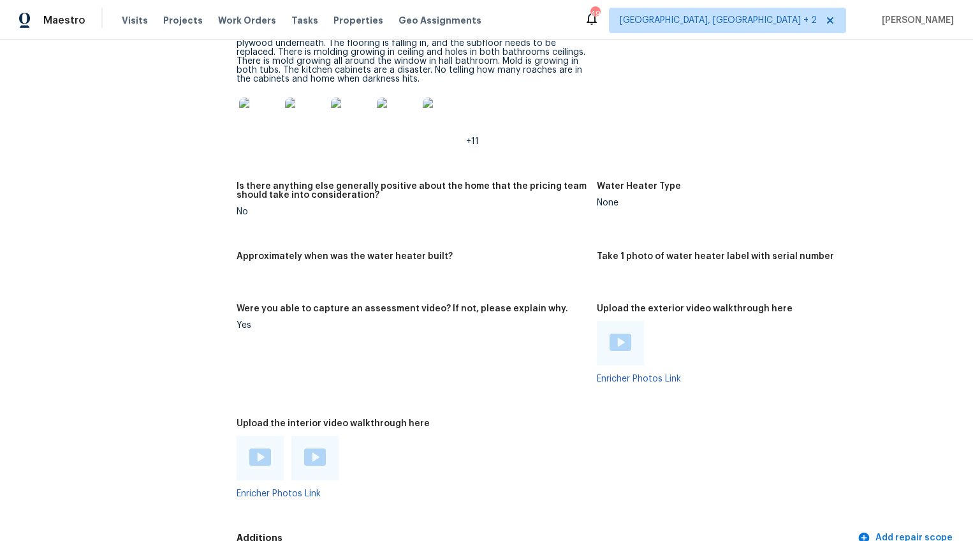
click at [623, 333] on img at bounding box center [621, 341] width 22 height 17
click at [316, 448] on img at bounding box center [315, 456] width 22 height 17
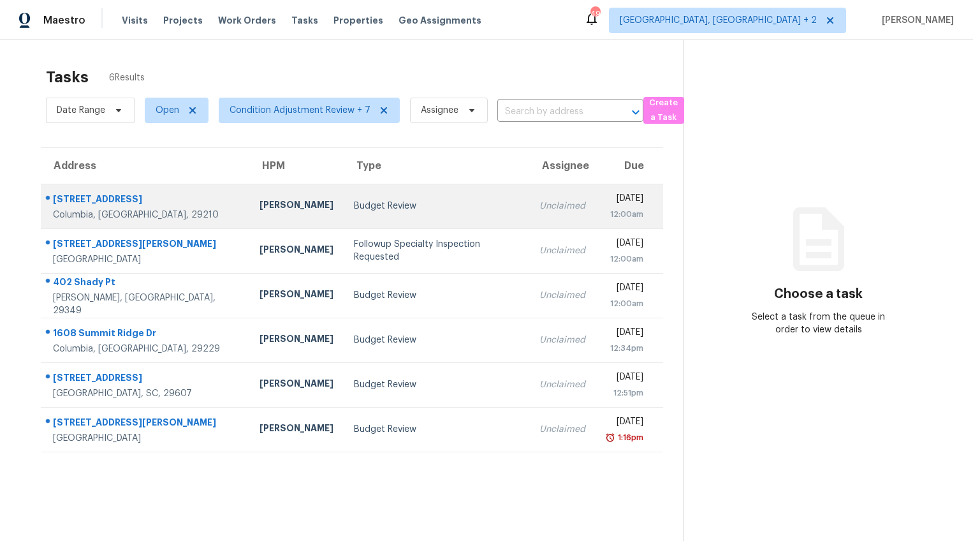
click at [260, 201] on div "[PERSON_NAME]" at bounding box center [297, 206] width 74 height 16
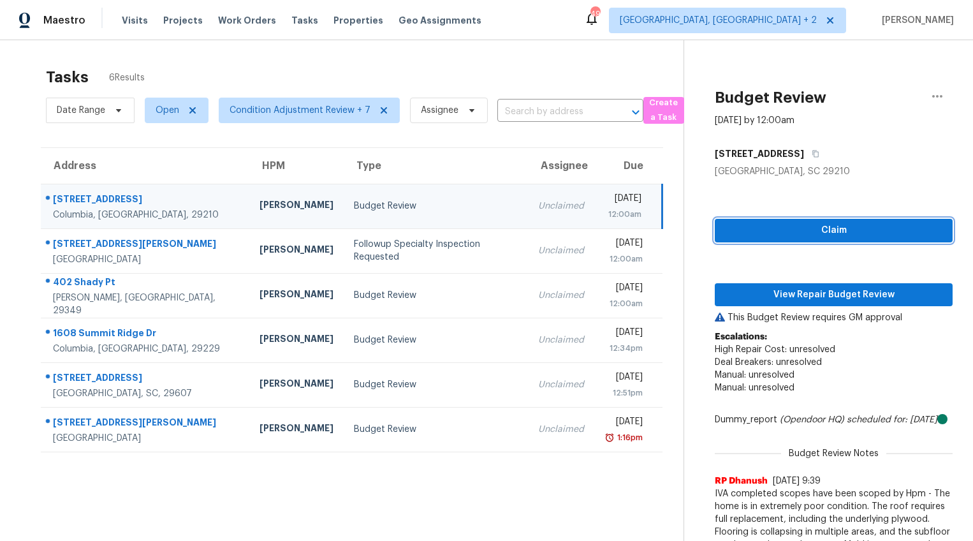
click at [852, 230] on span "Claim" at bounding box center [833, 231] width 217 height 16
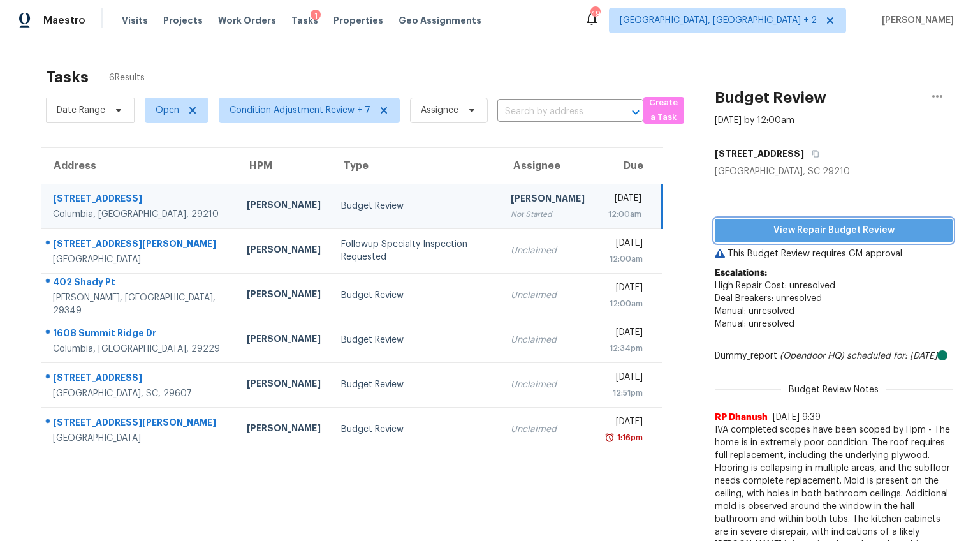
click at [840, 231] on span "View Repair Budget Review" at bounding box center [833, 231] width 217 height 16
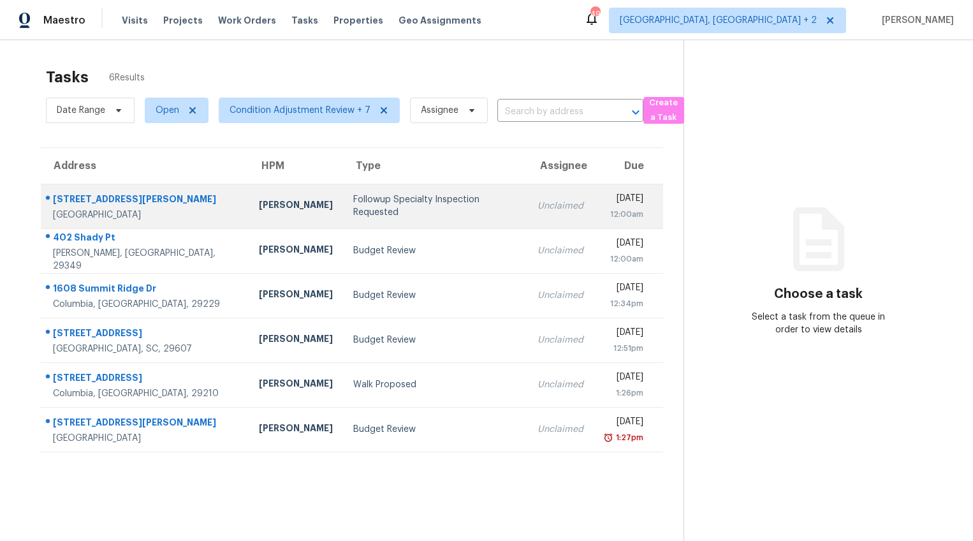
click at [353, 204] on div "Followup Specialty Inspection Requested" at bounding box center [435, 206] width 164 height 26
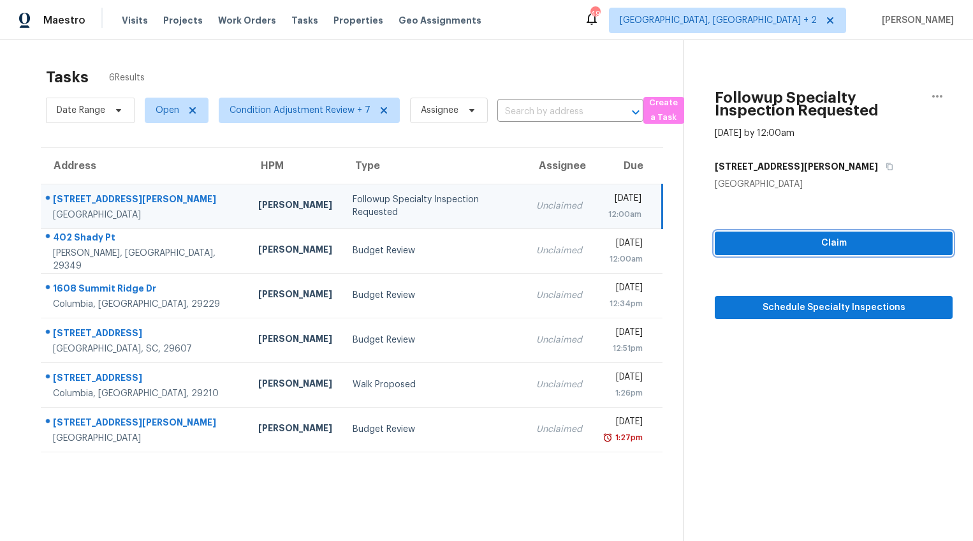
click at [828, 237] on span "Claim" at bounding box center [833, 243] width 217 height 16
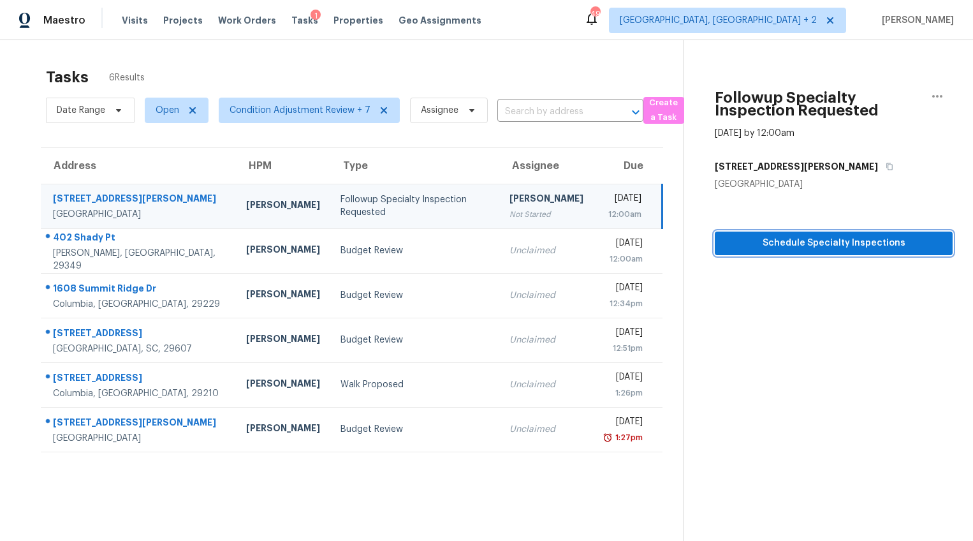
click at [828, 237] on span "Schedule Specialty Inspections" at bounding box center [833, 243] width 217 height 16
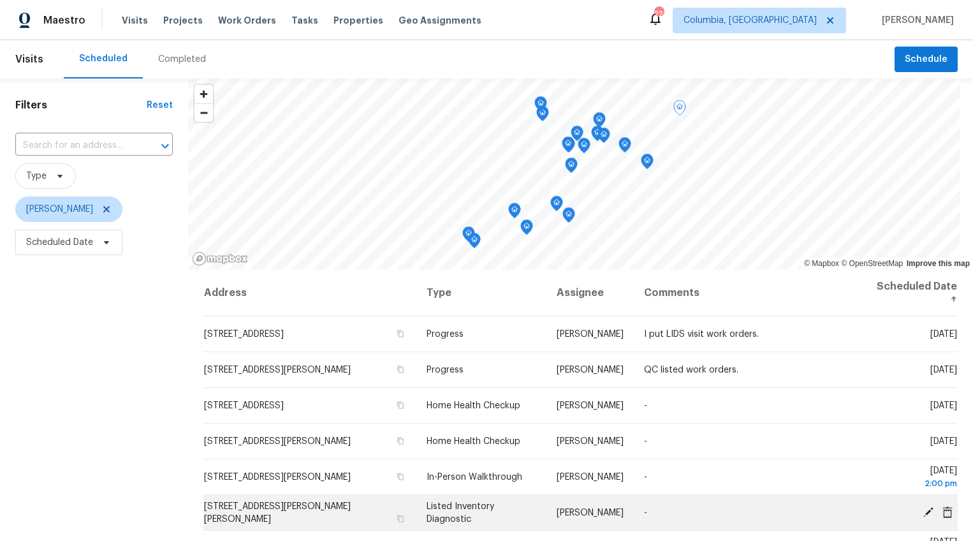
click at [242, 509] on span "[STREET_ADDRESS][PERSON_NAME][PERSON_NAME]" at bounding box center [277, 513] width 147 height 22
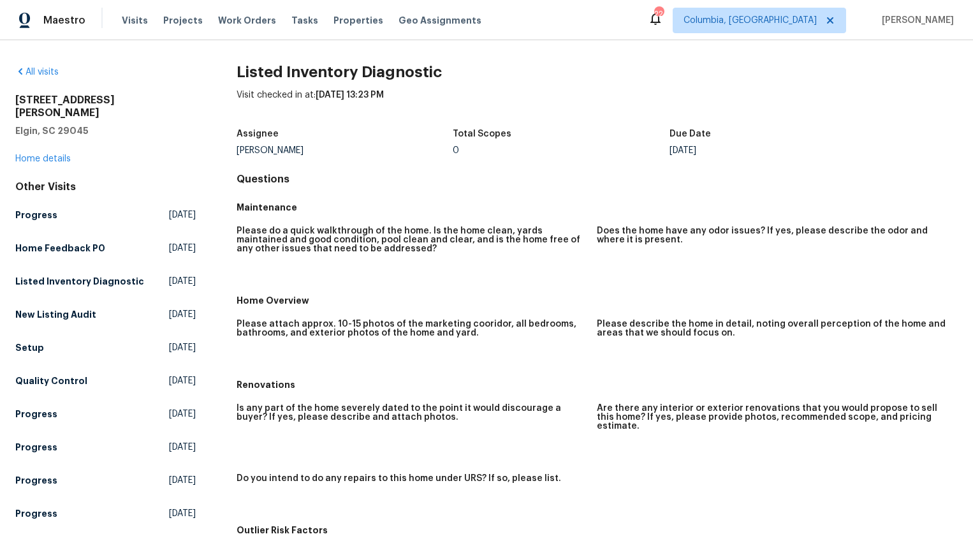
click at [54, 140] on div "1003 Watson Dr Elgin, SC 29045 Home details" at bounding box center [105, 129] width 180 height 71
click at [53, 154] on link "Home details" at bounding box center [42, 158] width 55 height 9
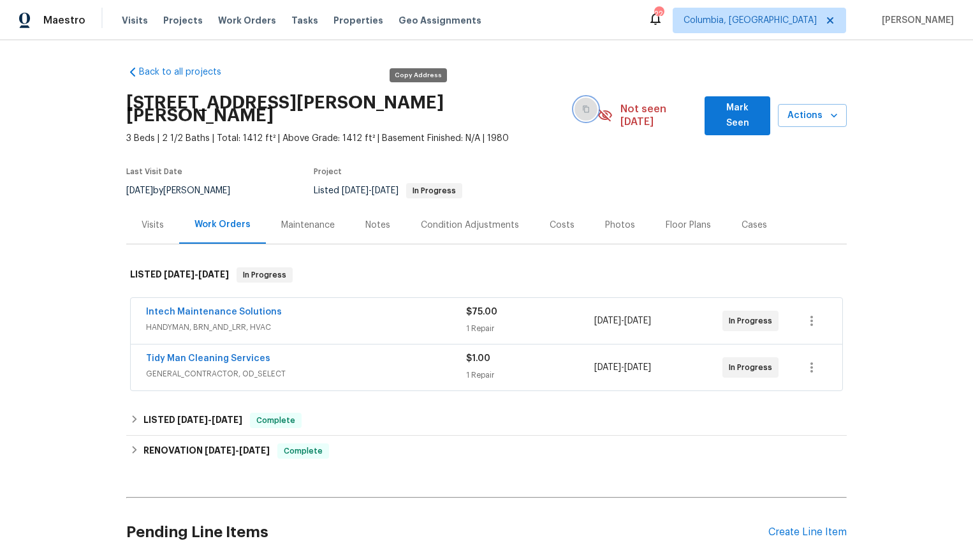
click at [582, 105] on icon "button" at bounding box center [586, 109] width 8 height 8
click at [363, 367] on span "GENERAL_CONTRACTOR, OD_SELECT" at bounding box center [306, 373] width 320 height 13
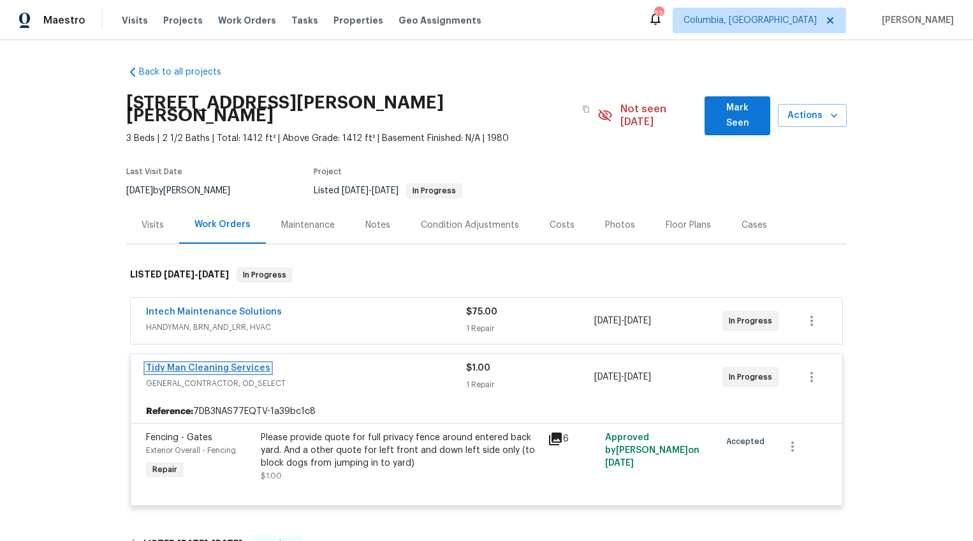
click at [236, 363] on link "Tidy Man Cleaning Services" at bounding box center [208, 367] width 124 height 9
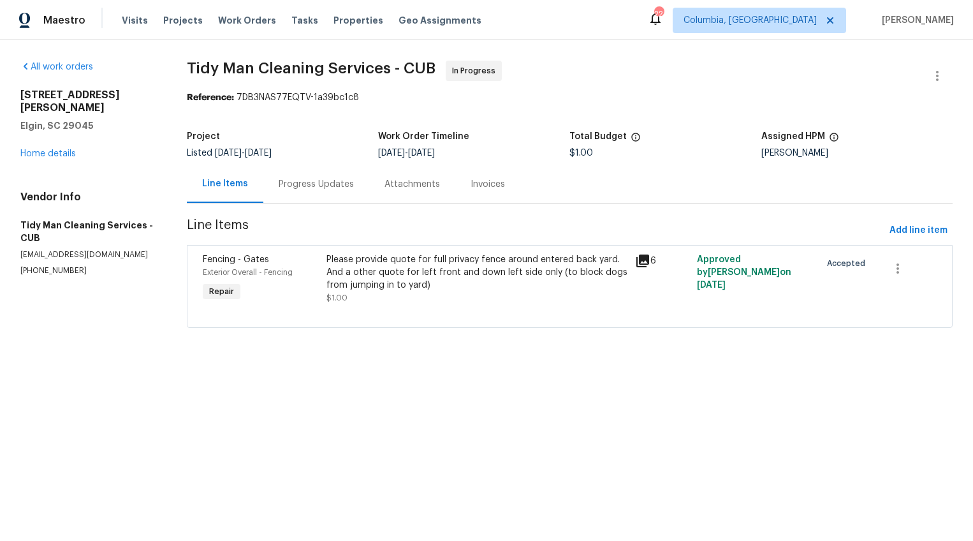
click at [301, 194] on div "Progress Updates" at bounding box center [316, 184] width 106 height 38
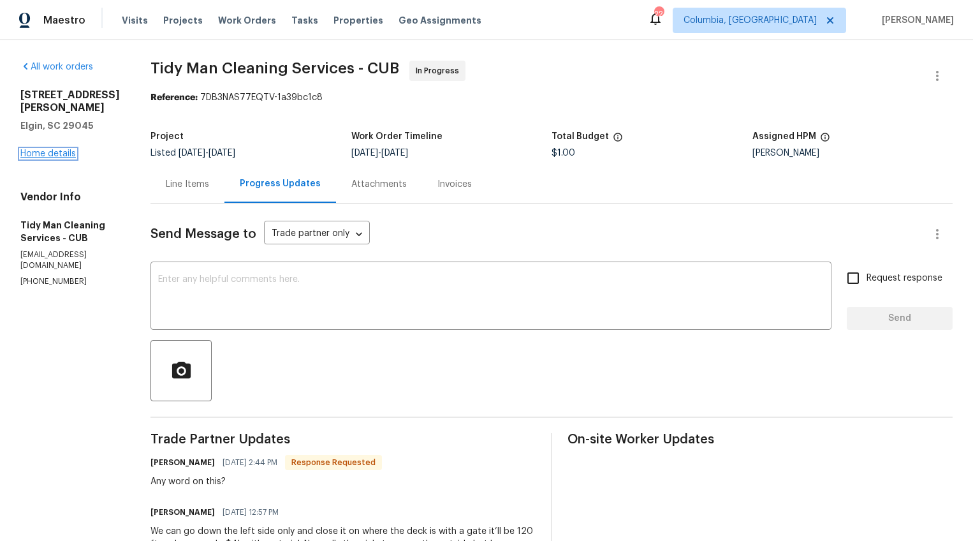
click at [62, 149] on link "Home details" at bounding box center [47, 153] width 55 height 9
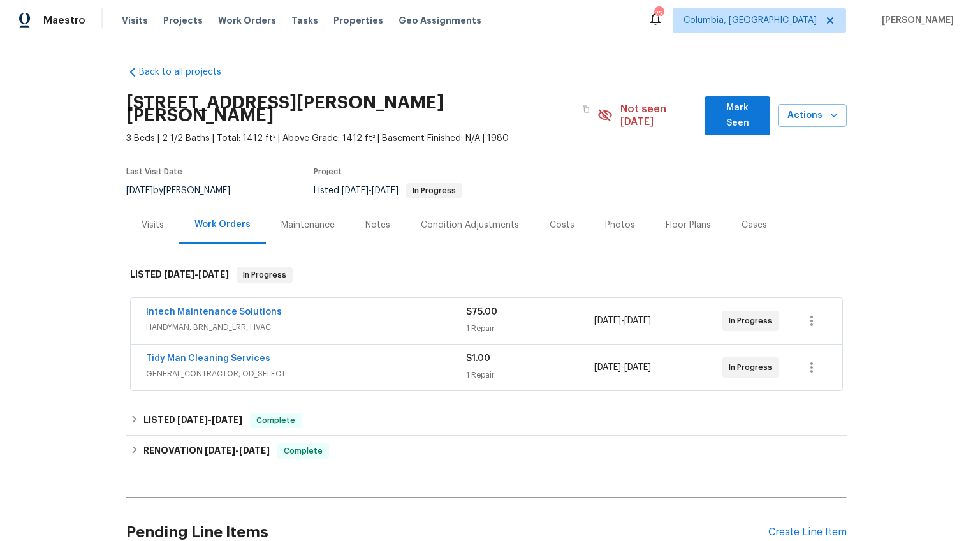
click at [553, 219] on div "Costs" at bounding box center [562, 225] width 25 height 13
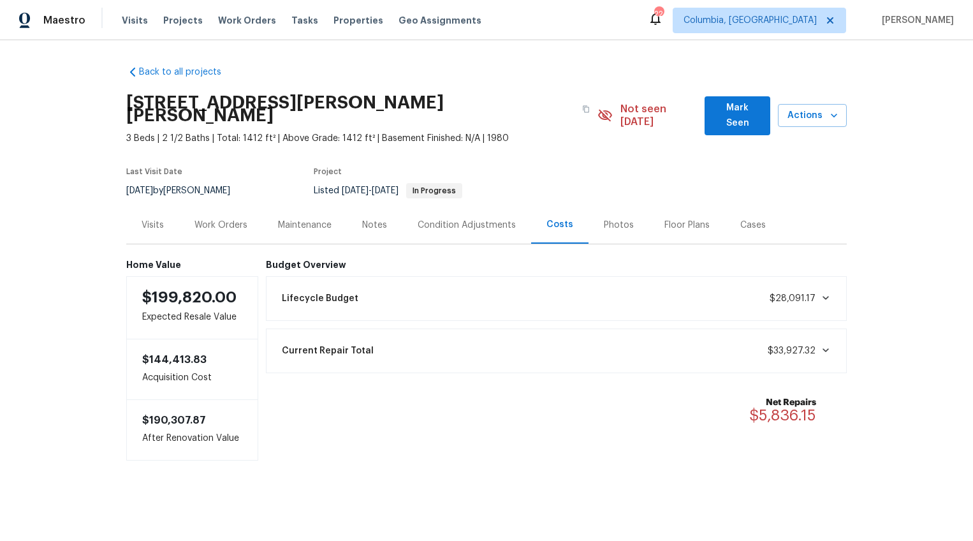
click at [220, 219] on div "Work Orders" at bounding box center [221, 225] width 84 height 38
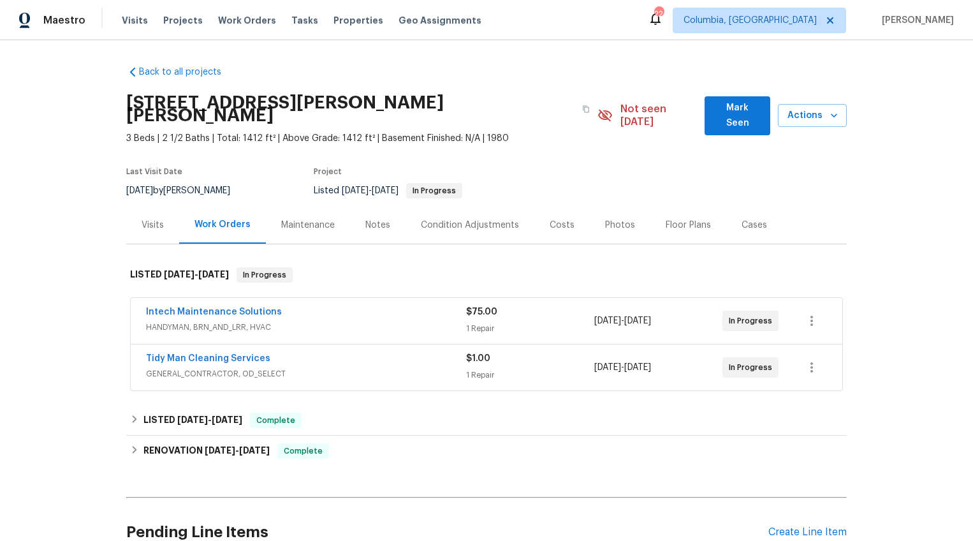
click at [550, 219] on div "Costs" at bounding box center [562, 225] width 25 height 13
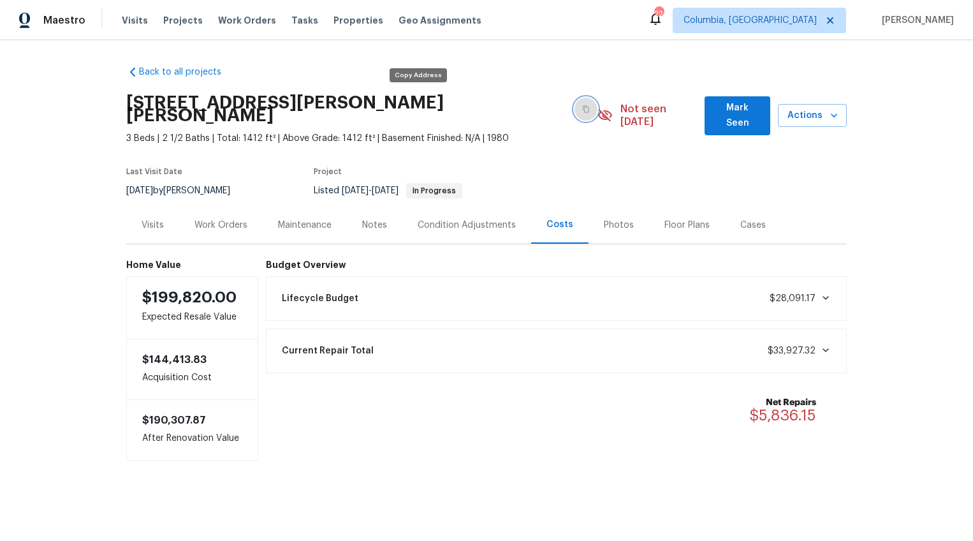
click at [583, 106] on icon "button" at bounding box center [586, 109] width 6 height 7
click at [208, 206] on div "Work Orders" at bounding box center [221, 225] width 84 height 38
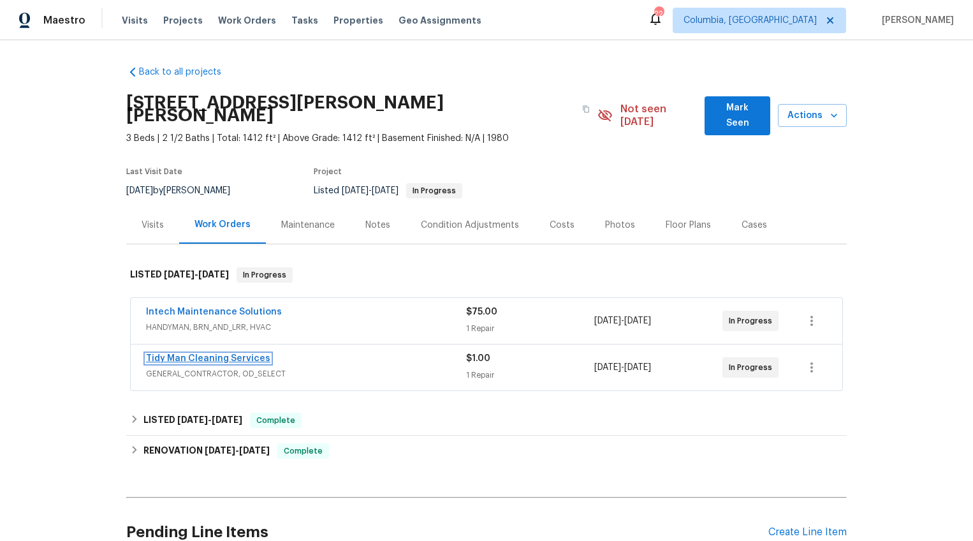
click at [248, 354] on link "Tidy Man Cleaning Services" at bounding box center [208, 358] width 124 height 9
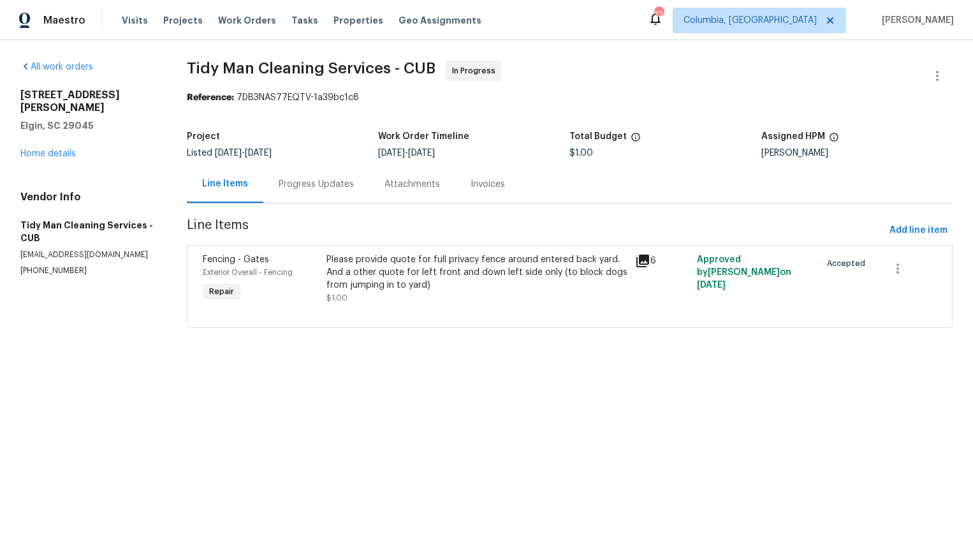
click at [311, 182] on div "Progress Updates" at bounding box center [316, 184] width 75 height 13
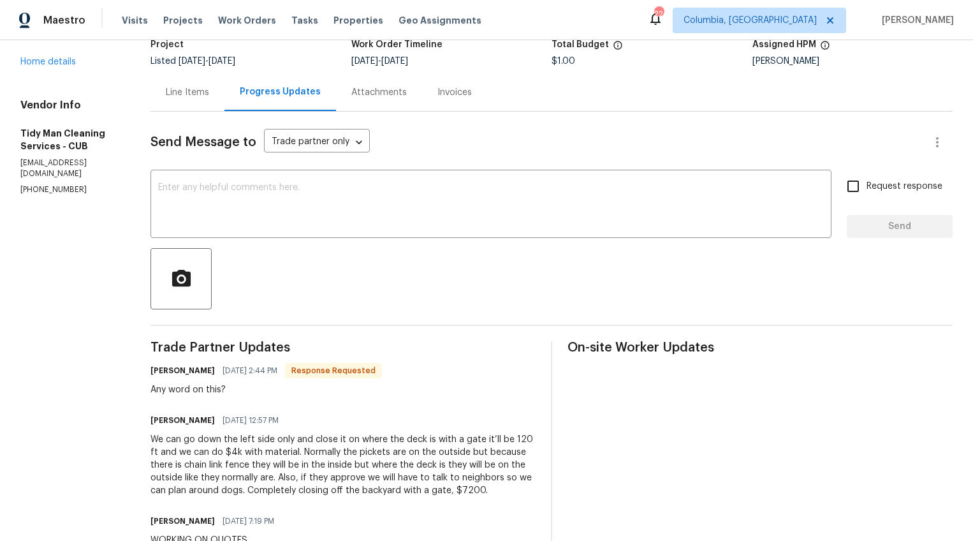
scroll to position [129, 0]
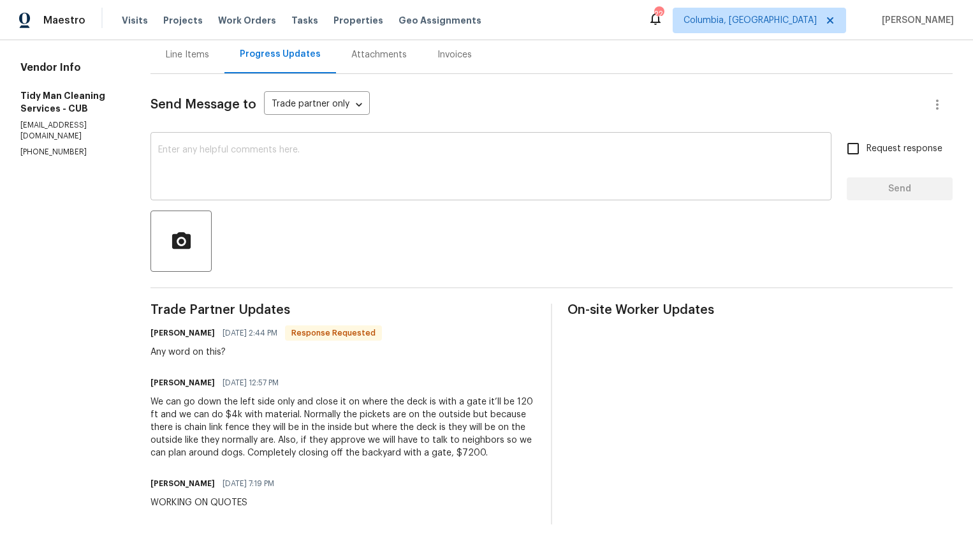
click at [296, 166] on textarea at bounding box center [491, 167] width 666 height 45
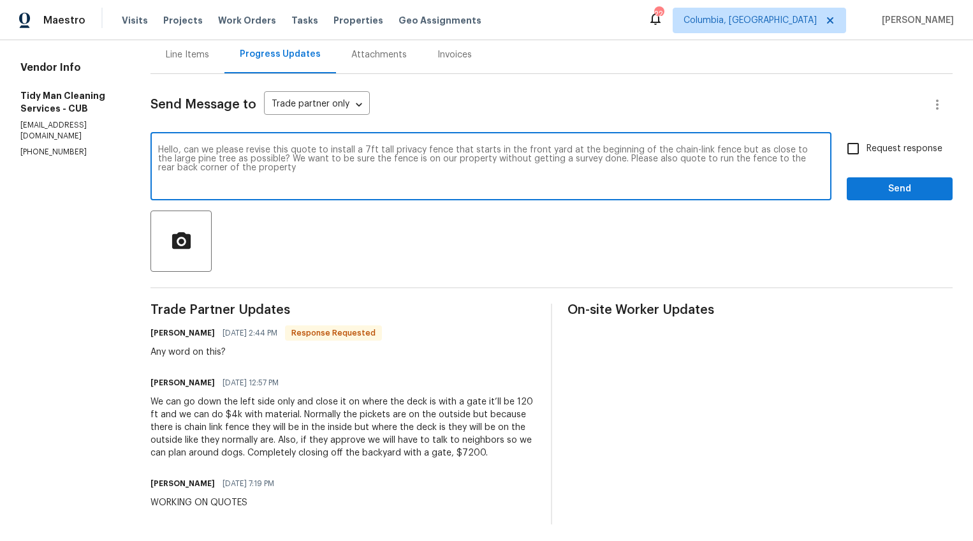
type textarea "Hello, can we please revise this quote to install a 7ft tall privacy fence that…"
click at [867, 151] on span "Request response" at bounding box center [905, 148] width 76 height 13
click at [865, 151] on input "Request response" at bounding box center [853, 148] width 27 height 27
checkbox input "true"
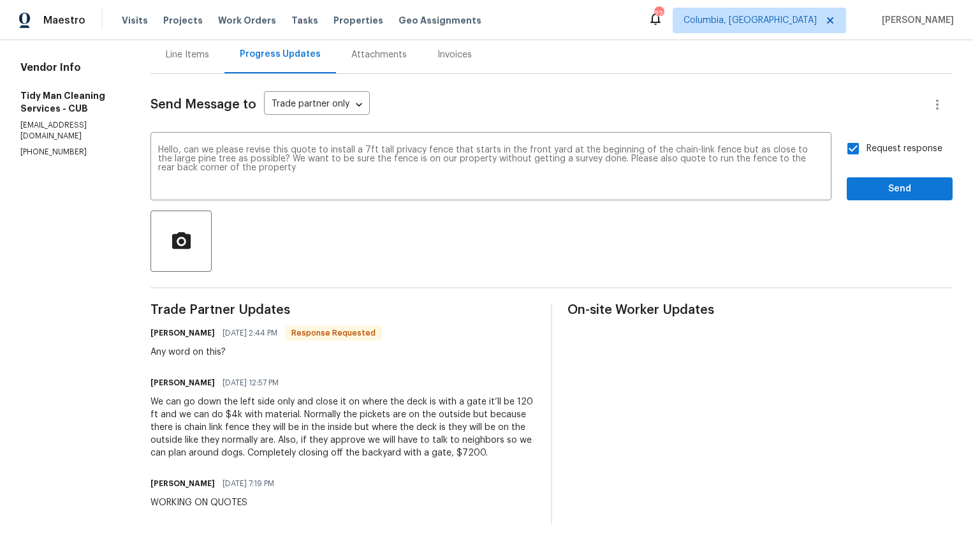
click at [870, 203] on div "Send Message to Trade partner only Trade partner only ​ Hello, can we please re…" at bounding box center [551, 299] width 802 height 450
click at [870, 192] on span "Send" at bounding box center [899, 189] width 85 height 16
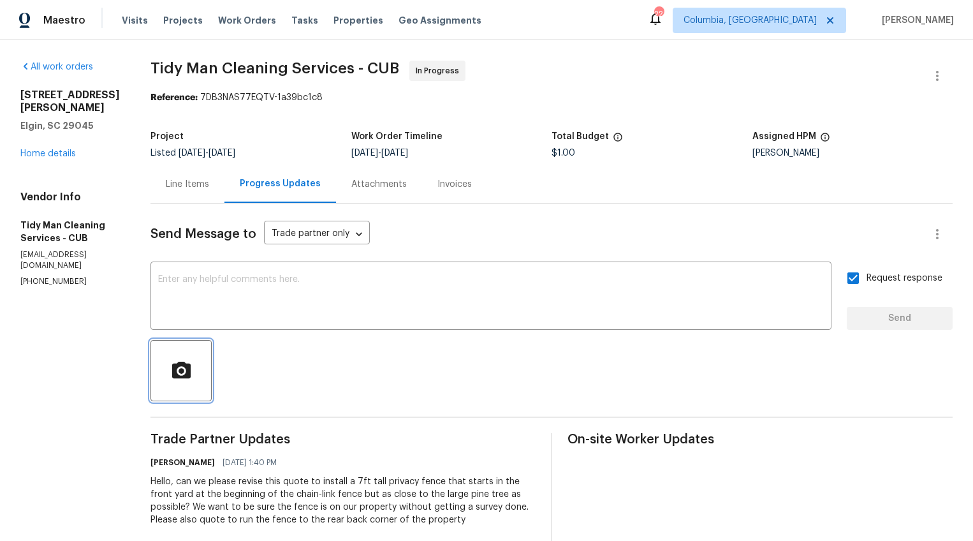
click at [179, 369] on circle "button" at bounding box center [182, 371] width 6 height 6
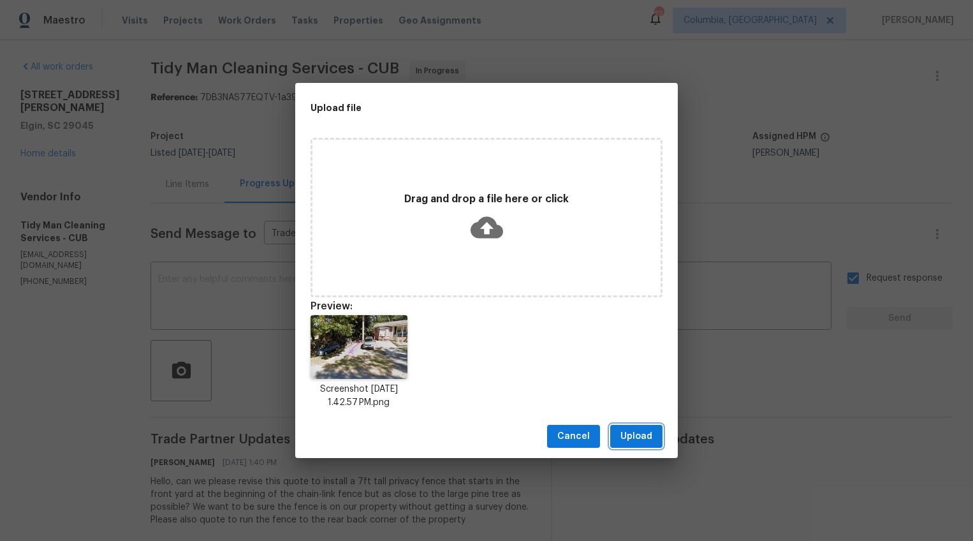
click at [636, 429] on span "Upload" at bounding box center [636, 436] width 32 height 16
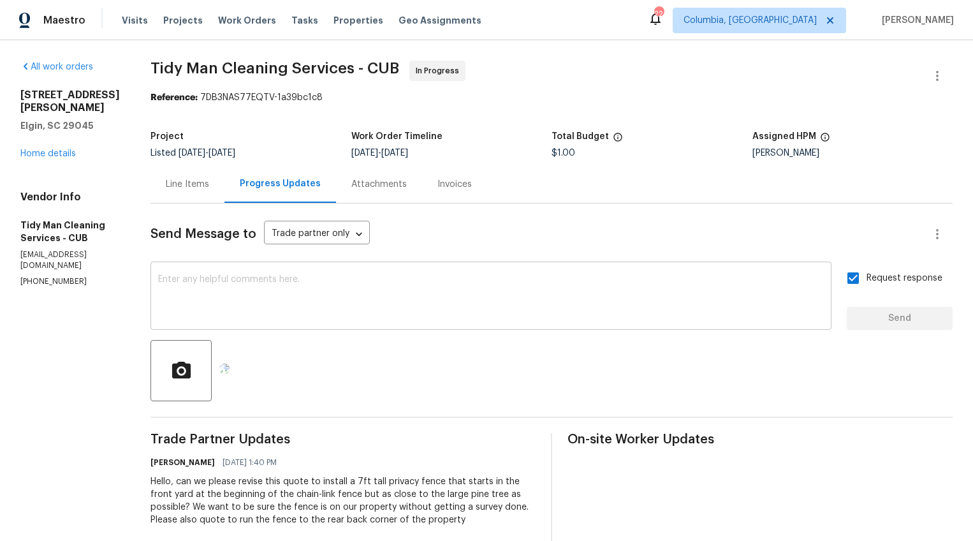
click at [641, 295] on textarea at bounding box center [491, 297] width 666 height 45
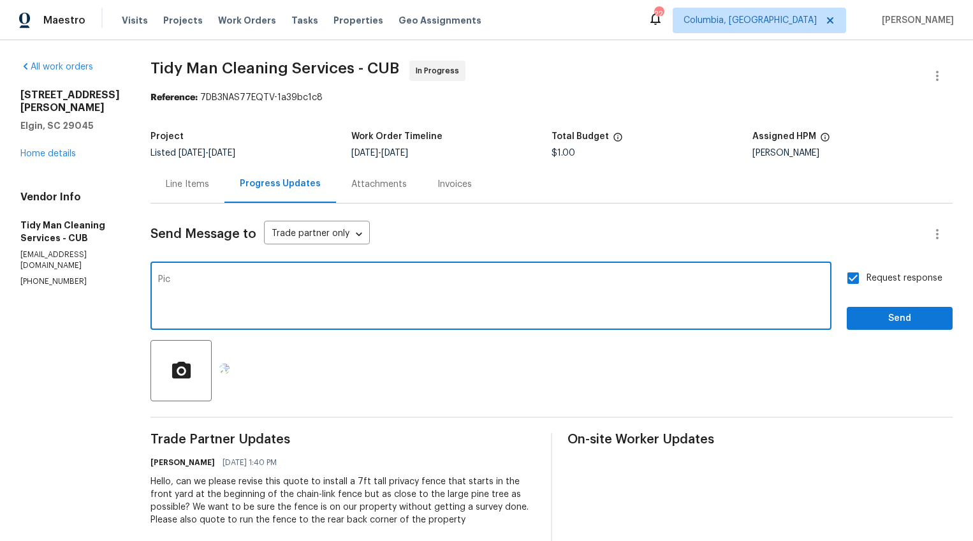
type textarea "Pic"
click at [914, 324] on span "Send" at bounding box center [899, 319] width 85 height 16
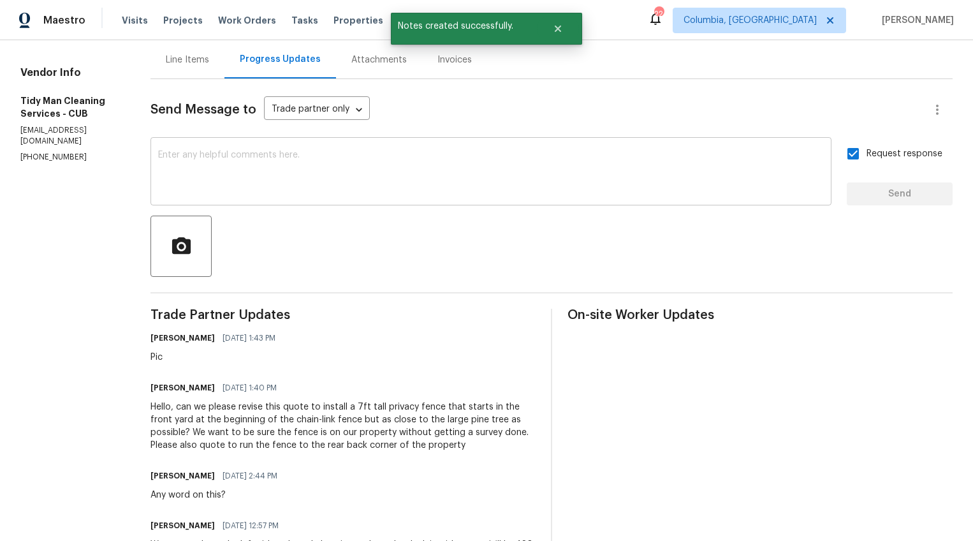
scroll to position [195, 0]
